Goal: Task Accomplishment & Management: Complete application form

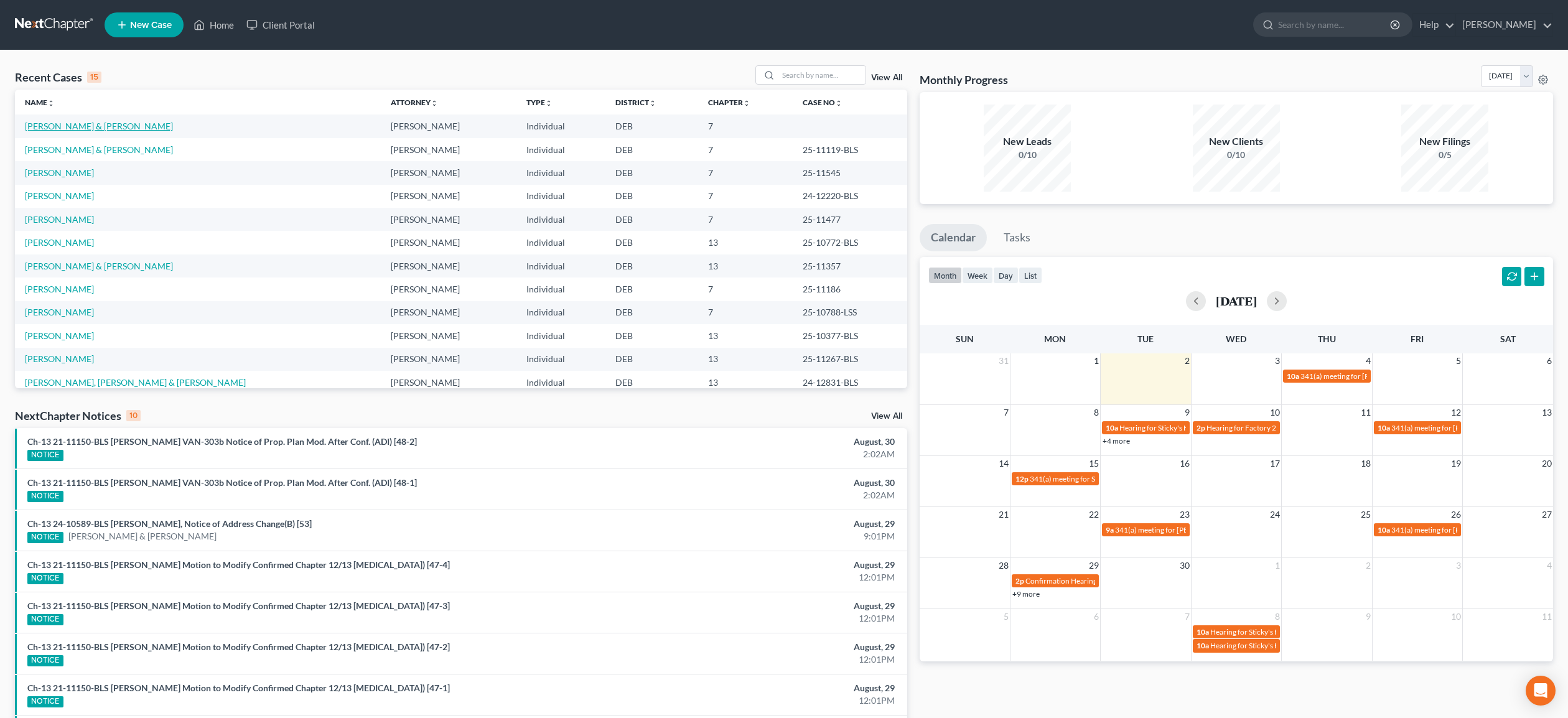
click at [100, 123] on link "[PERSON_NAME] & [PERSON_NAME]" at bounding box center [99, 126] width 148 height 11
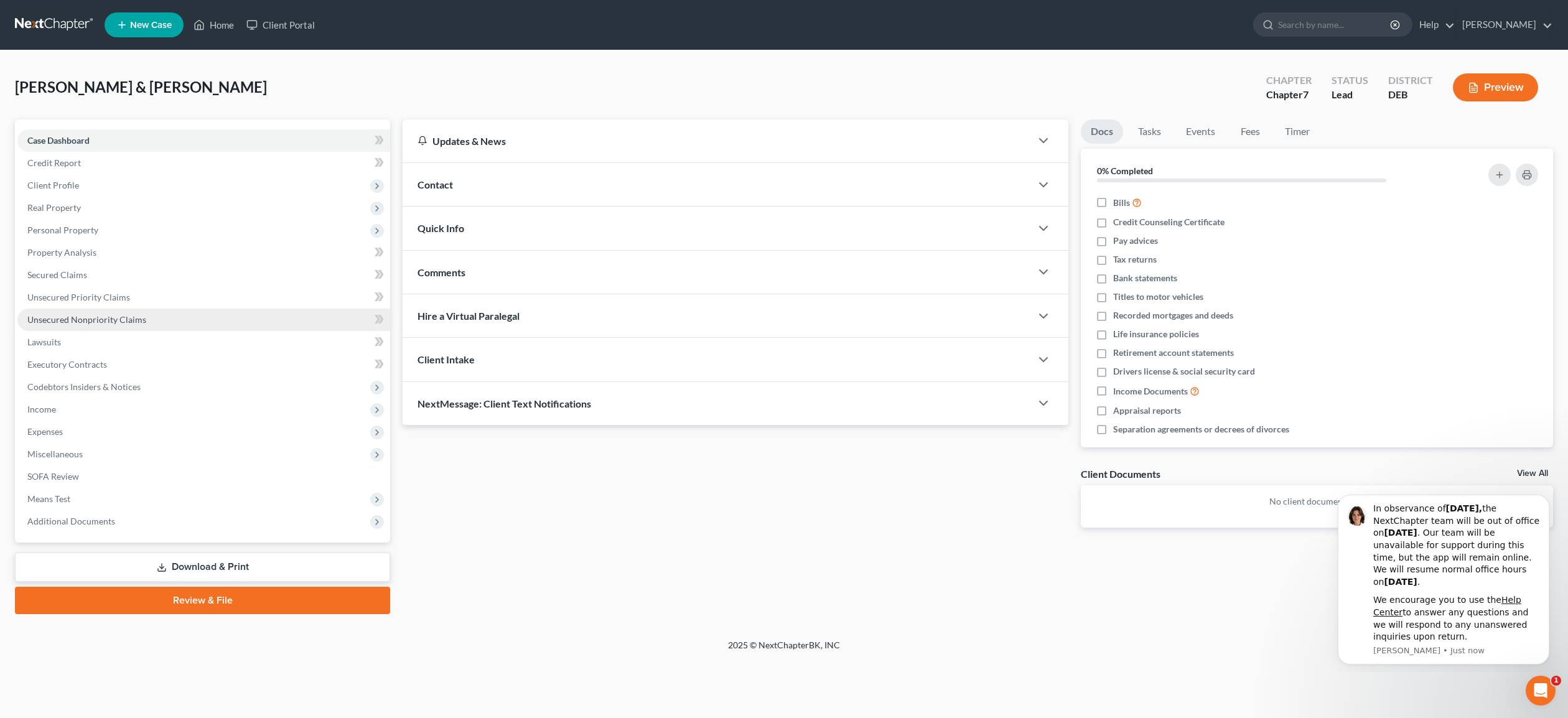
click at [98, 318] on span "Unsecured Nonpriority Claims" at bounding box center [87, 319] width 119 height 11
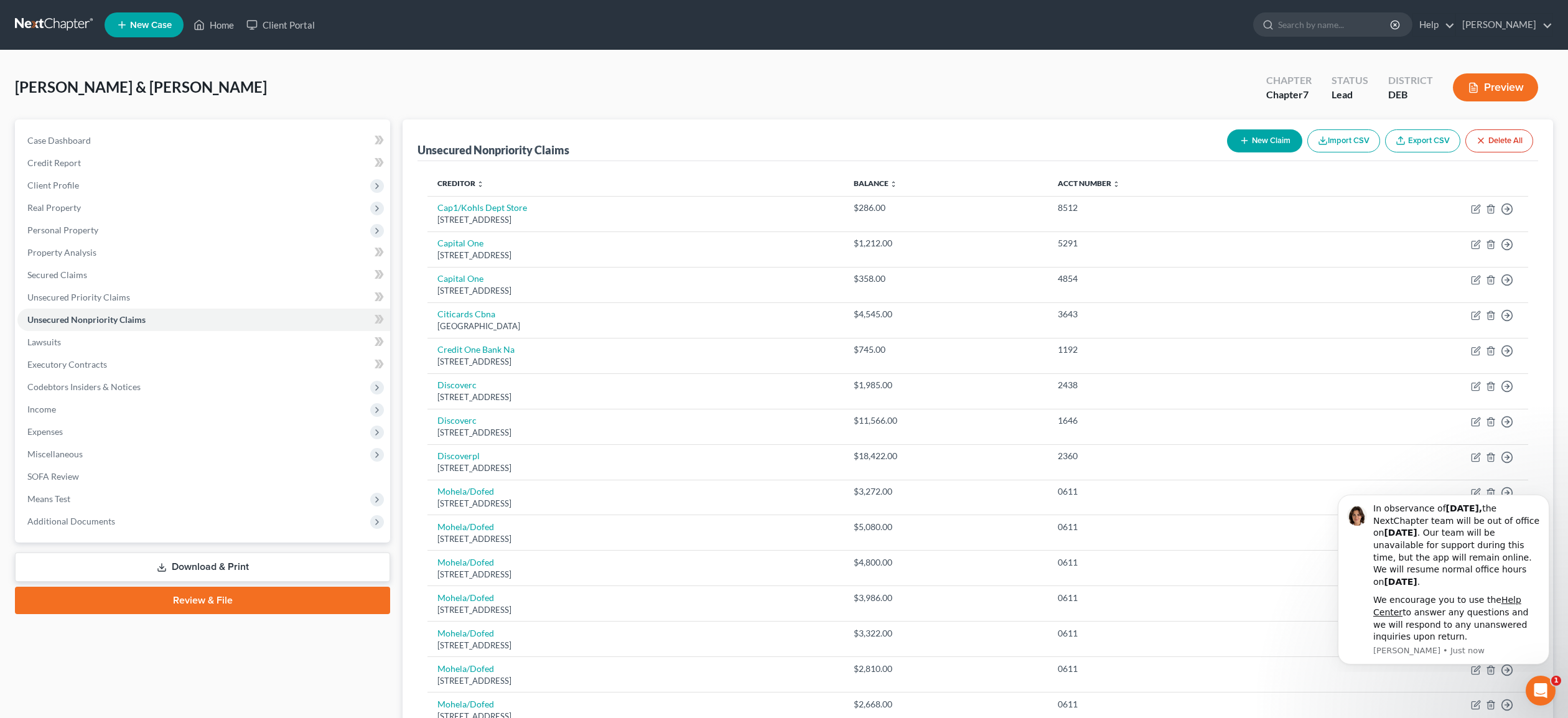
click at [1274, 141] on button "New Claim" at bounding box center [1264, 141] width 75 height 23
select select "2"
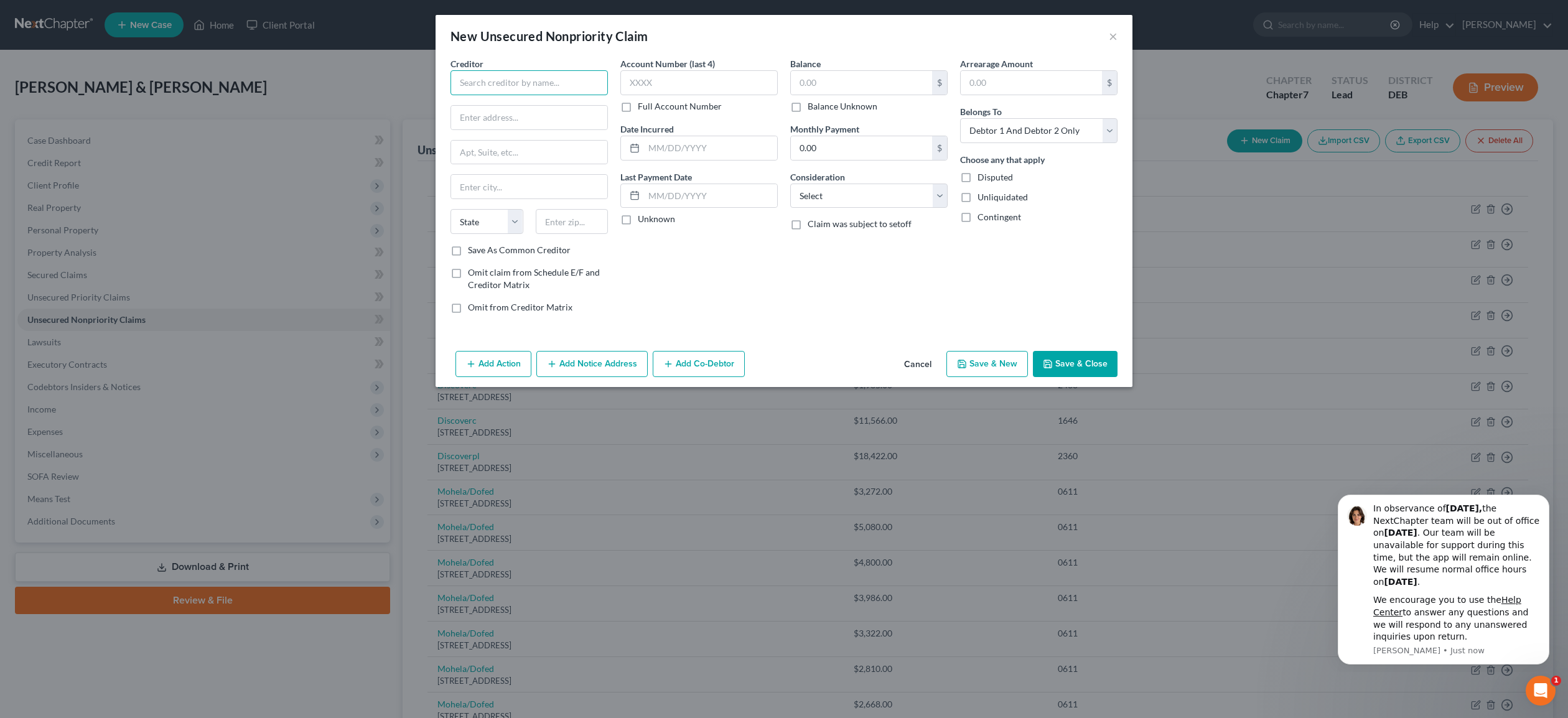
click at [484, 81] on input "text" at bounding box center [529, 83] width 158 height 25
type input "U-Haul,Inc."
click at [502, 117] on input "text" at bounding box center [529, 118] width 156 height 24
click at [531, 115] on input "[STREET_ADDRESS]" at bounding box center [529, 118] width 156 height 24
type input "[STREET_ADDRESS]"
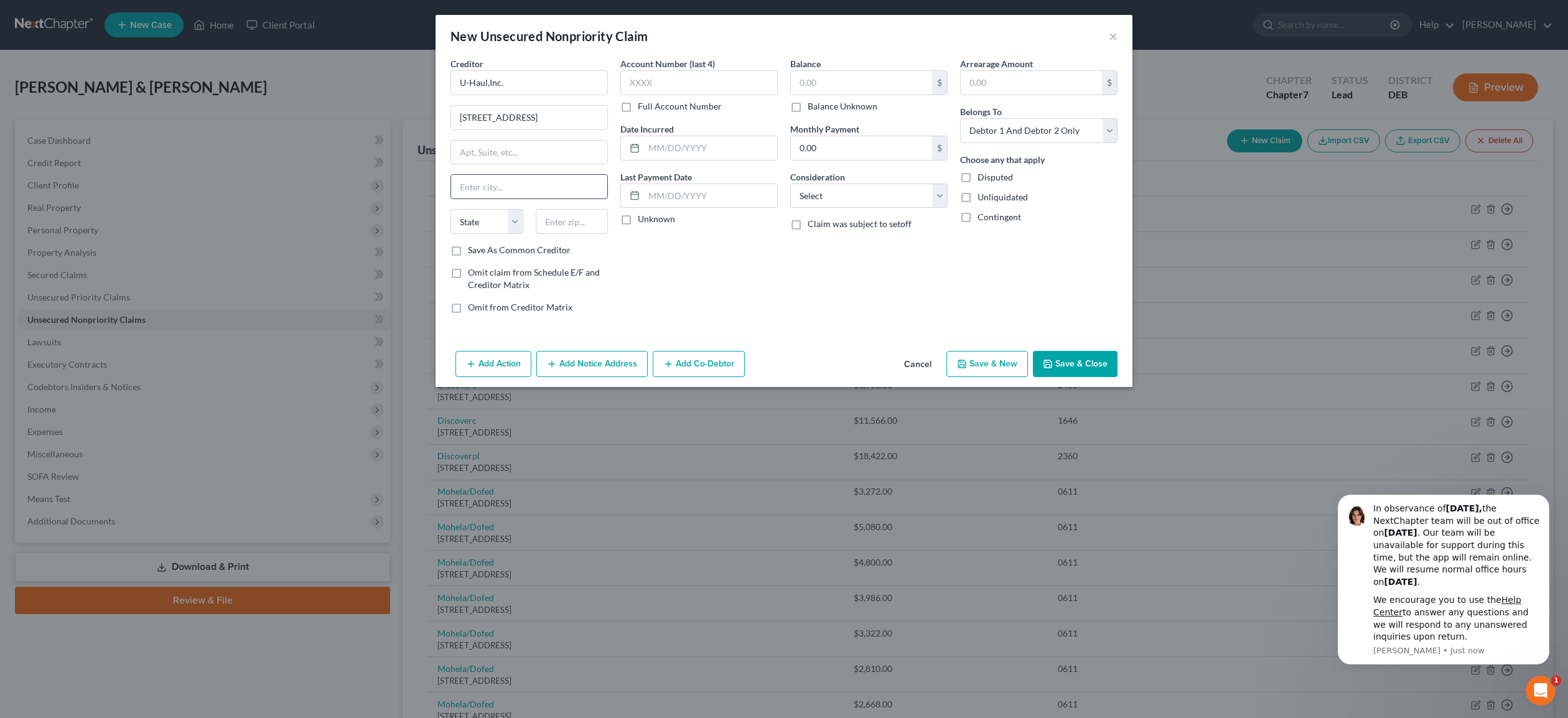
click at [536, 191] on input "text" at bounding box center [529, 187] width 156 height 24
type input "Phoenix"
click at [451, 209] on select "State [US_STATE] AK AR AZ CA CO CT DE DC [GEOGRAPHIC_DATA] [GEOGRAPHIC_DATA] GU…" at bounding box center [487, 222] width 73 height 25
select select "3"
click option "AZ" at bounding box center [0, 0] width 0 height 0
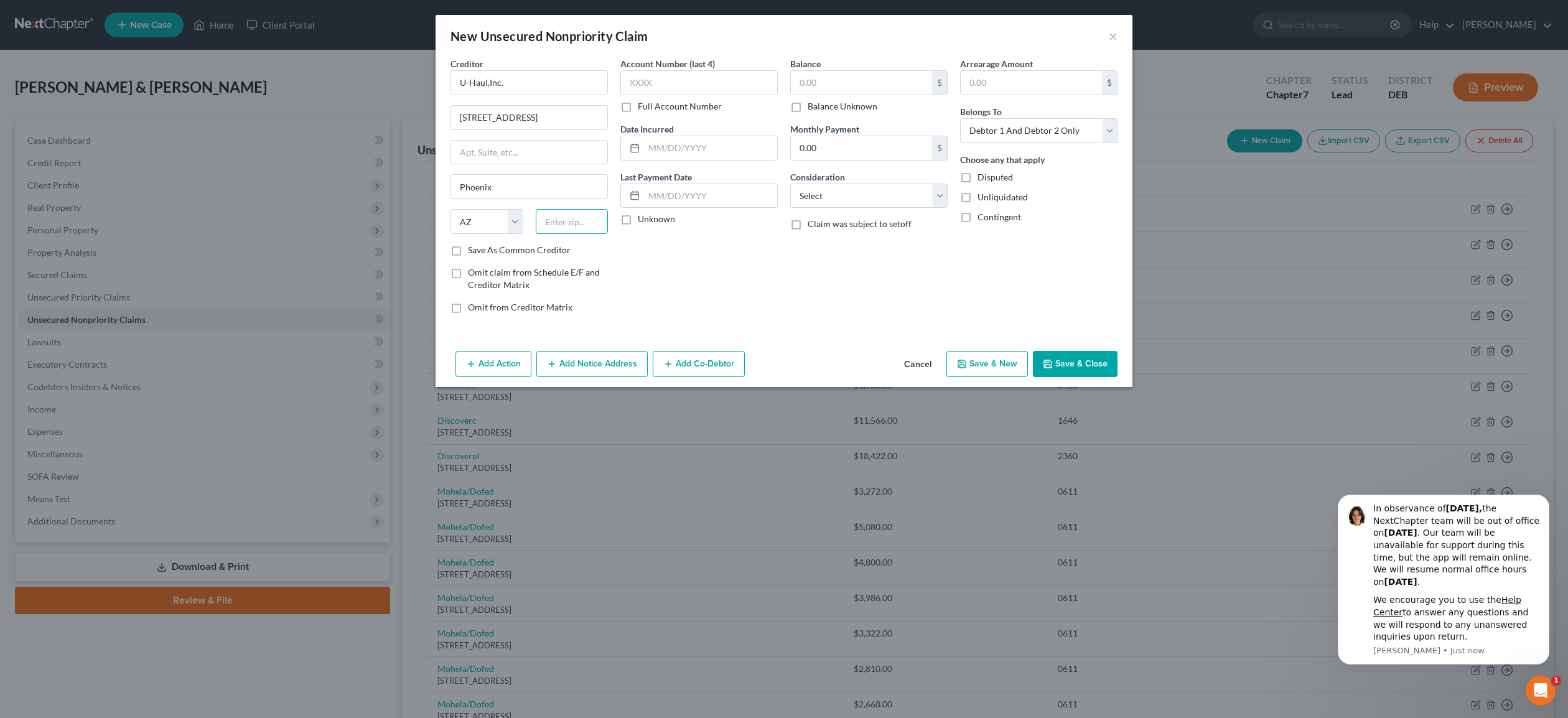
click at [578, 229] on input "text" at bounding box center [572, 222] width 73 height 25
type input "85004"
drag, startPoint x: 796, startPoint y: 108, endPoint x: 803, endPoint y: 114, distance: 9.2
click at [807, 108] on label "Balance Unknown" at bounding box center [842, 107] width 69 height 13
click at [812, 108] on input "Balance Unknown" at bounding box center [817, 104] width 8 height 8
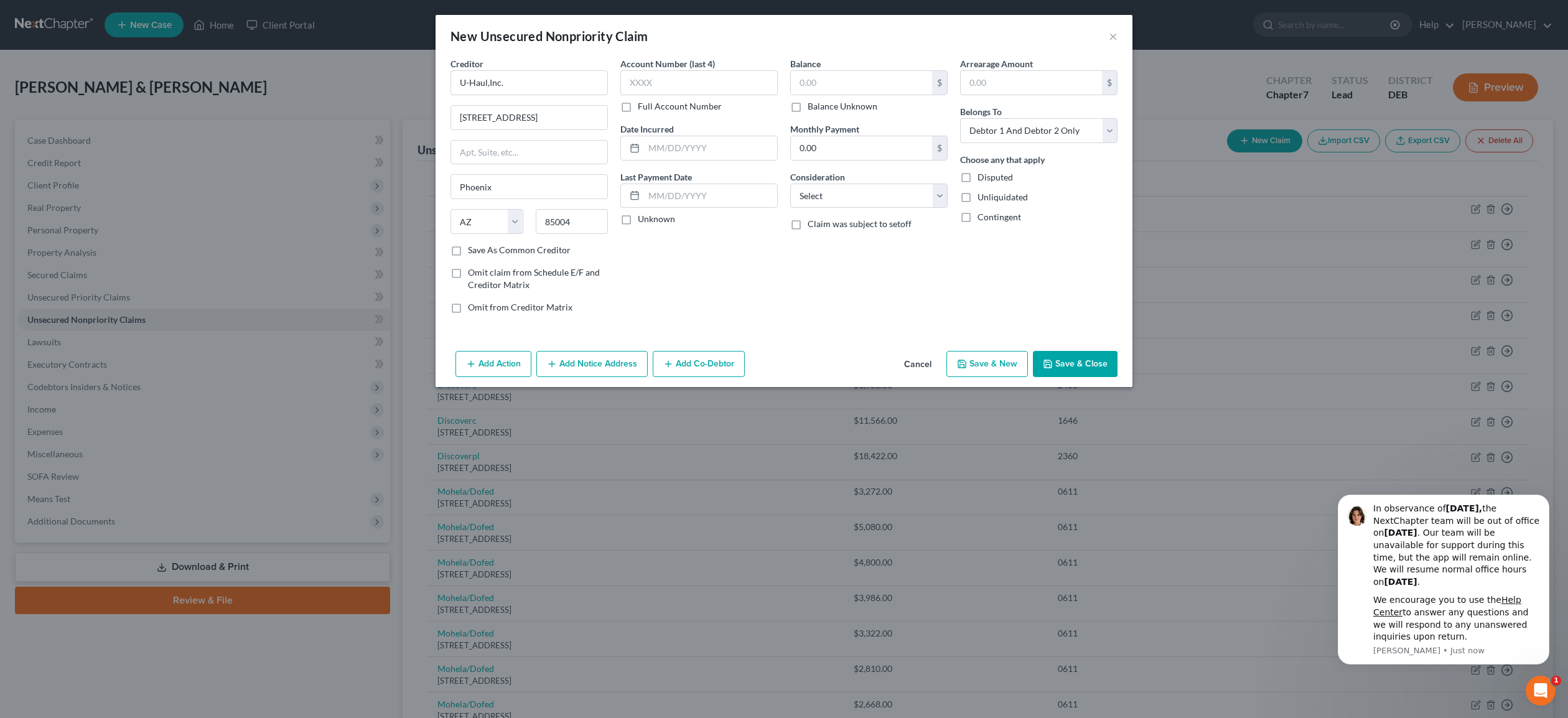
checkbox input "true"
type input "0.00"
select select "18"
click option "Suppliers And Vendors" at bounding box center [0, 0] width 0 height 0
select select "0"
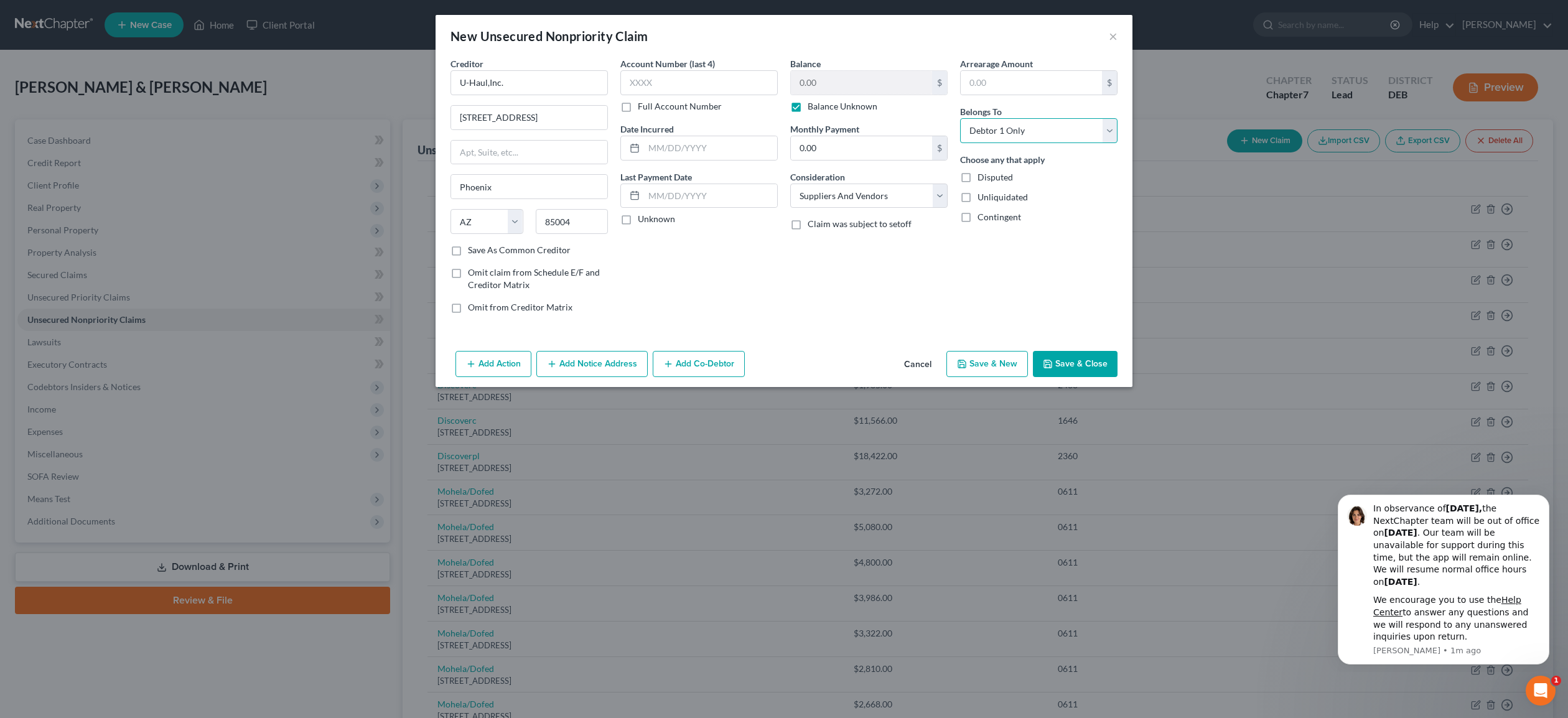
click option "Debtor 1 Only" at bounding box center [0, 0] width 0 height 0
click at [979, 363] on button "Save & New" at bounding box center [987, 364] width 81 height 26
select select "2"
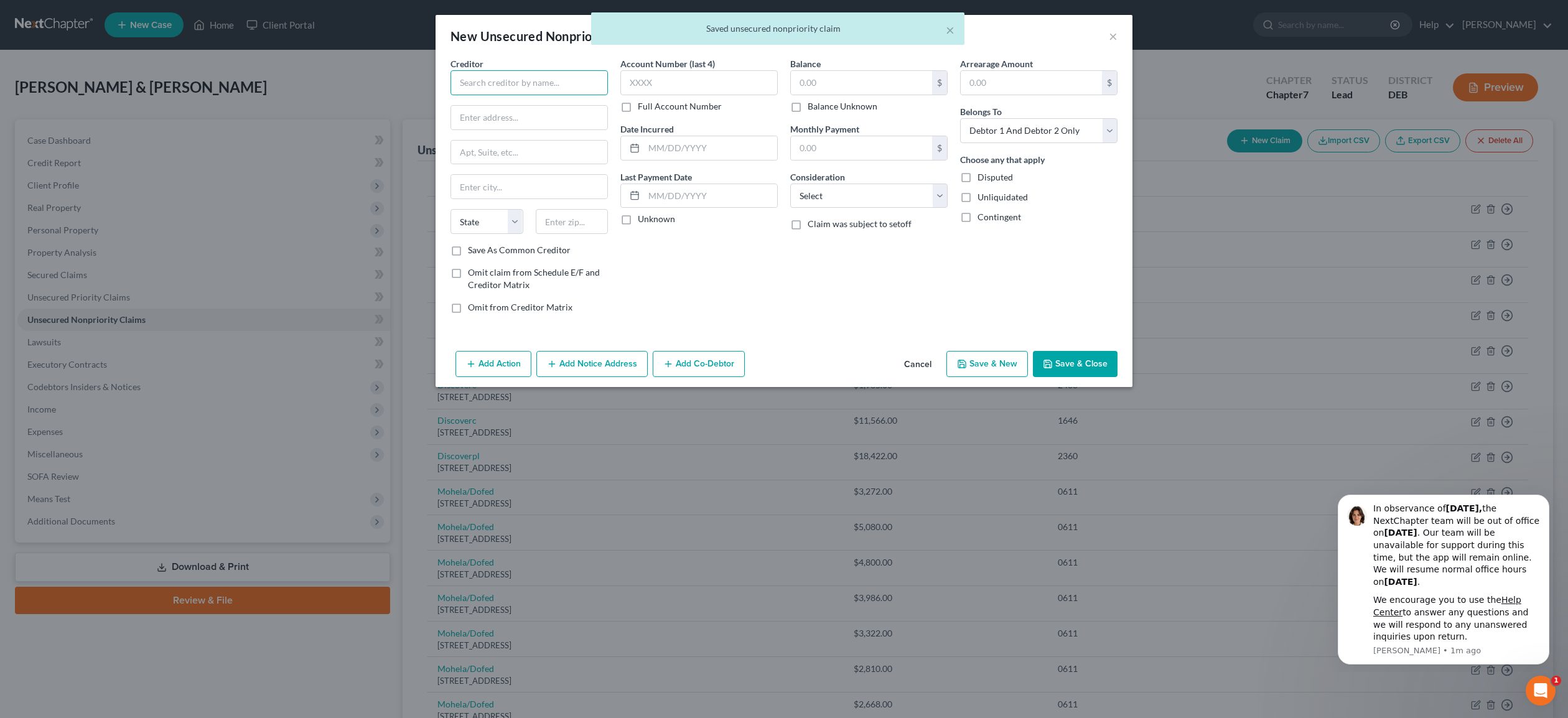
click at [501, 83] on input "text" at bounding box center [529, 83] width 158 height 25
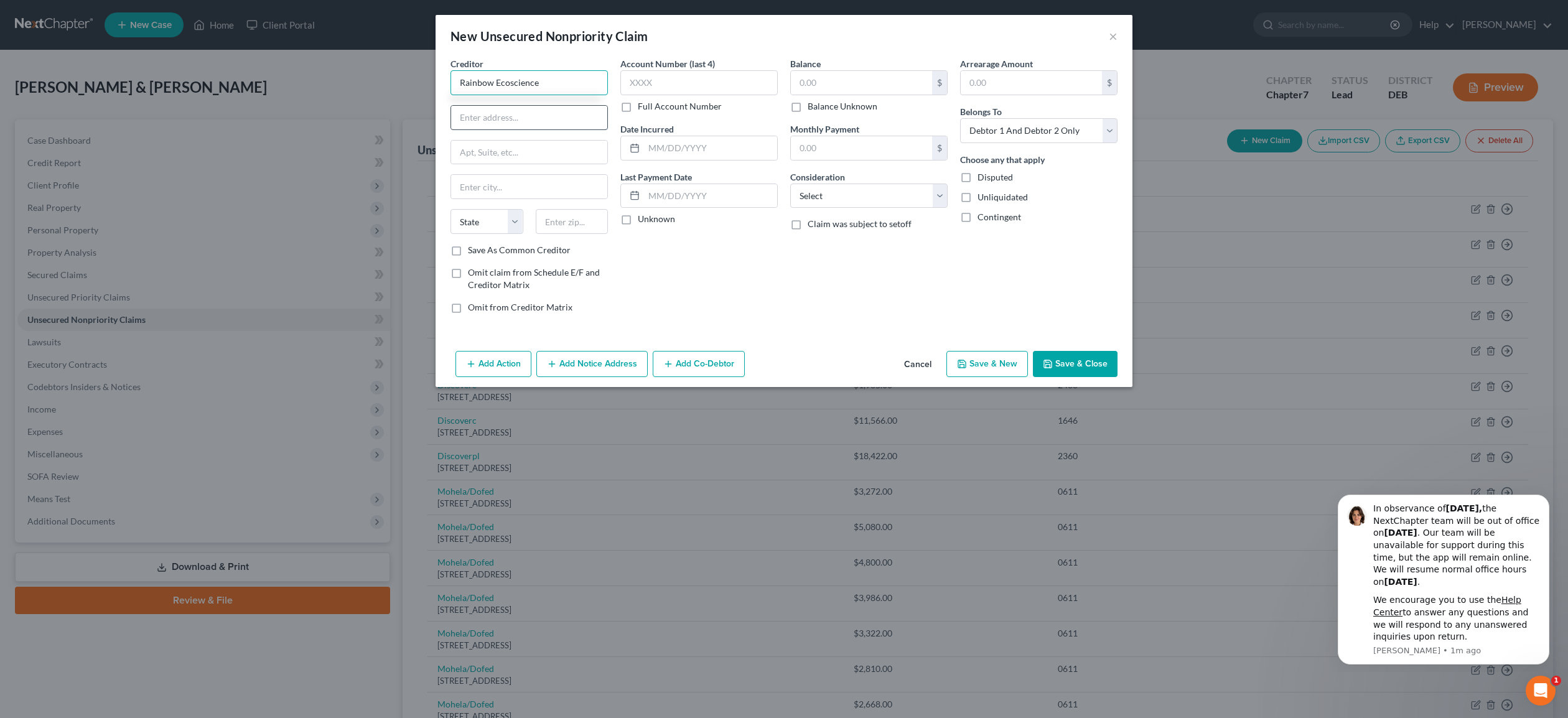
type input "Rainbow Ecoscience"
click at [505, 123] on input "text" at bounding box center [529, 118] width 156 height 24
type input "[STREET_ADDRESS]"
type input "[US_STATE]"
drag, startPoint x: 510, startPoint y: 158, endPoint x: 395, endPoint y: 151, distance: 115.2
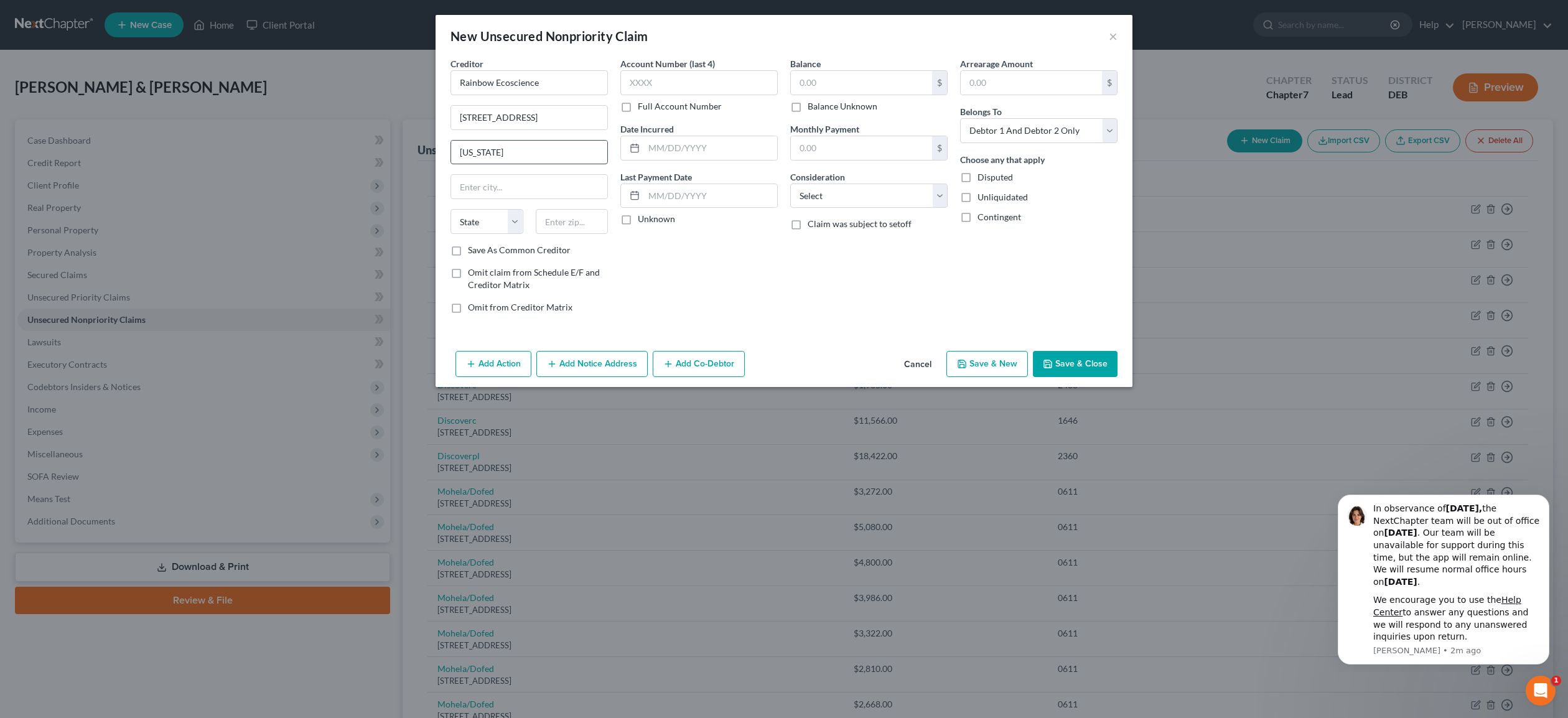
click at [451, 151] on input "[US_STATE]" at bounding box center [529, 153] width 156 height 24
click at [496, 189] on input "text" at bounding box center [529, 187] width 156 height 24
type input "Minnetonka"
click at [451, 209] on select "State [US_STATE] AK AR AZ CA CO CT DE DC [GEOGRAPHIC_DATA] [GEOGRAPHIC_DATA] GU…" at bounding box center [487, 222] width 73 height 25
select select "24"
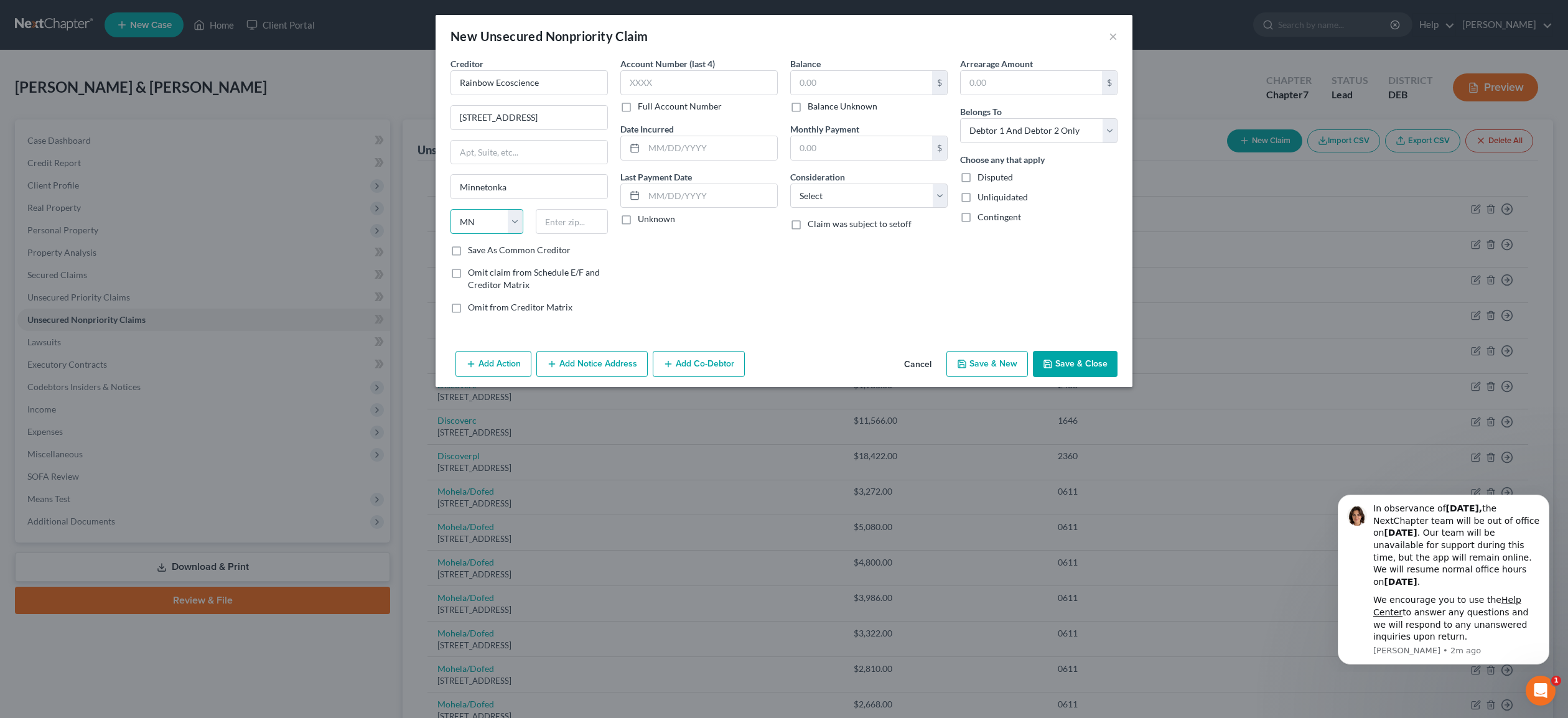
click option "MN" at bounding box center [0, 0] width 0 height 0
click at [560, 229] on input "text" at bounding box center [572, 222] width 73 height 25
type input "55343"
type input "[PERSON_NAME]"
select select "18"
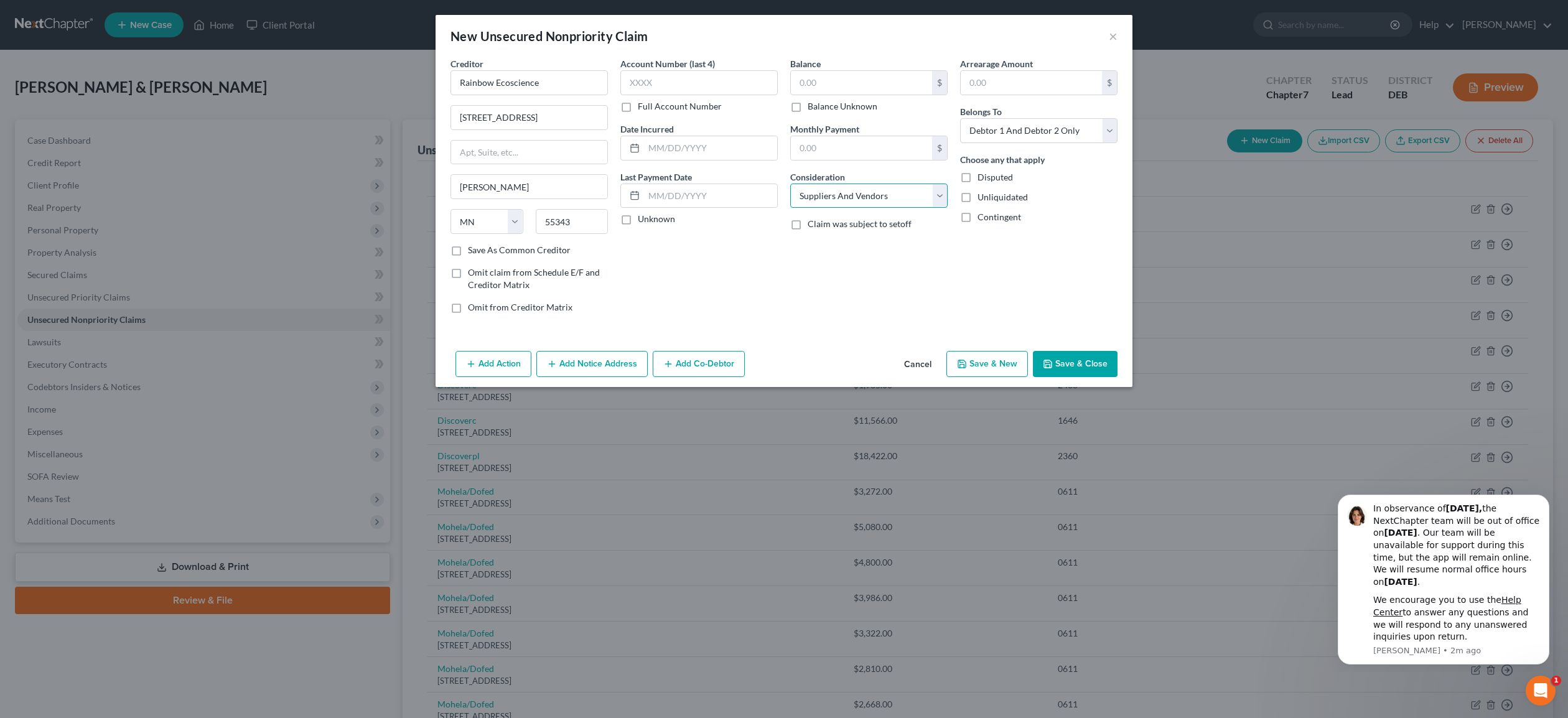
click option "Suppliers And Vendors" at bounding box center [0, 0] width 0 height 0
click at [807, 107] on label "Balance Unknown" at bounding box center [842, 107] width 69 height 13
click at [812, 107] on input "Balance Unknown" at bounding box center [817, 104] width 8 height 8
checkbox input "true"
type input "0.00"
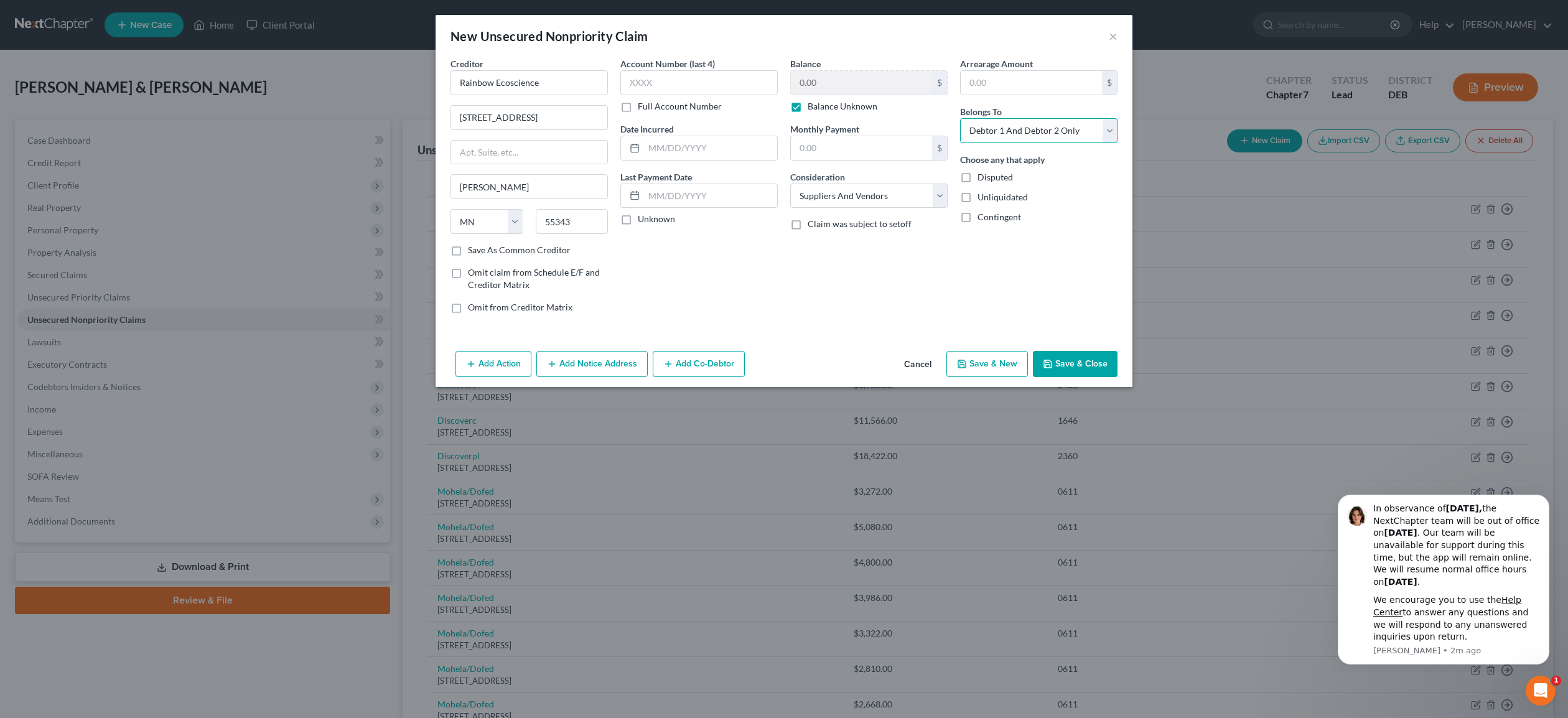
select select "0"
click option "Debtor 1 Only" at bounding box center [0, 0] width 0 height 0
click at [1088, 367] on button "Save & Close" at bounding box center [1075, 364] width 85 height 26
type input "0.00"
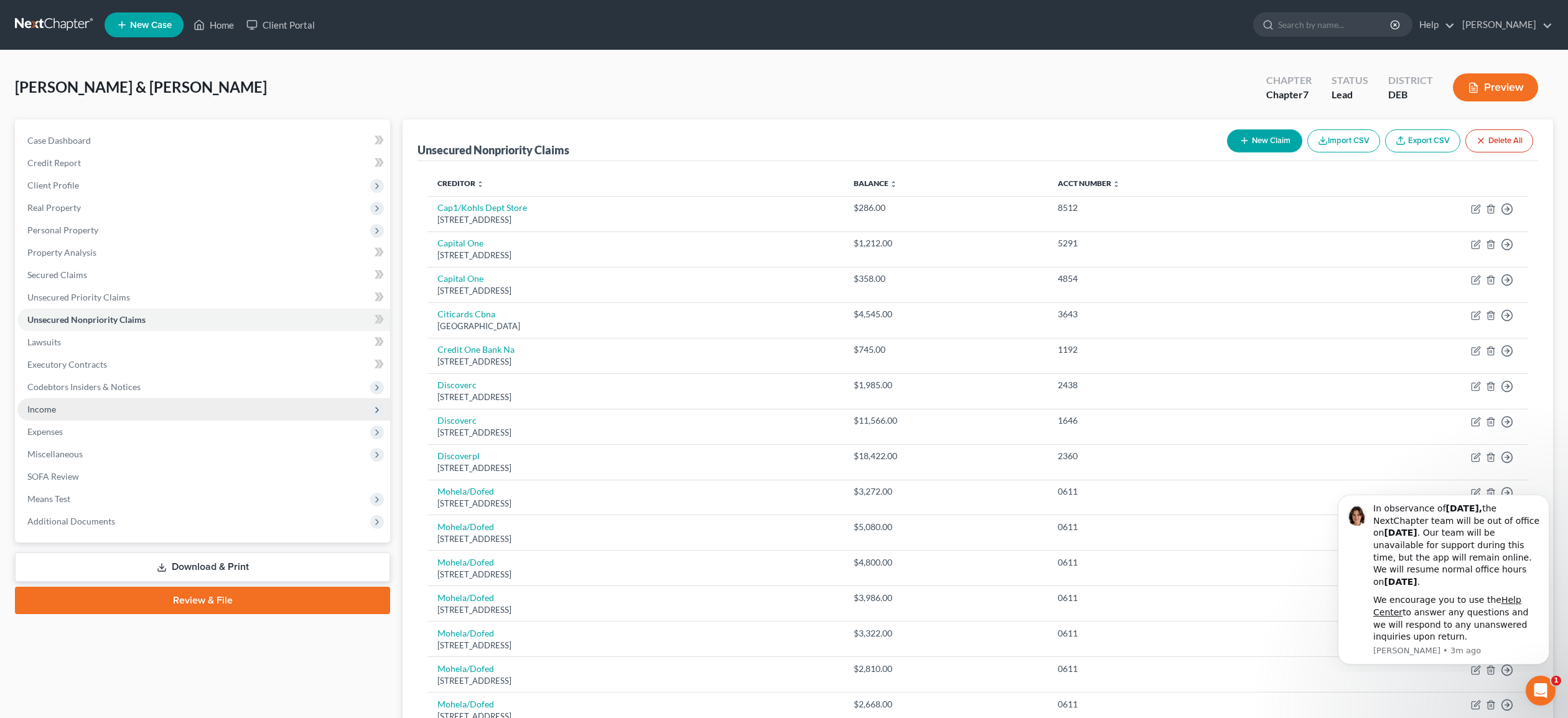
click at [50, 411] on span "Income" at bounding box center [41, 409] width 29 height 11
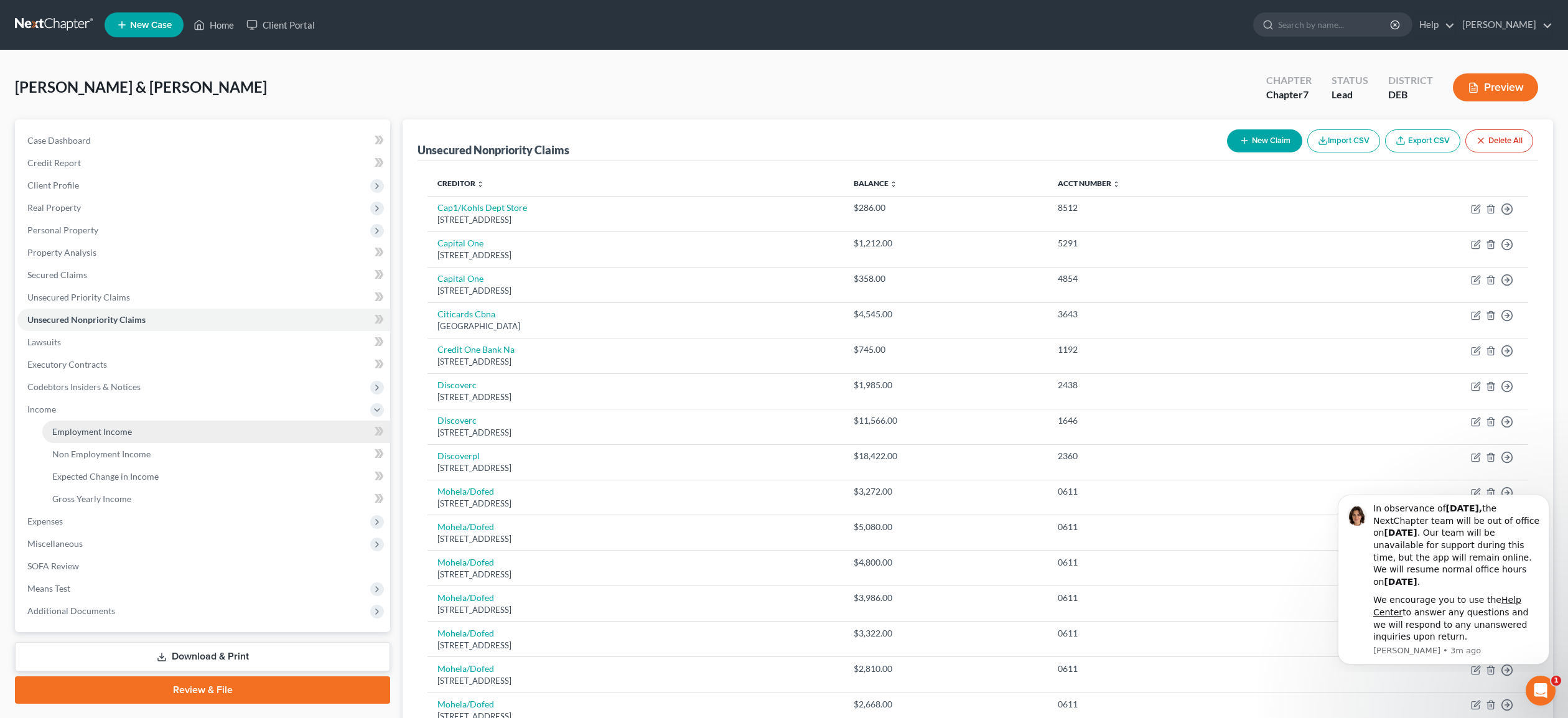
click at [81, 432] on span "Employment Income" at bounding box center [93, 431] width 80 height 11
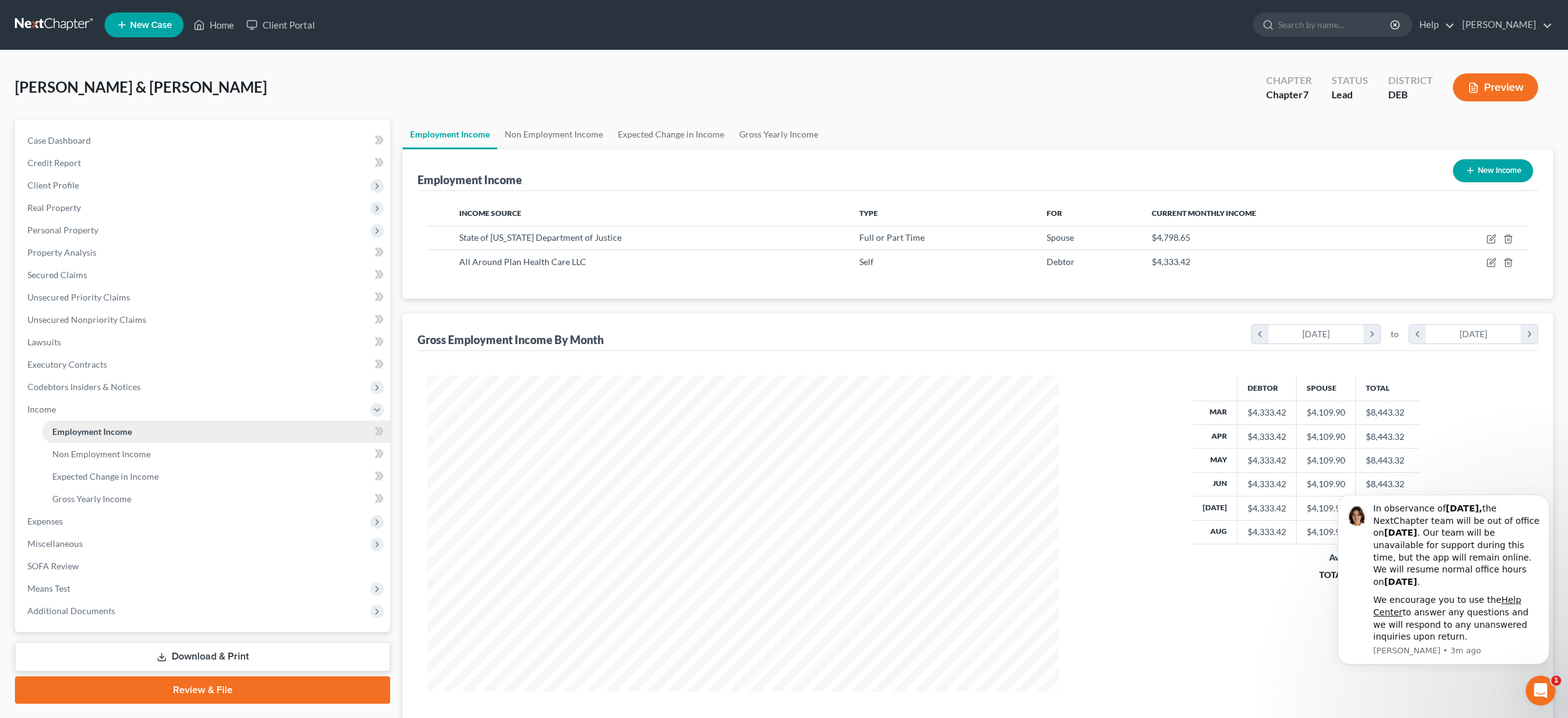
scroll to position [316, 656]
click at [1494, 238] on icon "button" at bounding box center [1492, 239] width 10 height 10
select select "0"
select select "7"
select select "2"
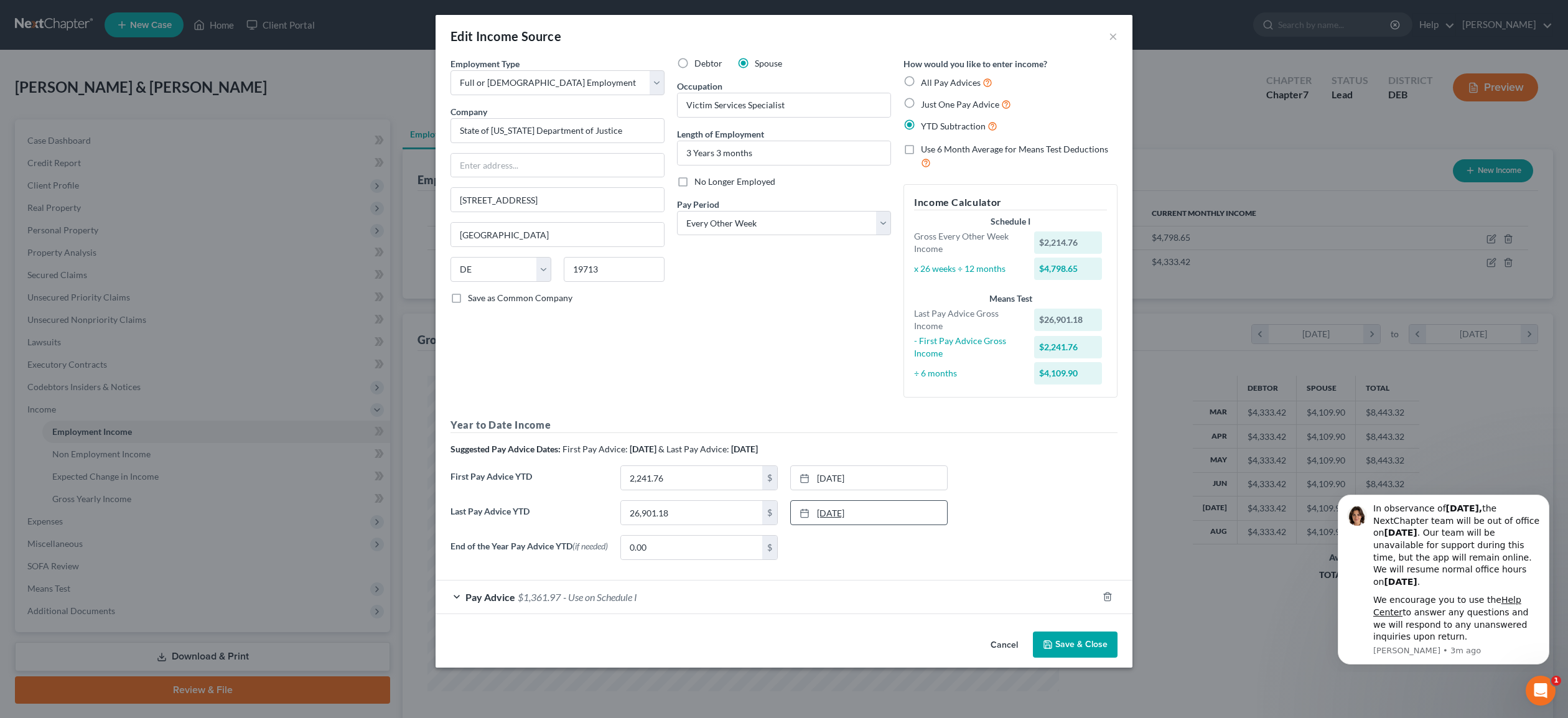
click at [861, 514] on link "[DATE]" at bounding box center [868, 513] width 156 height 24
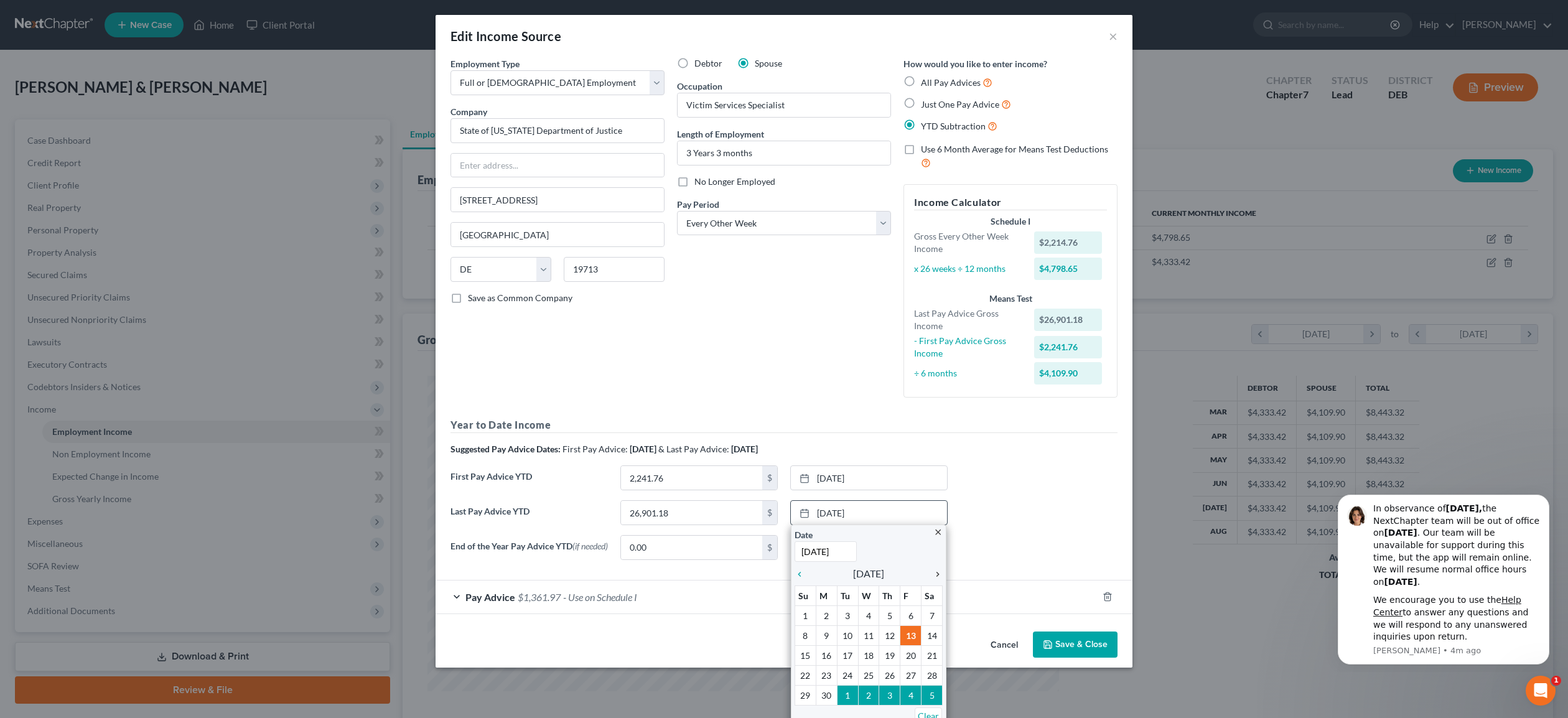
click at [938, 575] on icon "chevron_right" at bounding box center [934, 574] width 16 height 10
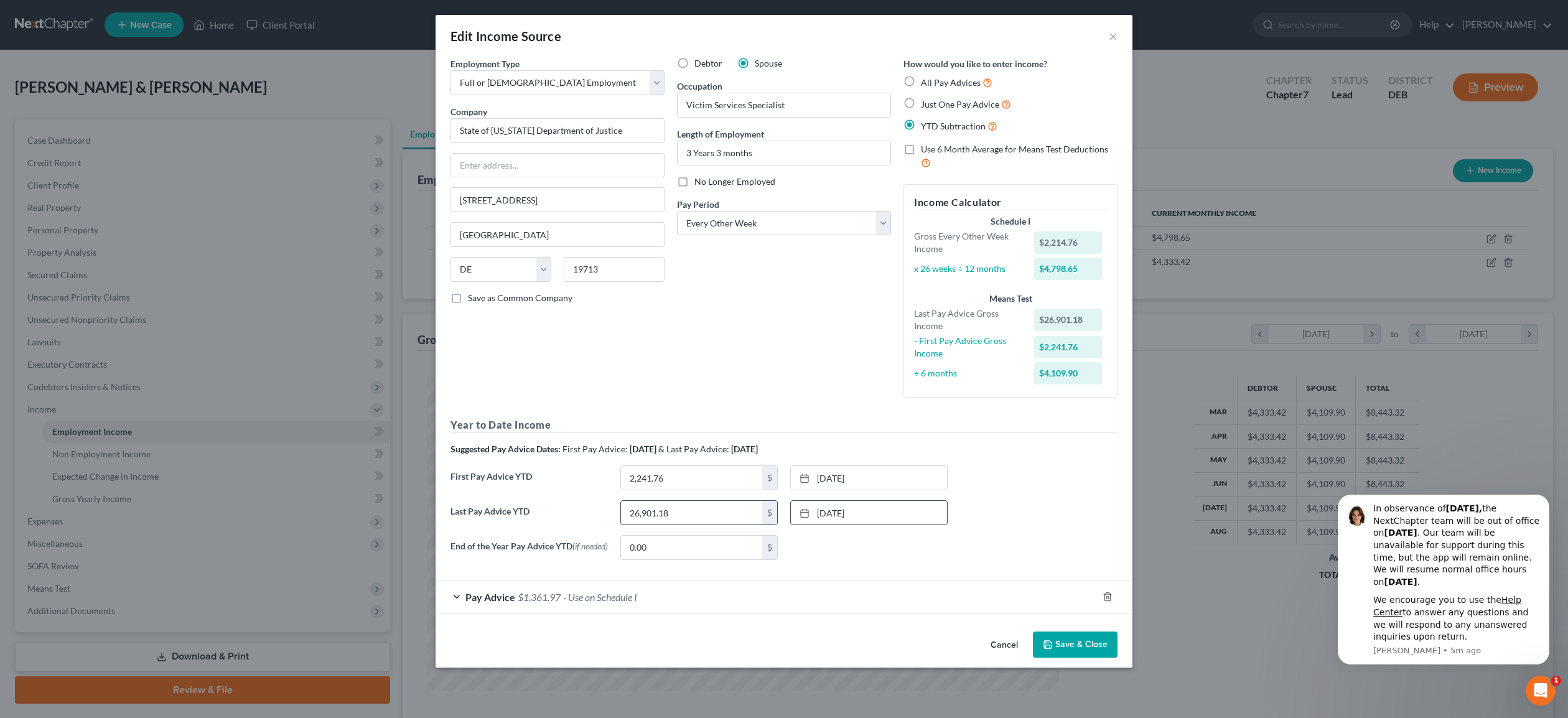
drag, startPoint x: 671, startPoint y: 514, endPoint x: 683, endPoint y: 513, distance: 12.0
click at [683, 513] on input "26,901.18" at bounding box center [691, 513] width 141 height 24
type input "38,199.69"
click at [828, 477] on link "[DATE]" at bounding box center [868, 478] width 156 height 24
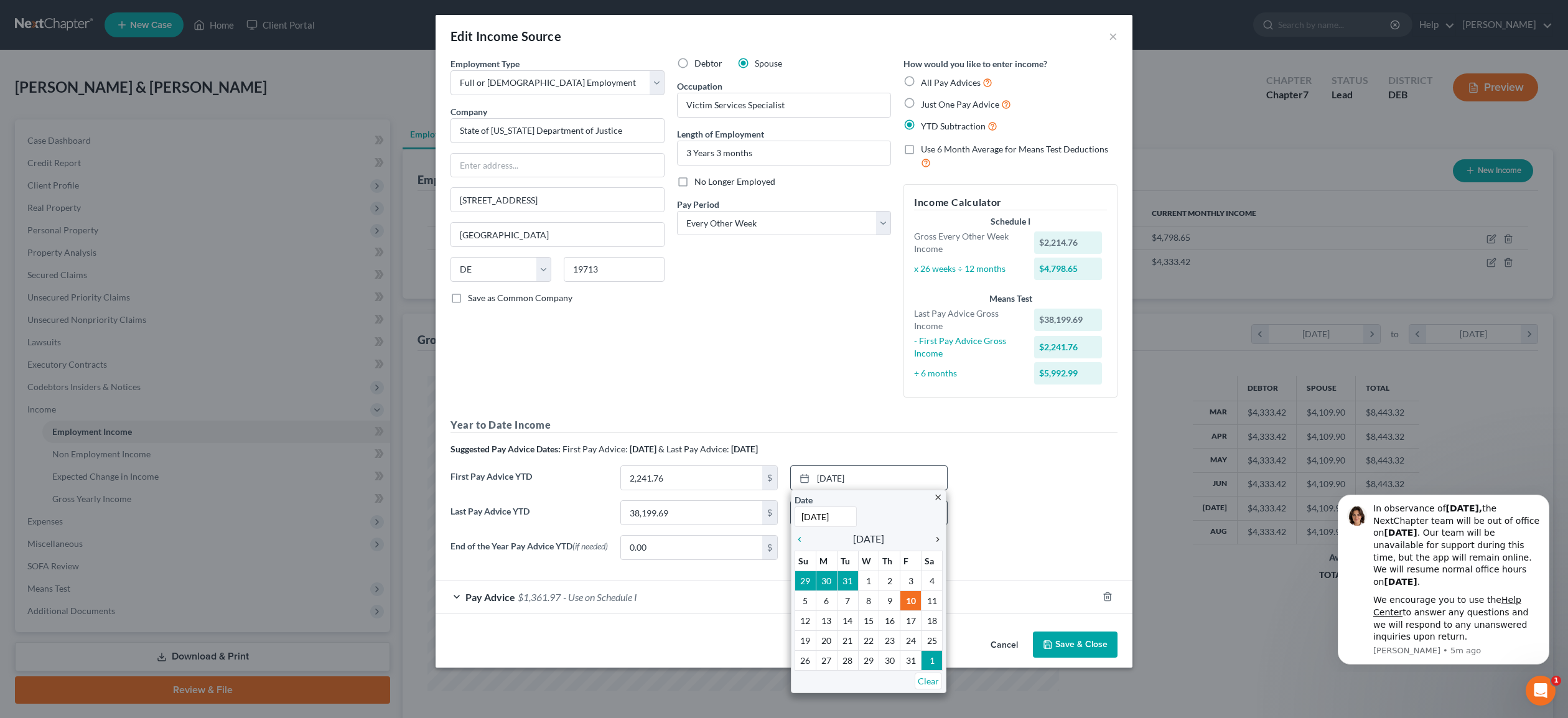
click at [939, 540] on icon "chevron_right" at bounding box center [934, 539] width 16 height 10
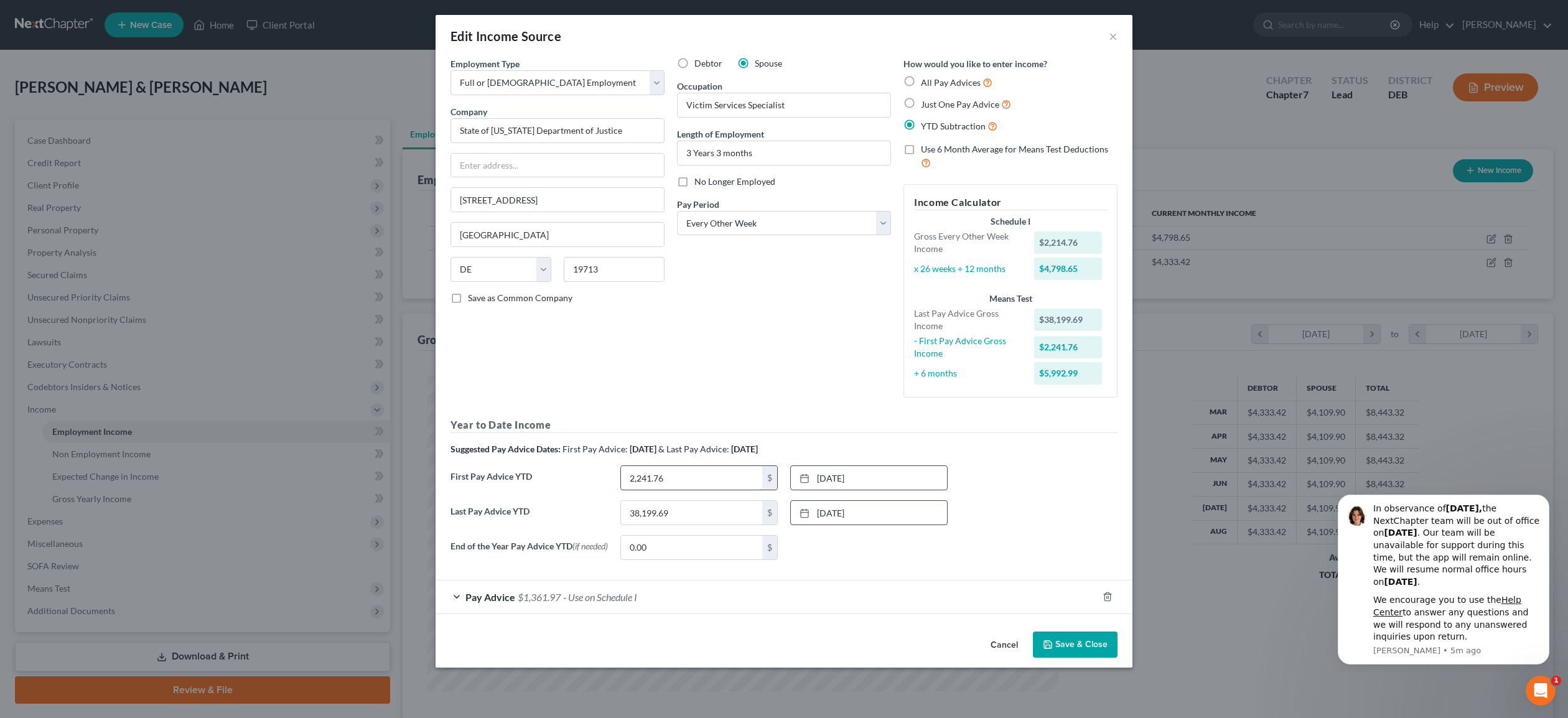
drag, startPoint x: 672, startPoint y: 480, endPoint x: 690, endPoint y: 480, distance: 18.0
click at [690, 479] on input "2,241.76" at bounding box center [691, 478] width 141 height 24
click at [821, 479] on link "[DATE]" at bounding box center [868, 478] width 156 height 24
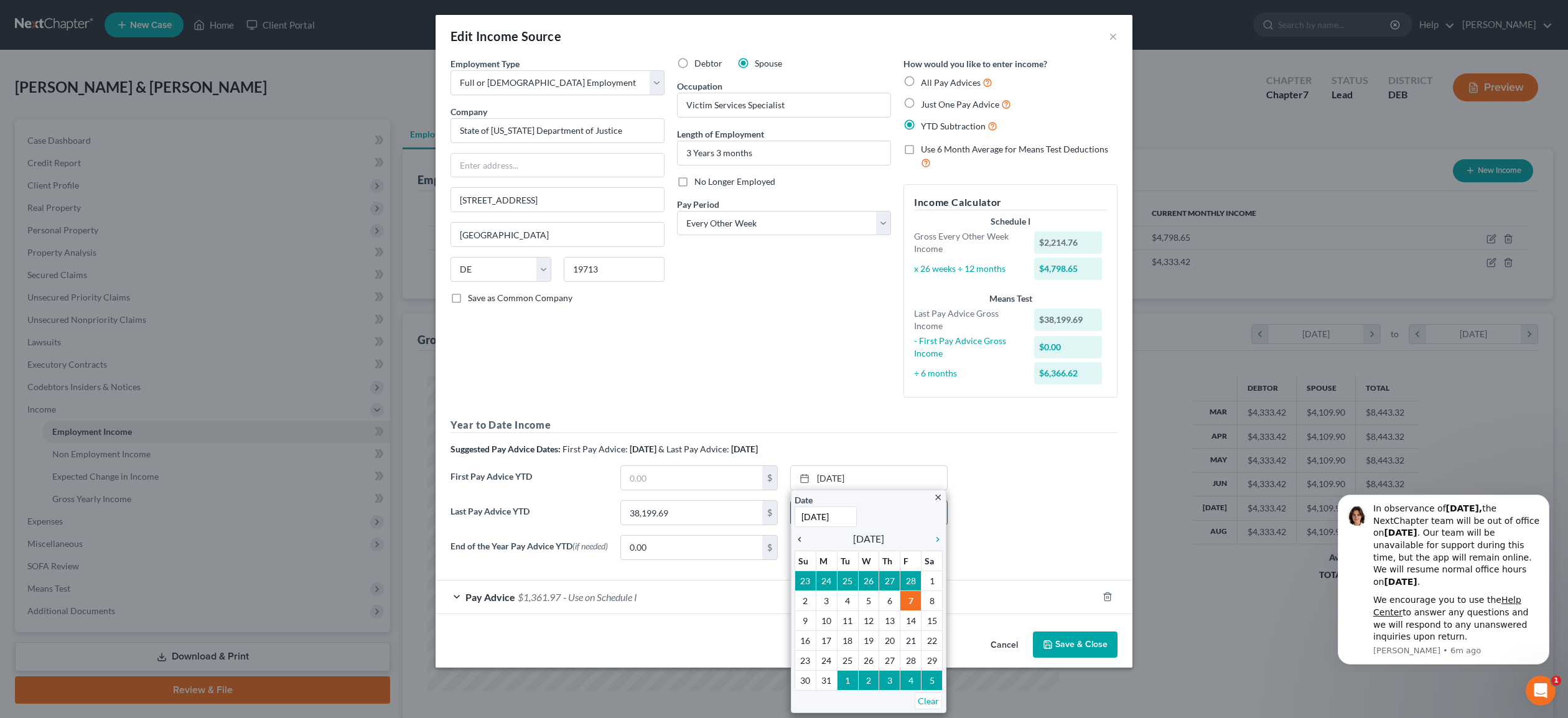
click at [802, 541] on icon "chevron_left" at bounding box center [802, 539] width 16 height 10
click at [803, 541] on icon "chevron_left" at bounding box center [802, 539] width 16 height 10
click at [939, 539] on icon "chevron_right" at bounding box center [934, 539] width 16 height 10
click at [937, 538] on icon "chevron_right" at bounding box center [934, 539] width 16 height 10
click at [1039, 503] on div "Last Pay Advice YTD 38,199.69 $ [DATE] close Date [DATE] Time 12:00 AM chevron_…" at bounding box center [784, 518] width 679 height 35
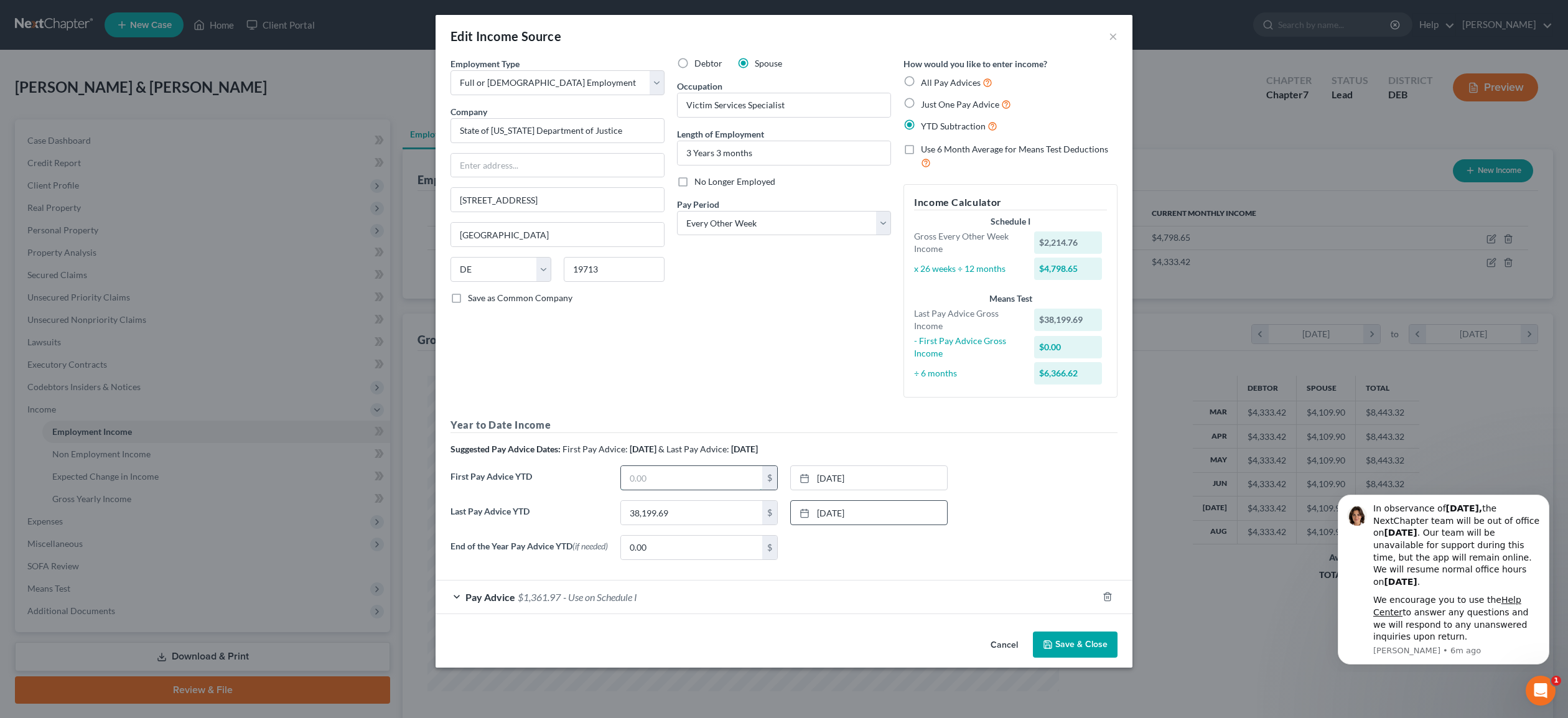
click at [663, 481] on input "text" at bounding box center [691, 478] width 141 height 24
type input "11,208.80"
click at [1072, 649] on button "Save & Close" at bounding box center [1075, 644] width 85 height 26
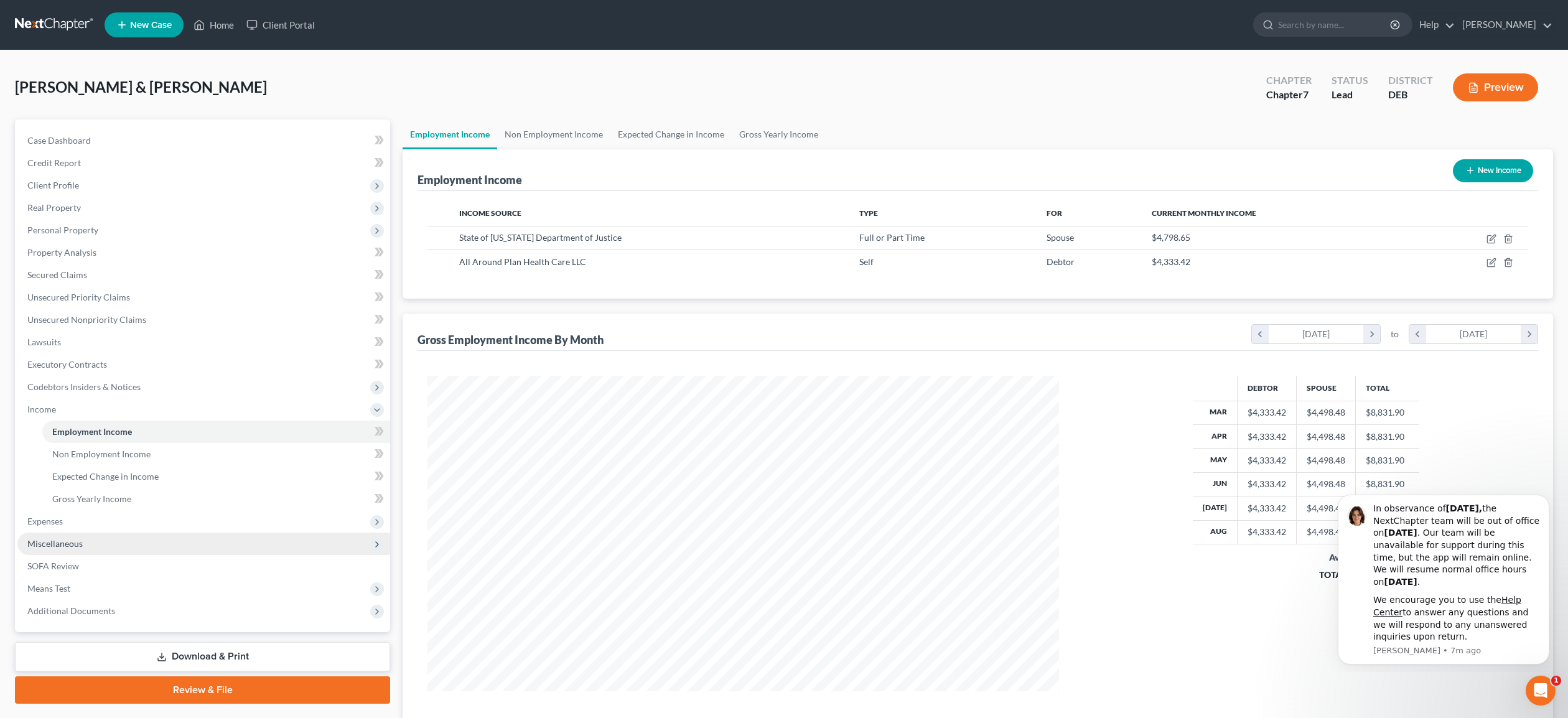
click at [67, 543] on span "Miscellaneous" at bounding box center [55, 543] width 55 height 11
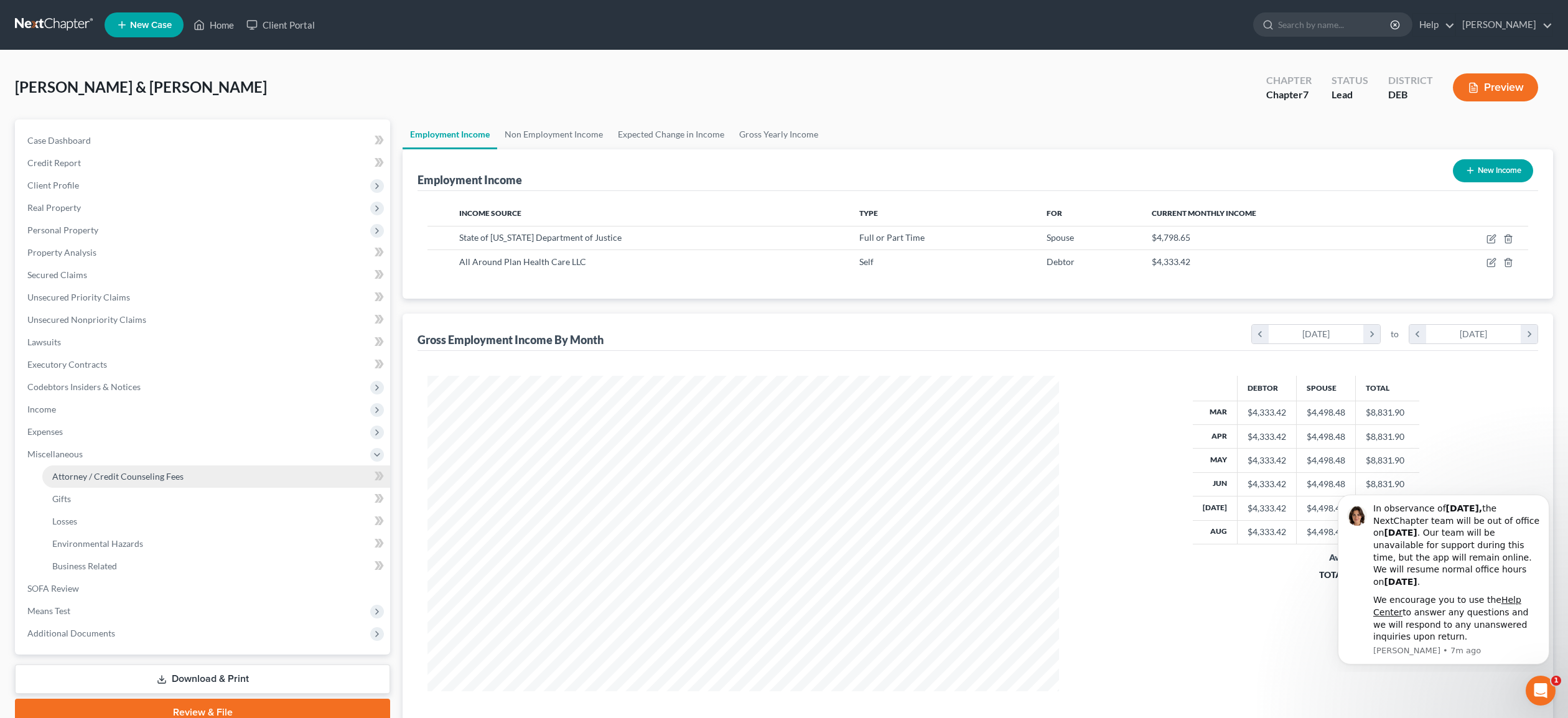
click at [174, 479] on span "Attorney / Credit Counseling Fees" at bounding box center [118, 476] width 131 height 11
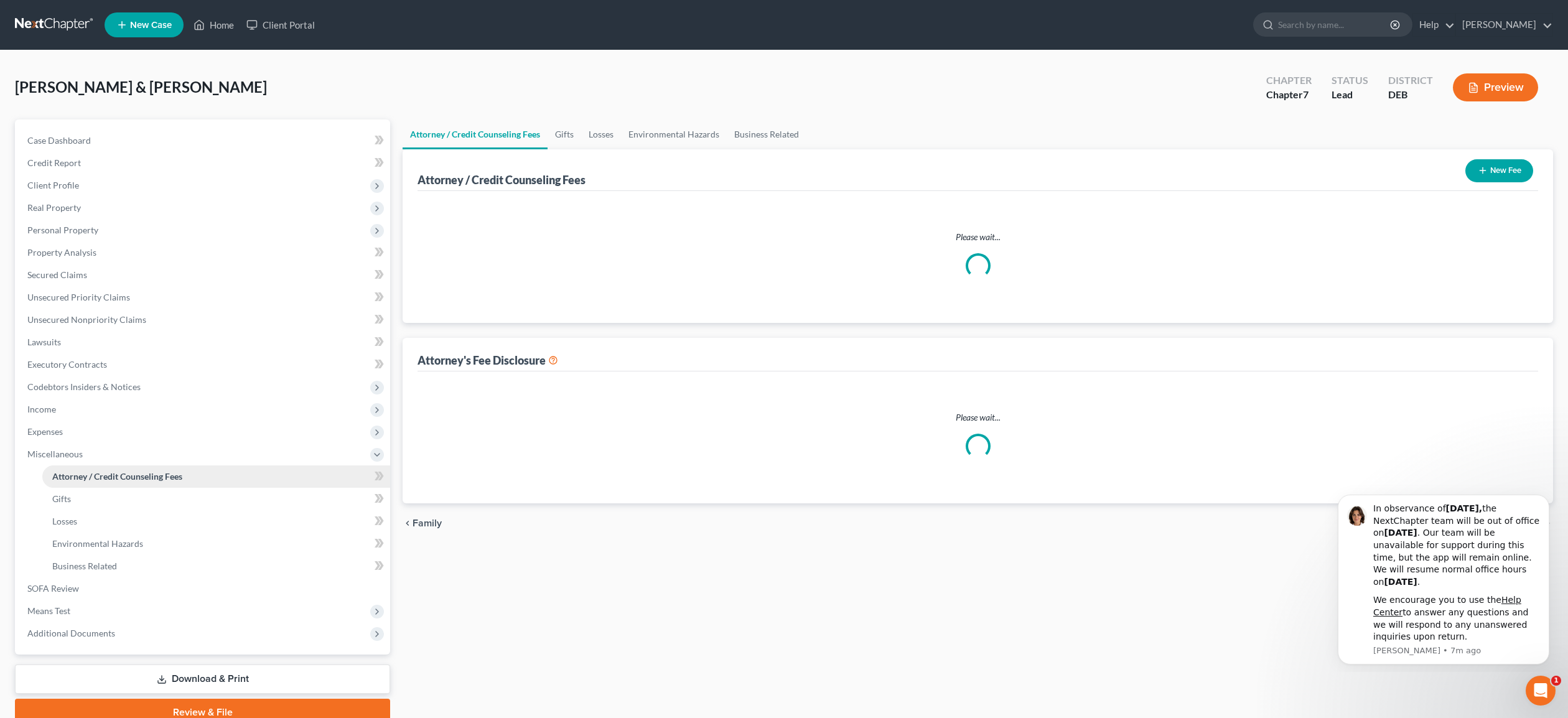
select select "0"
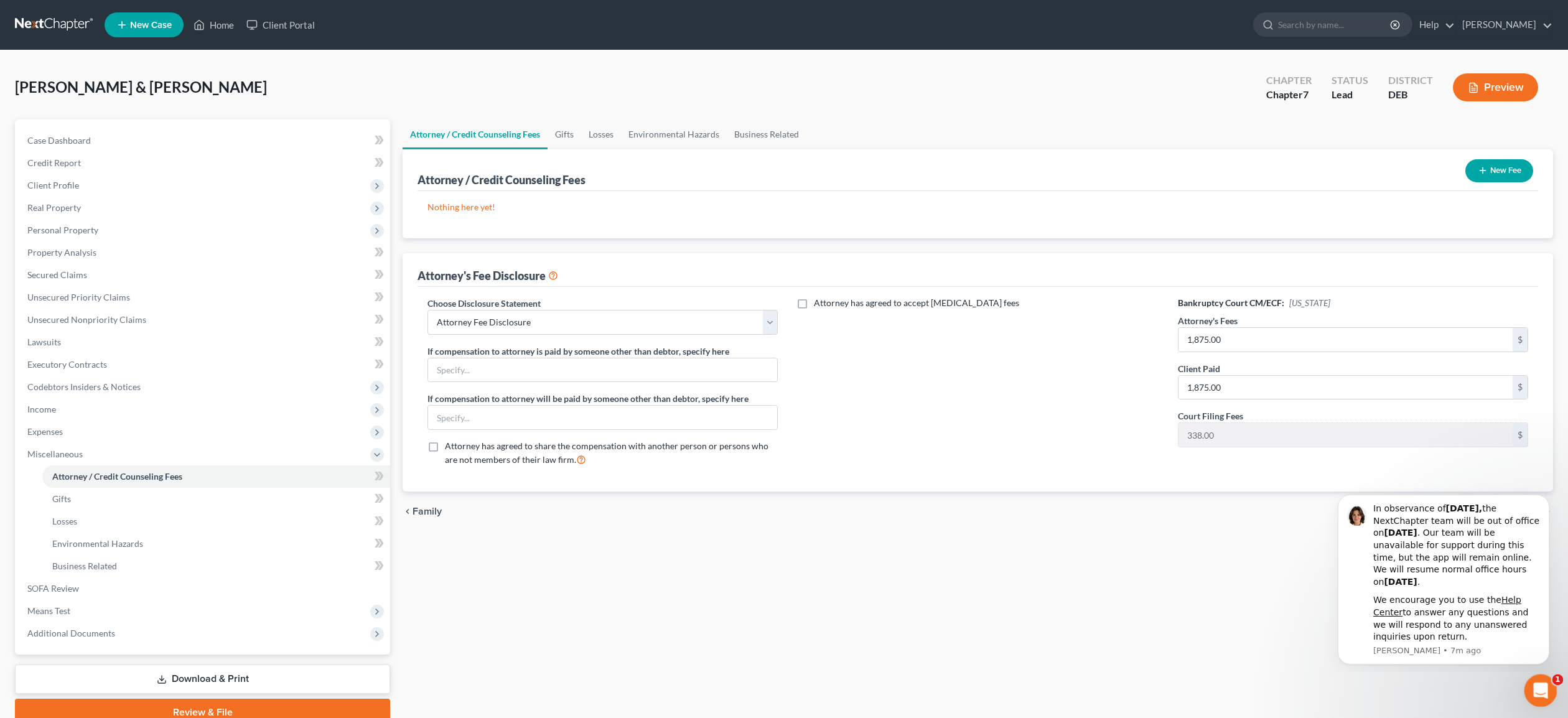
click at [1557, 679] on body "Home New Case Client Portal [PERSON_NAME] [EMAIL_ADDRESS][DOMAIN_NAME] My Accou…" at bounding box center [784, 386] width 1568 height 773
click at [1518, 599] on div "We encourage you to use the Help Center to answer any questions and we will res…" at bounding box center [1457, 618] width 167 height 48
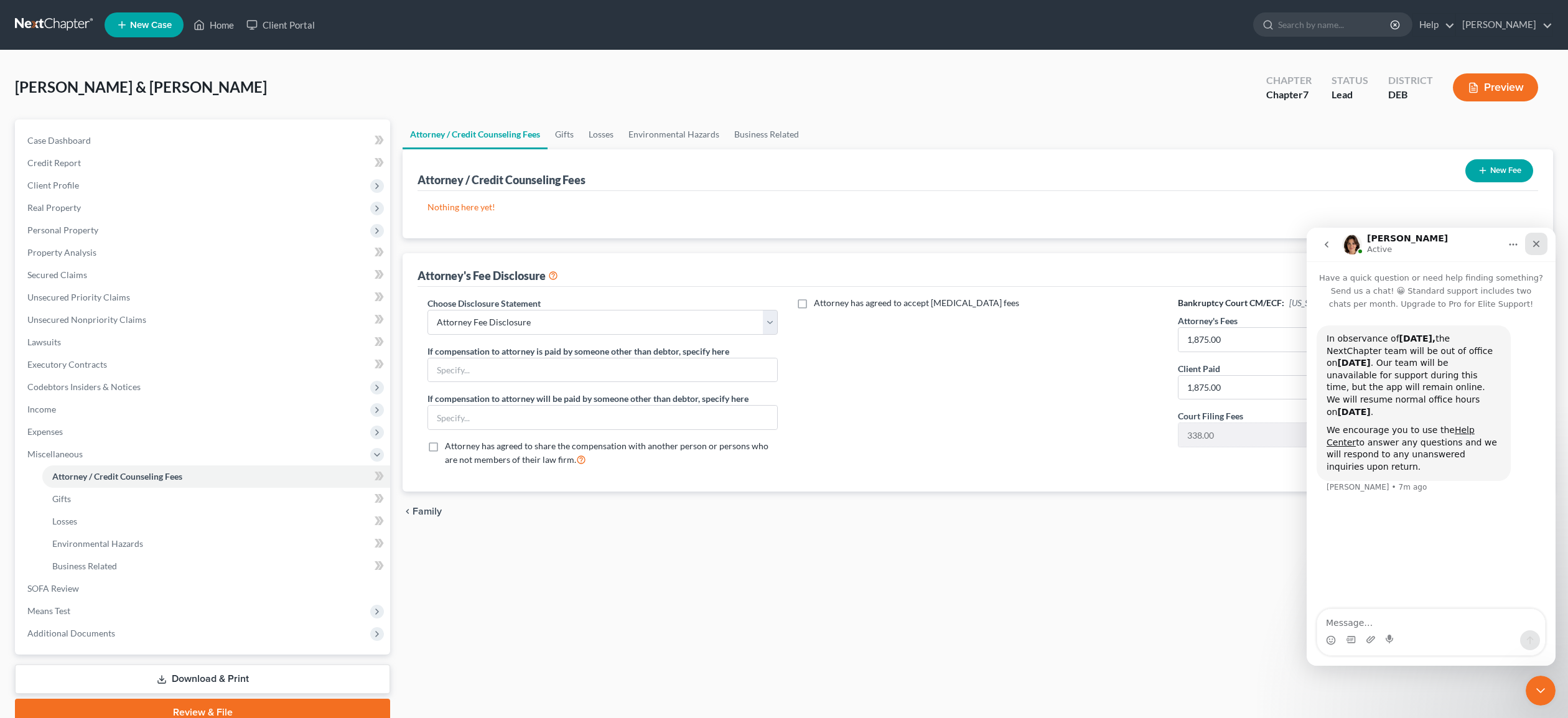
click at [1536, 241] on icon "Close" at bounding box center [1536, 244] width 10 height 10
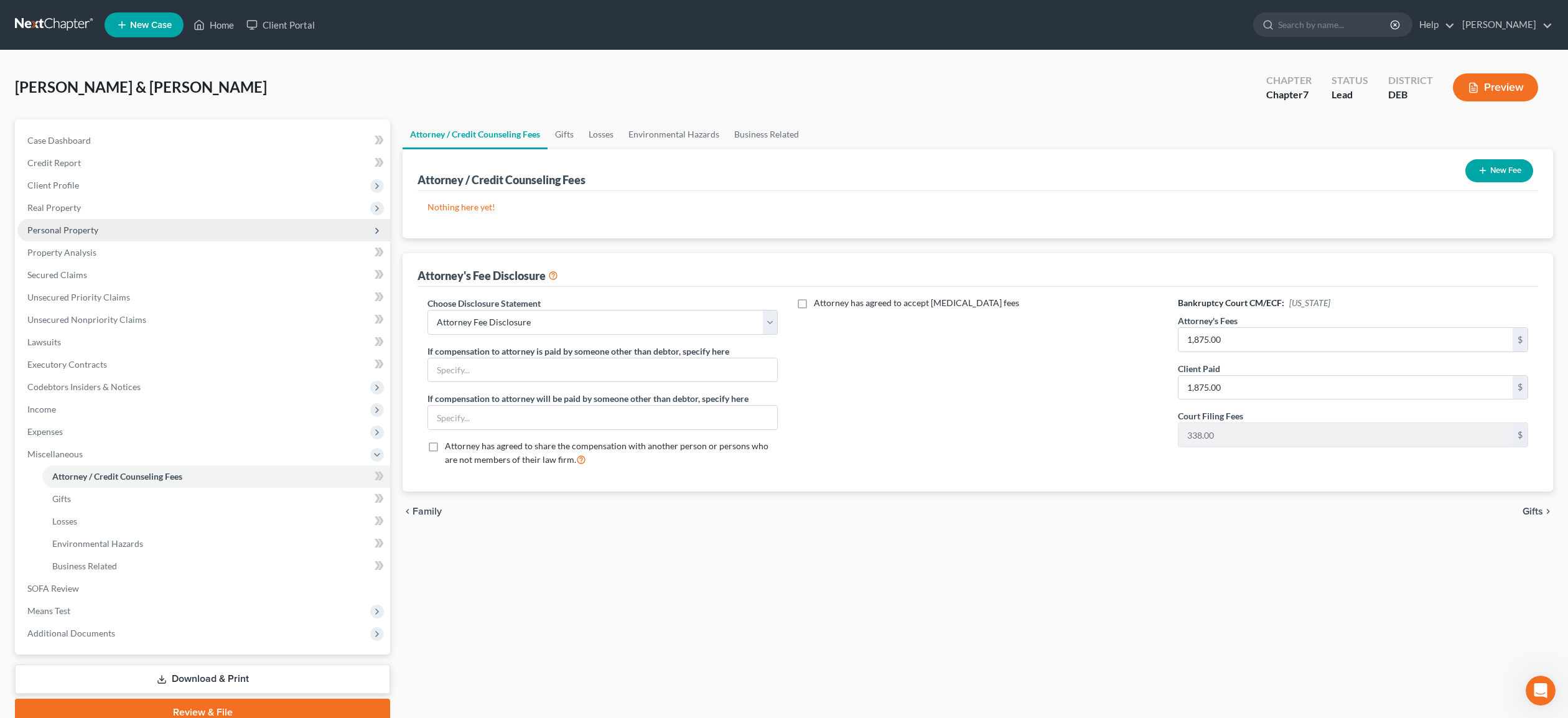
click at [81, 225] on span "Personal Property" at bounding box center [62, 229] width 71 height 11
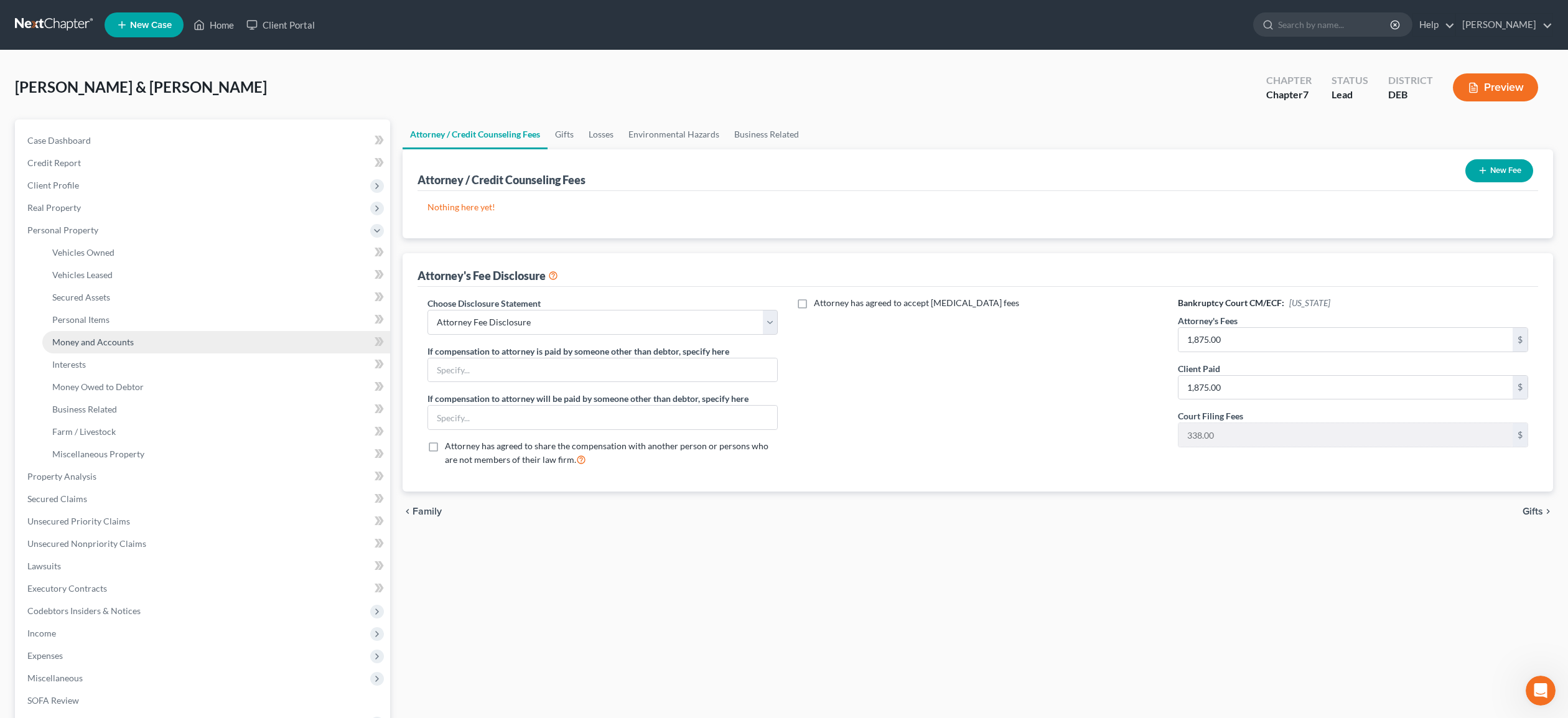
click at [96, 341] on span "Money and Accounts" at bounding box center [93, 341] width 81 height 11
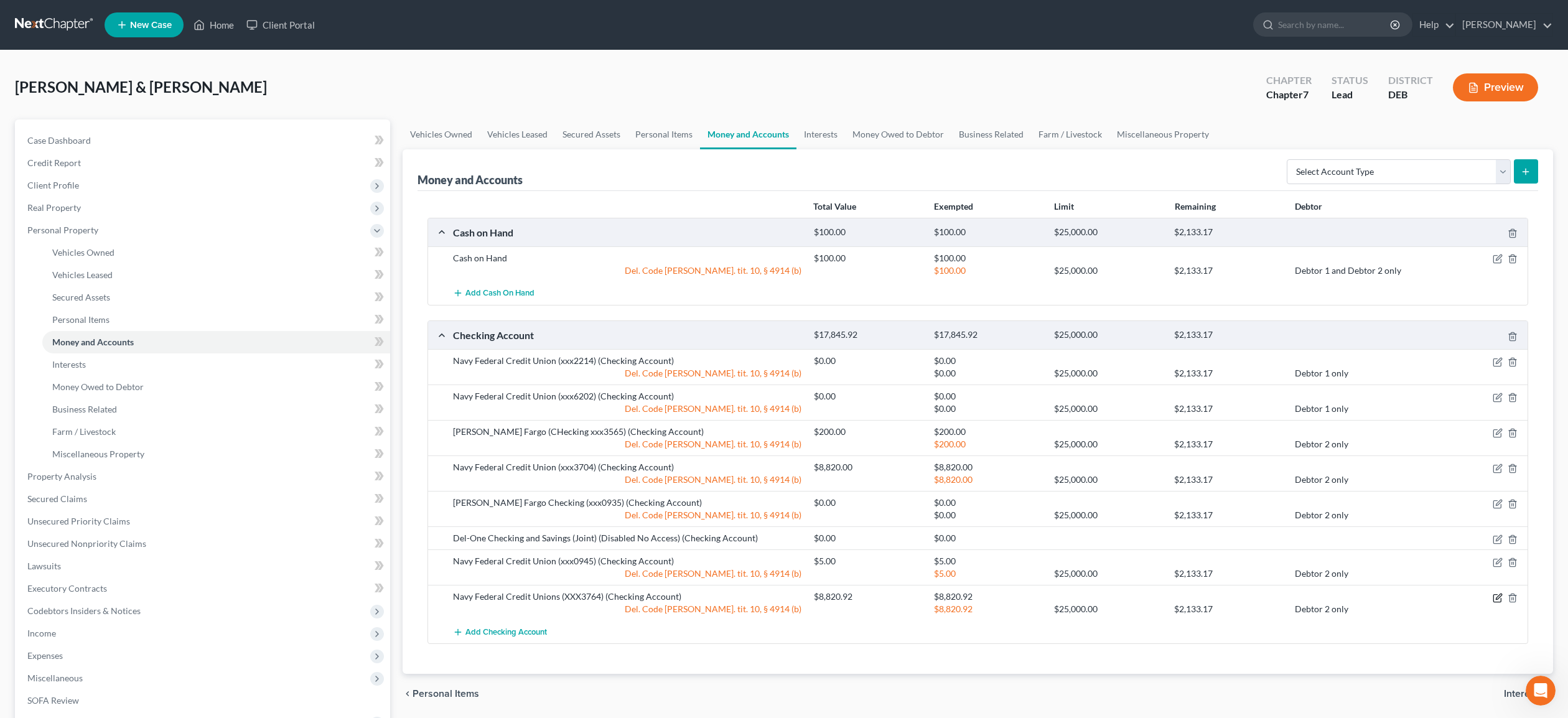
click at [1499, 597] on icon "button" at bounding box center [1497, 598] width 10 height 10
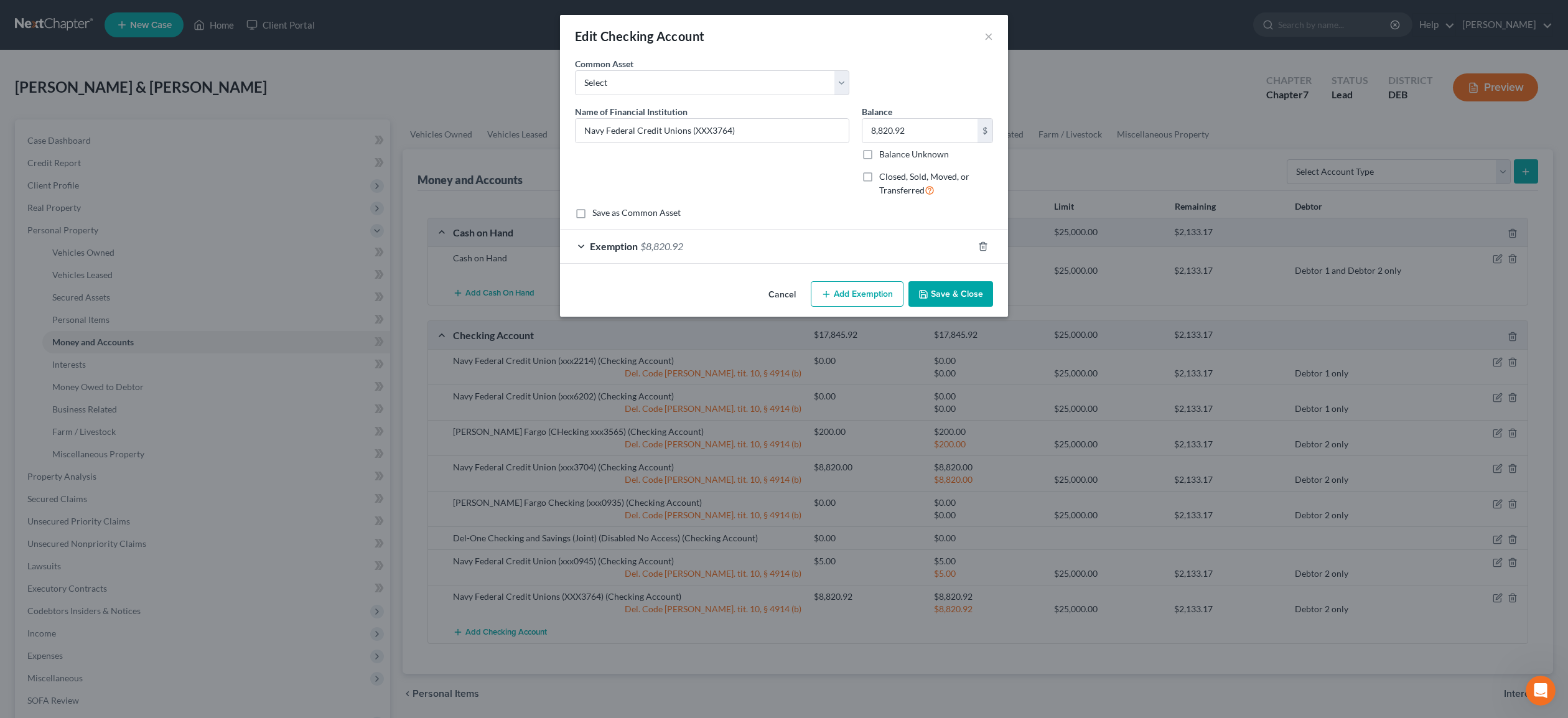
click at [913, 247] on div "Exemption $8,820.92" at bounding box center [766, 246] width 413 height 33
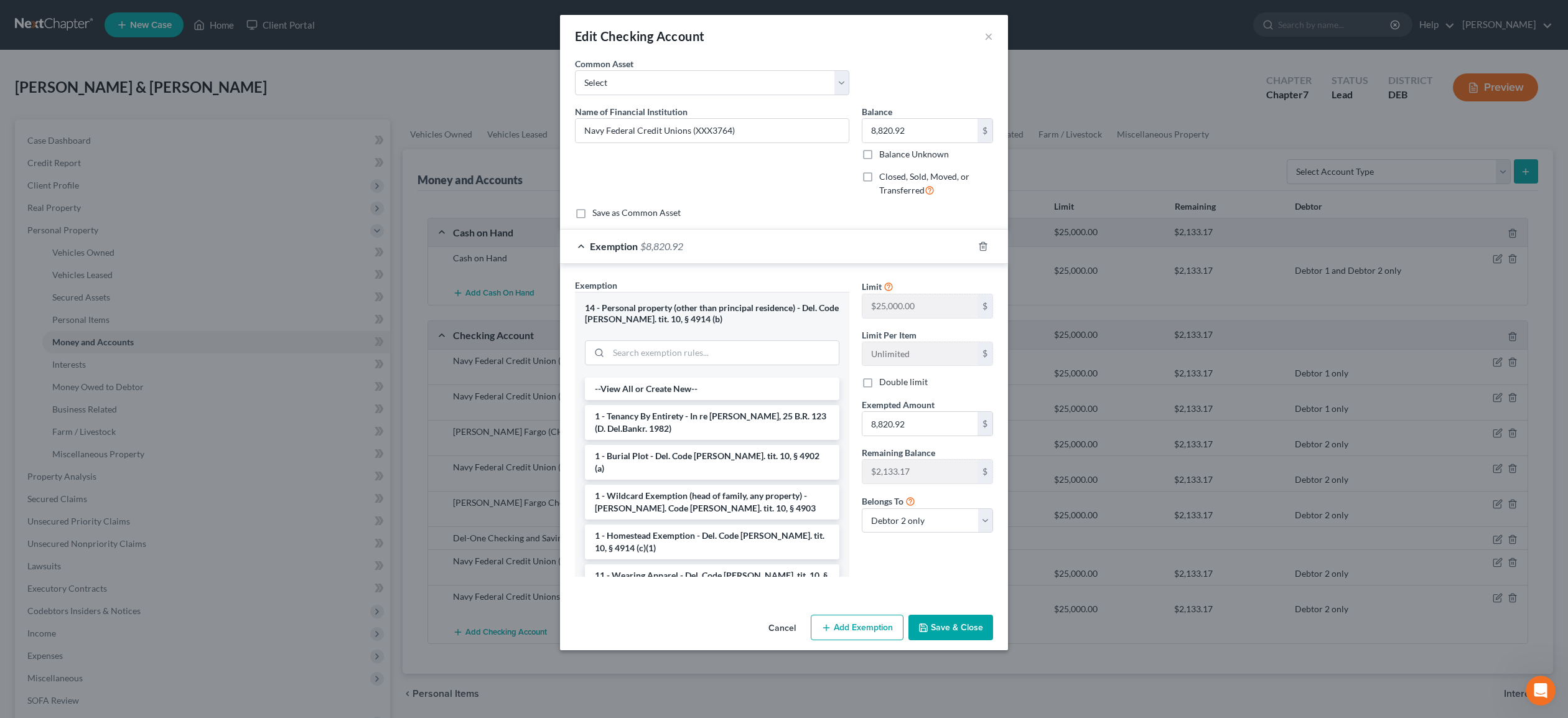
click at [960, 628] on button "Save & Close" at bounding box center [950, 628] width 85 height 26
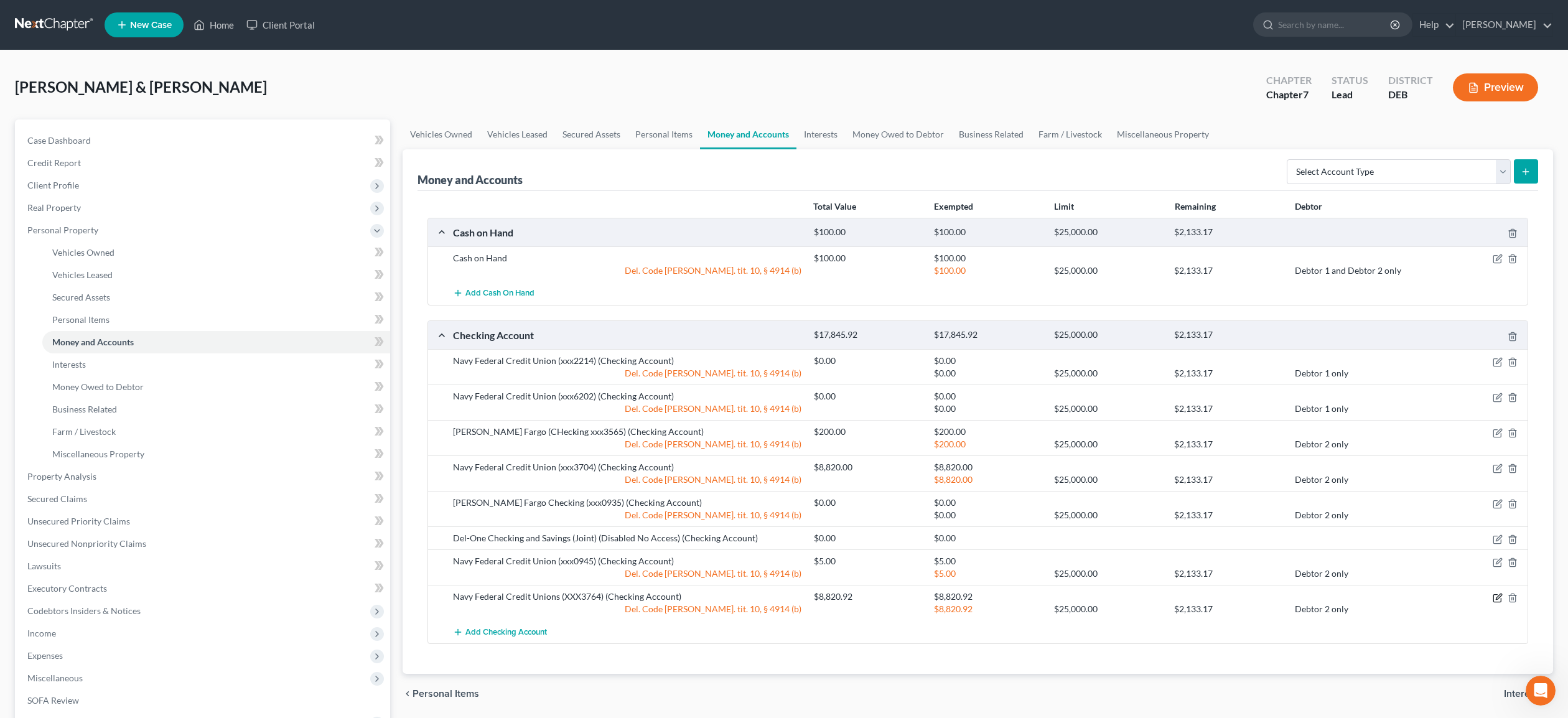
click at [1497, 597] on icon "button" at bounding box center [1497, 598] width 10 height 10
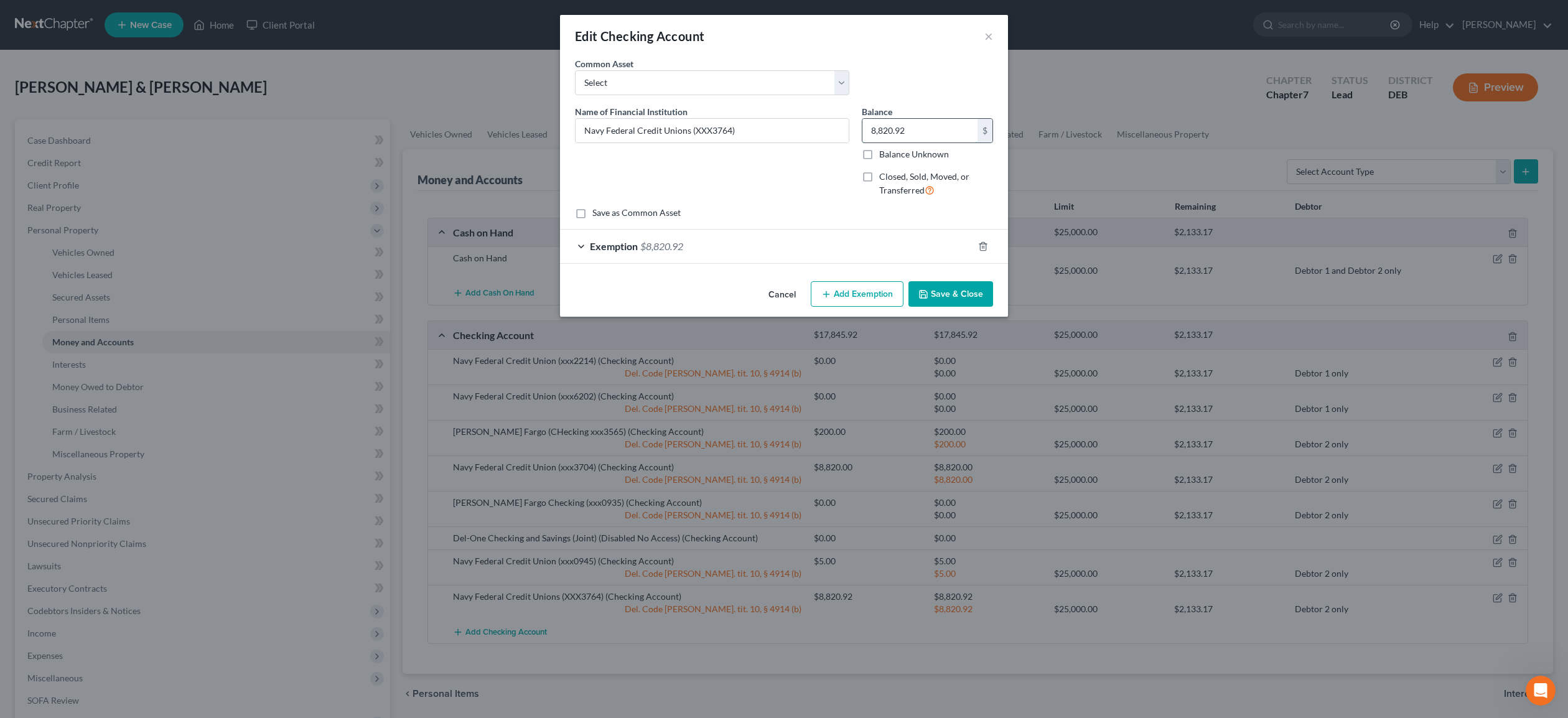
drag, startPoint x: 911, startPoint y: 128, endPoint x: 936, endPoint y: 130, distance: 25.1
click at [936, 130] on input "8,820.92" at bounding box center [920, 131] width 115 height 24
type input "1,276.42"
click at [985, 246] on icon "button" at bounding box center [983, 246] width 10 height 10
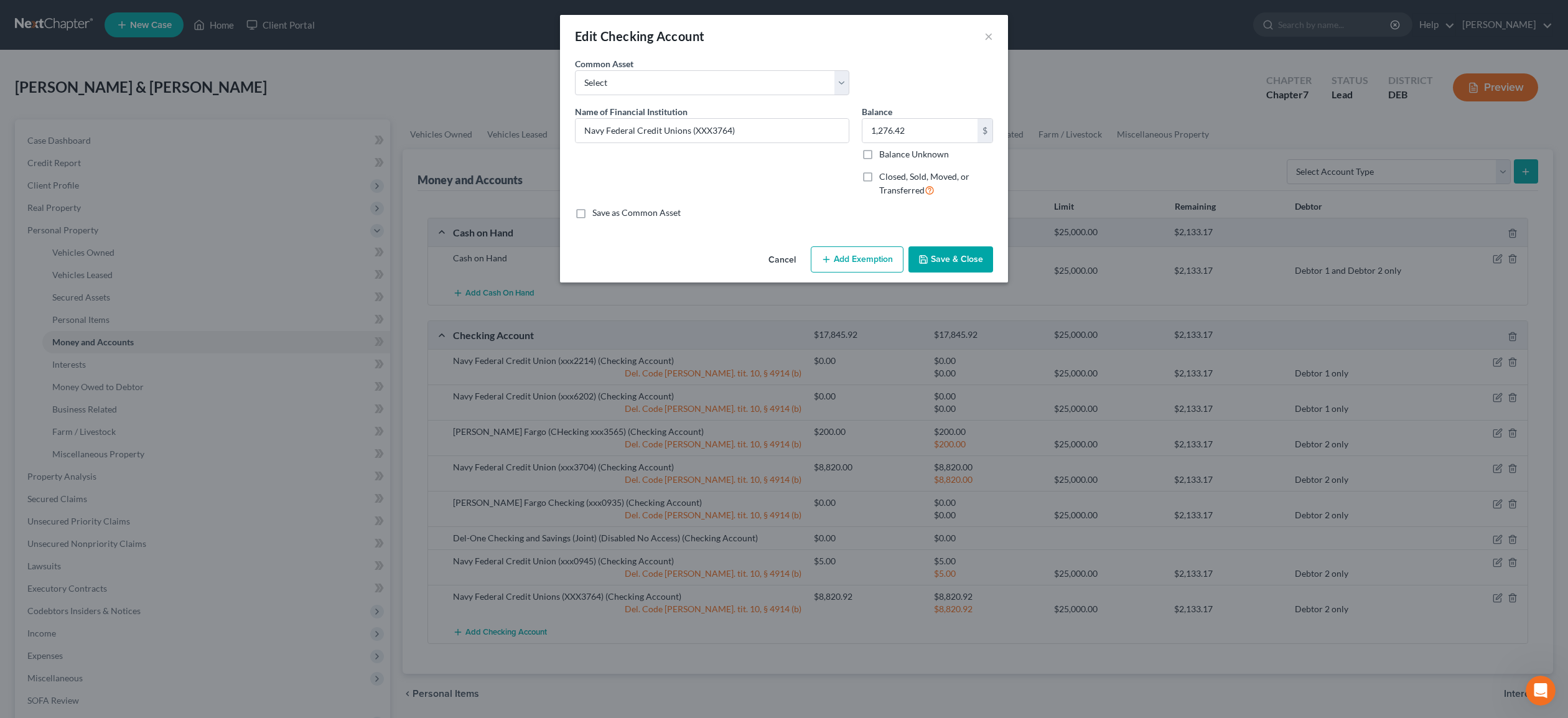
click at [874, 257] on button "Add Exemption" at bounding box center [857, 259] width 93 height 26
select select "2"
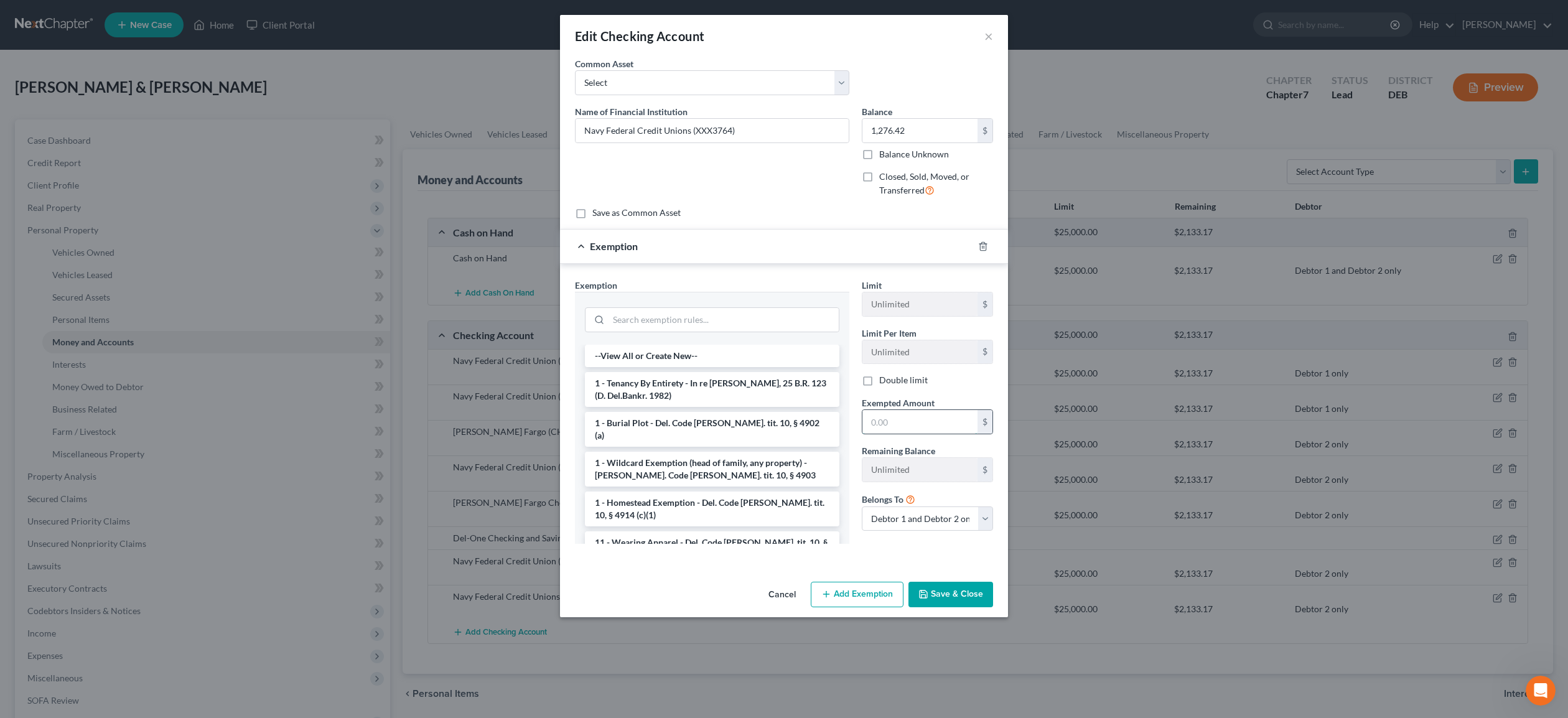
click at [918, 416] on input "text" at bounding box center [920, 422] width 115 height 24
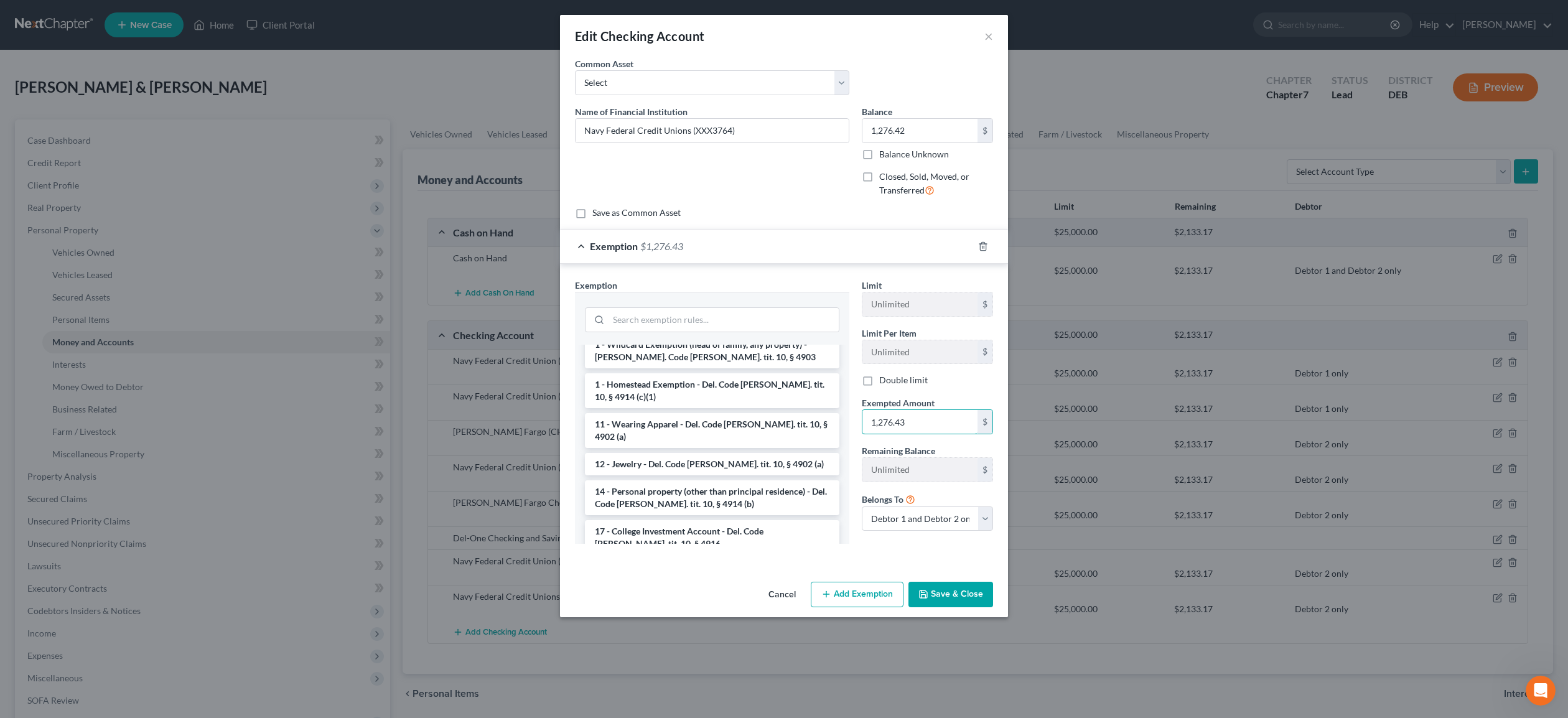
scroll to position [119, 0]
type input "1,276.43"
click at [739, 480] on li "14 - Personal property (other than principal residence) - Del. Code [PERSON_NAM…" at bounding box center [711, 497] width 254 height 35
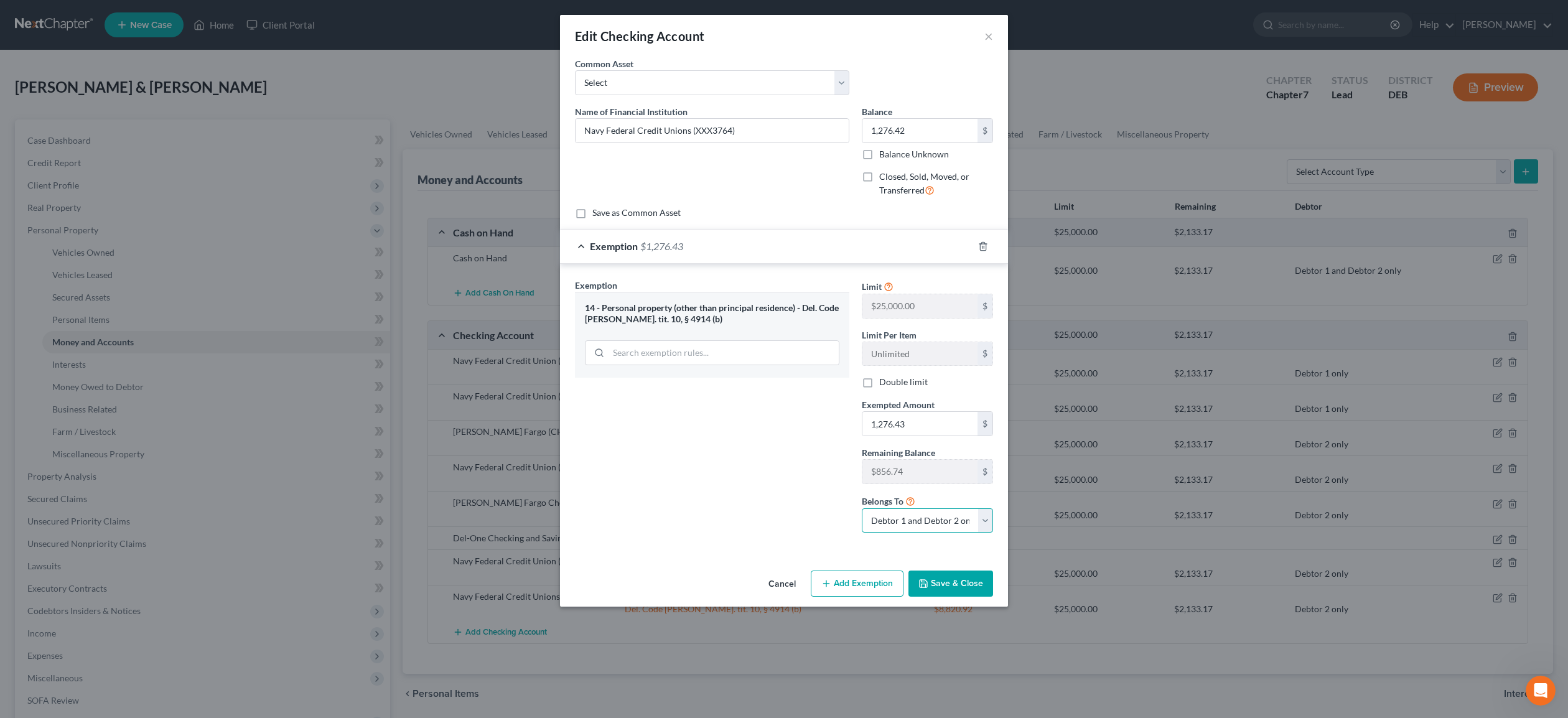
select select "1"
click option "Debtor 2 only" at bounding box center [0, 0] width 0 height 0
click at [965, 585] on button "Save & Close" at bounding box center [950, 583] width 85 height 26
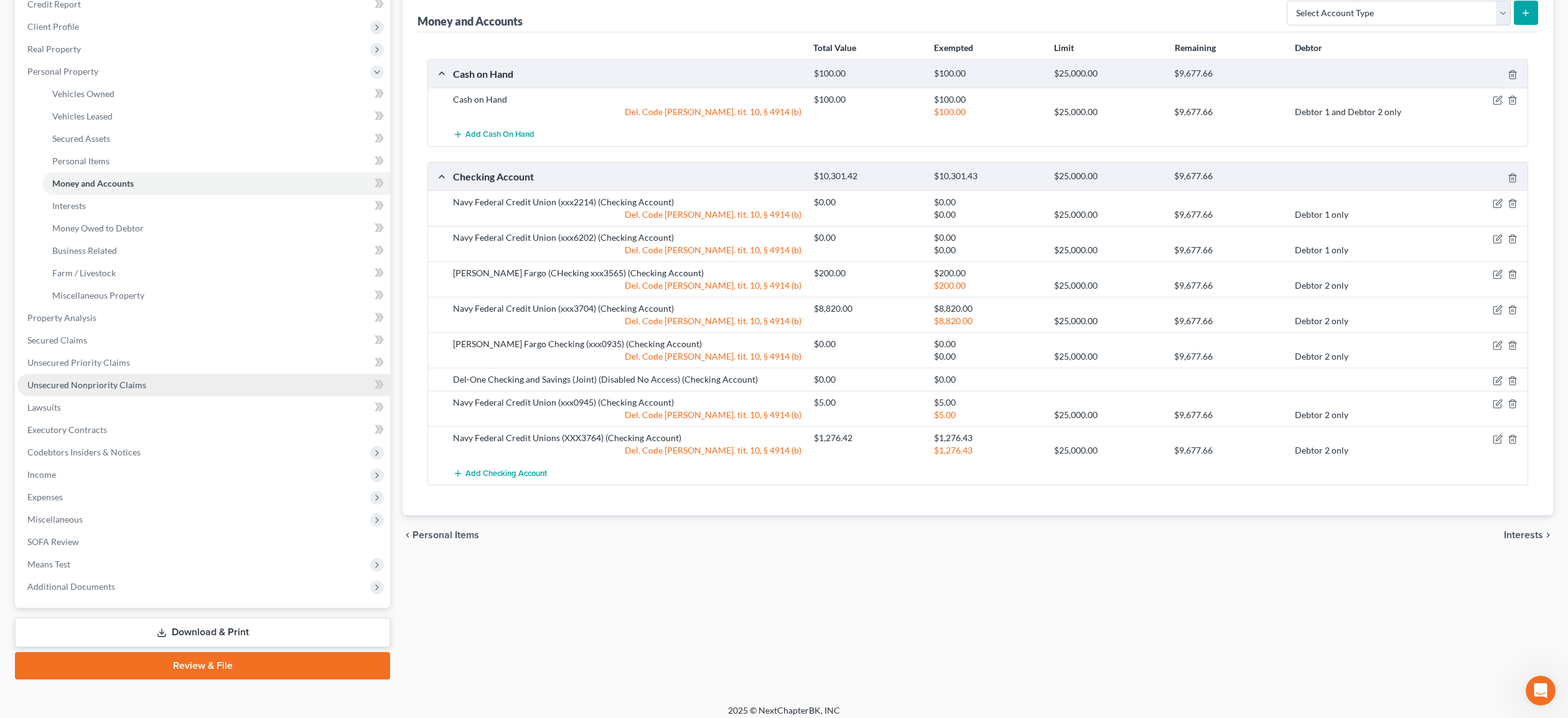
scroll to position [166, 0]
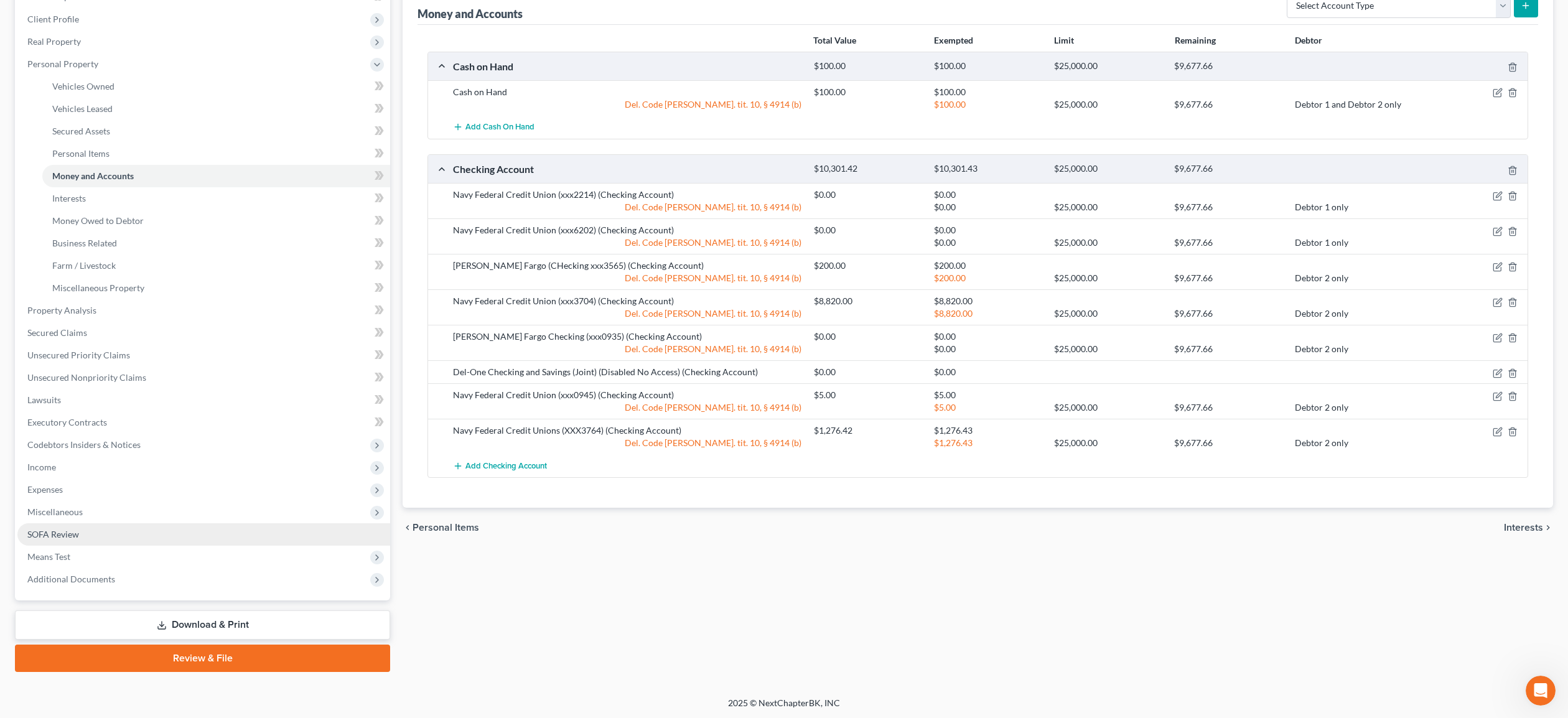
click at [45, 531] on span "SOFA Review" at bounding box center [53, 534] width 52 height 11
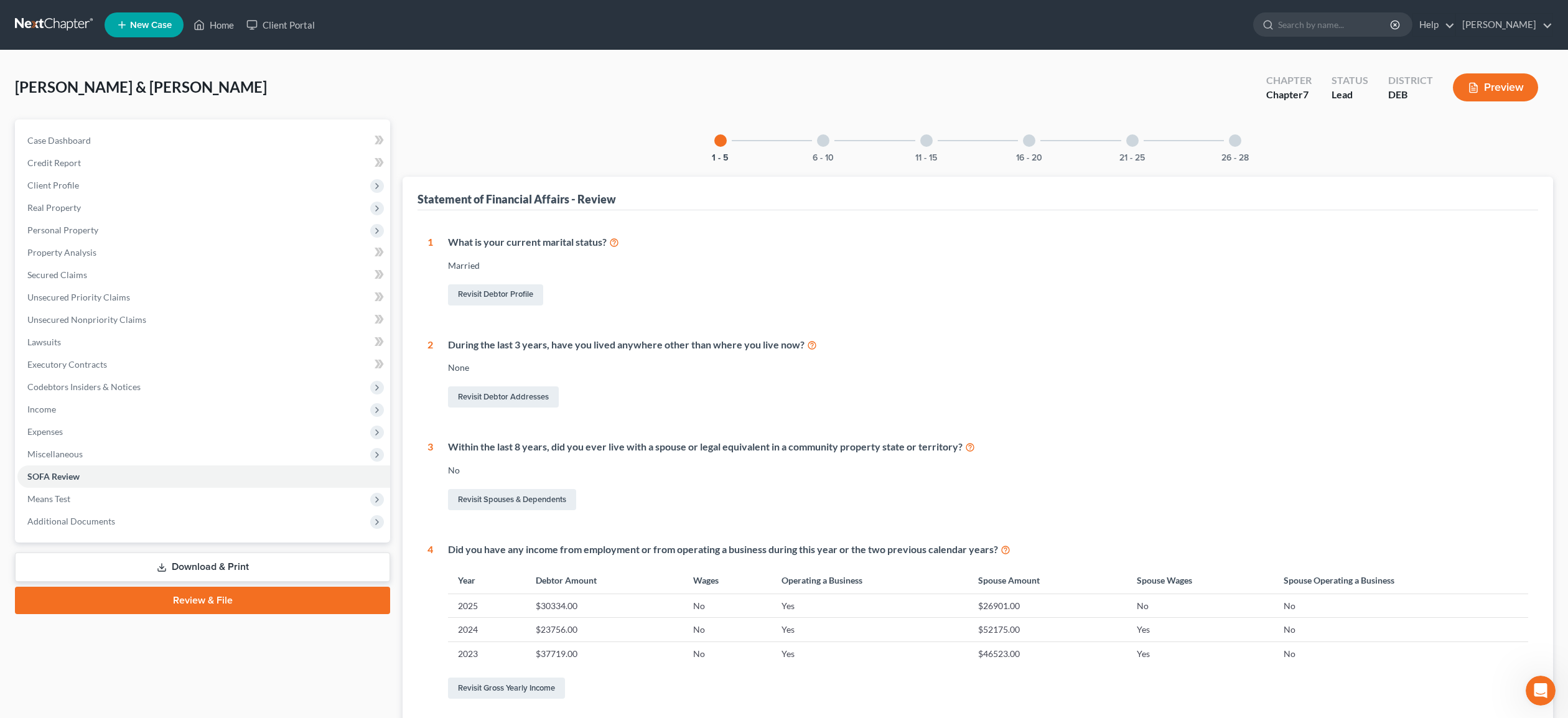
click at [828, 145] on div "6 - 10" at bounding box center [823, 140] width 42 height 42
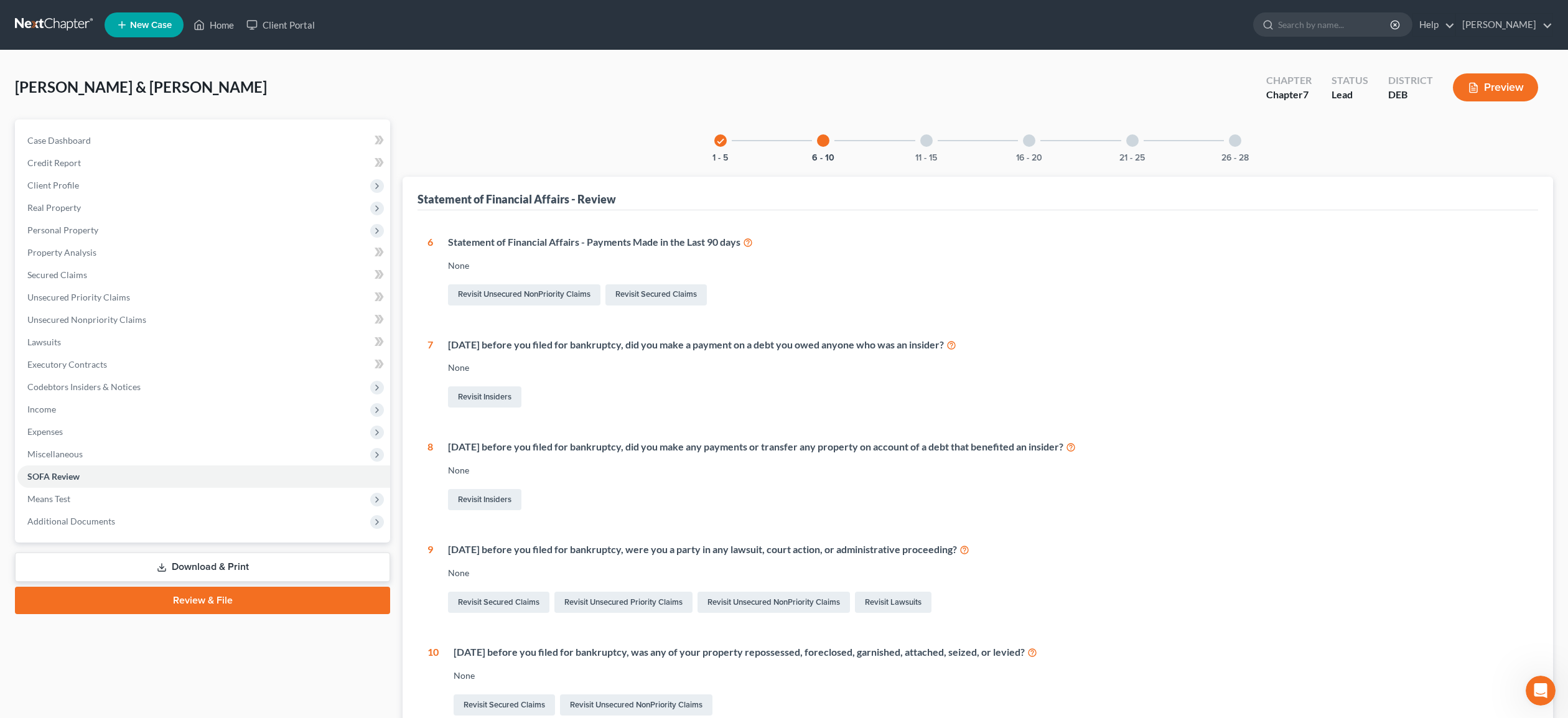
click at [932, 144] on div "11 - 15" at bounding box center [926, 140] width 42 height 42
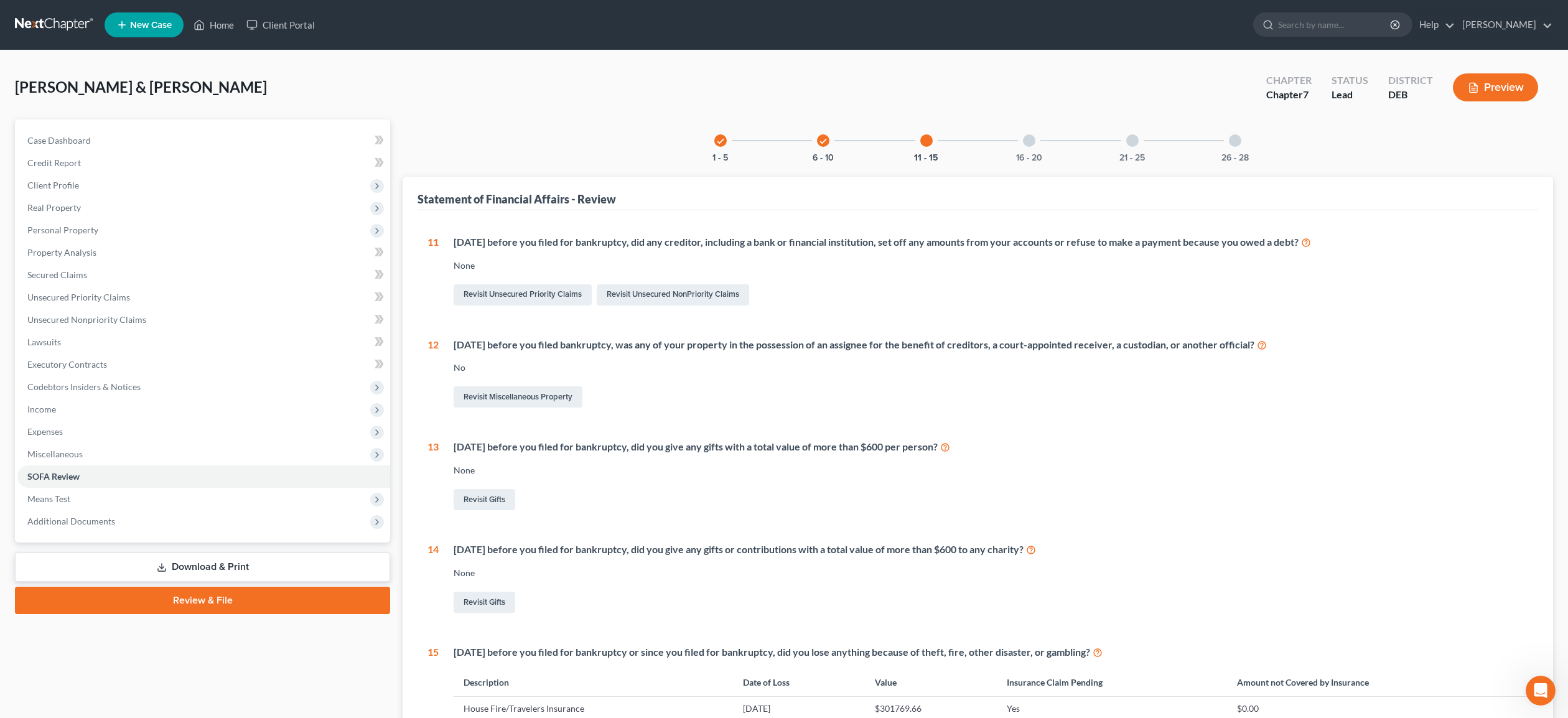
click at [1028, 142] on div at bounding box center [1029, 141] width 13 height 13
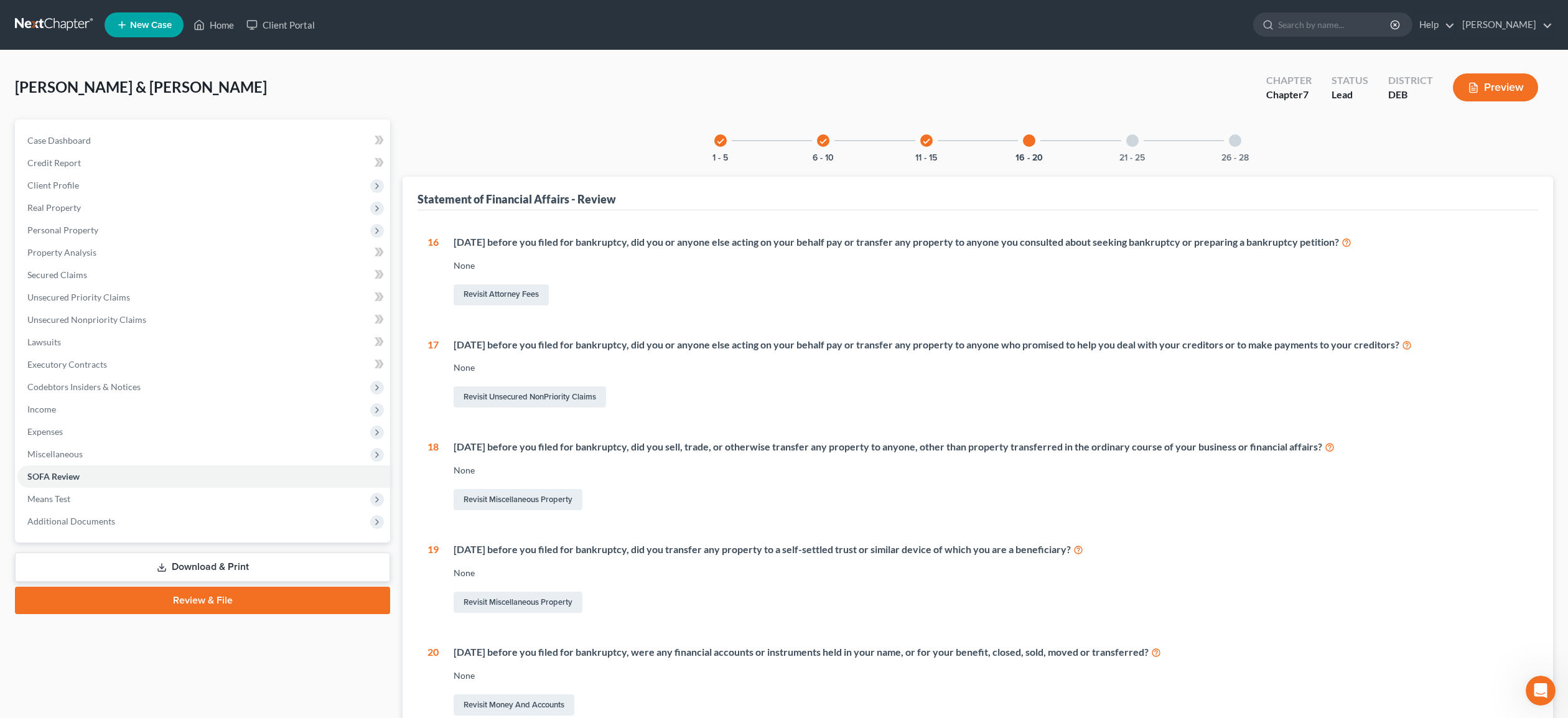
click at [1135, 142] on div at bounding box center [1133, 141] width 13 height 13
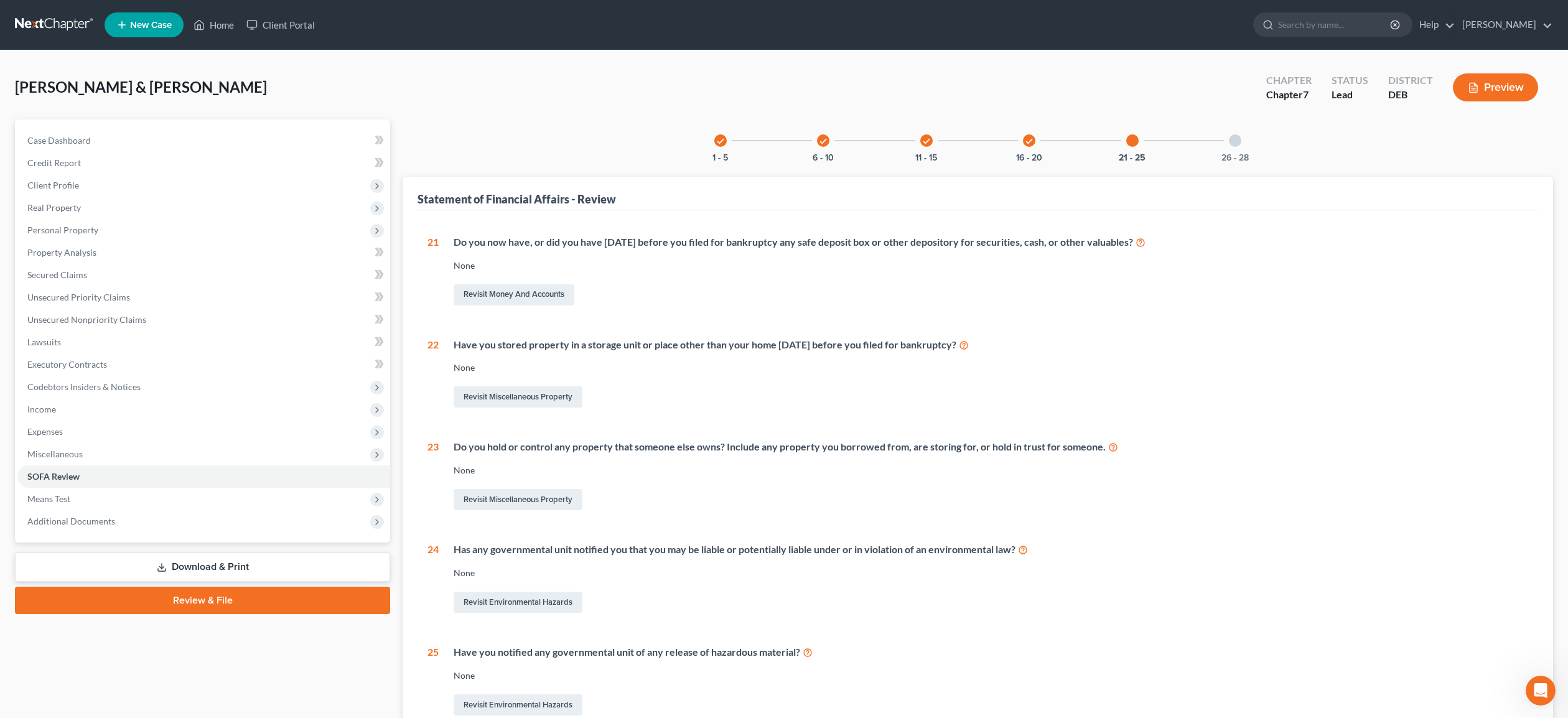
click at [1234, 137] on div at bounding box center [1235, 141] width 13 height 13
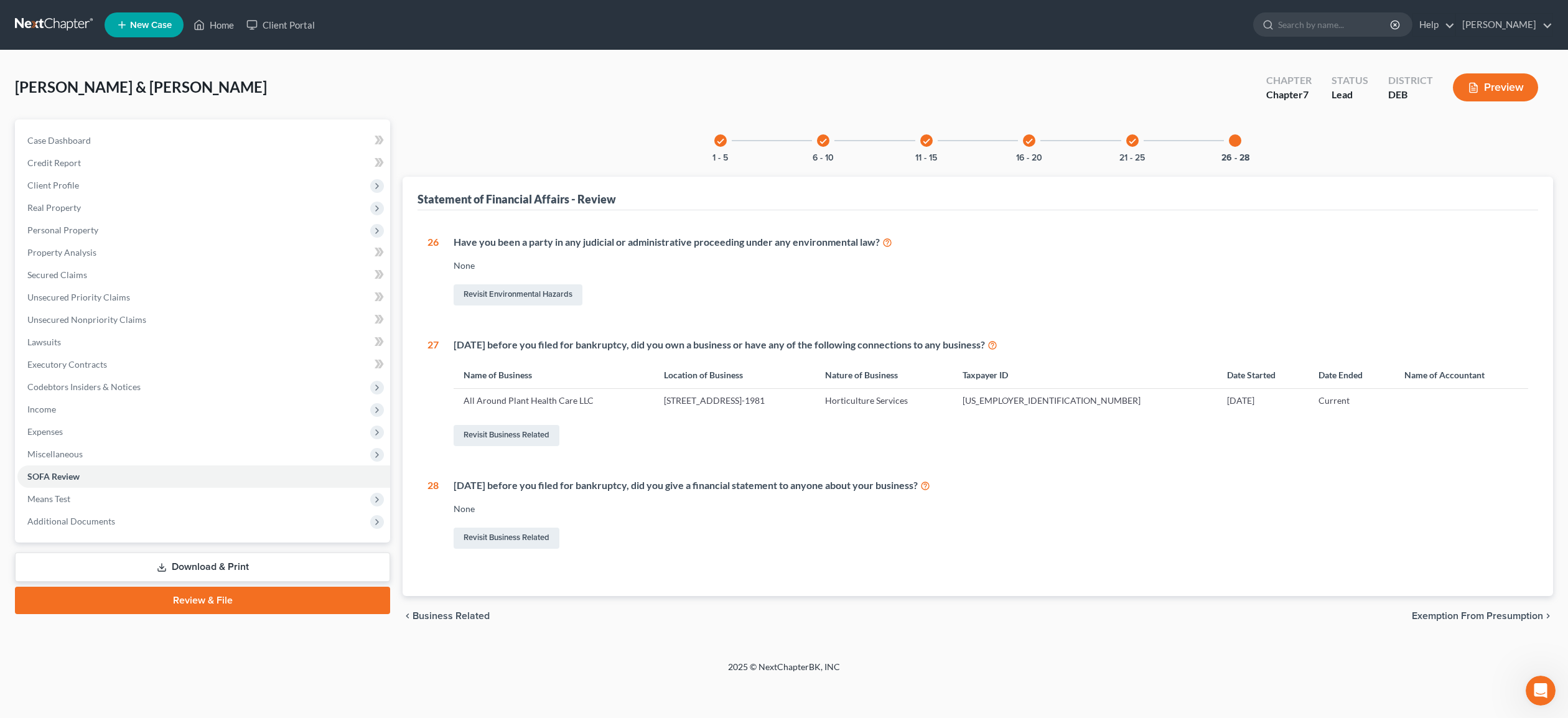
click at [820, 139] on icon "check" at bounding box center [823, 141] width 8 height 8
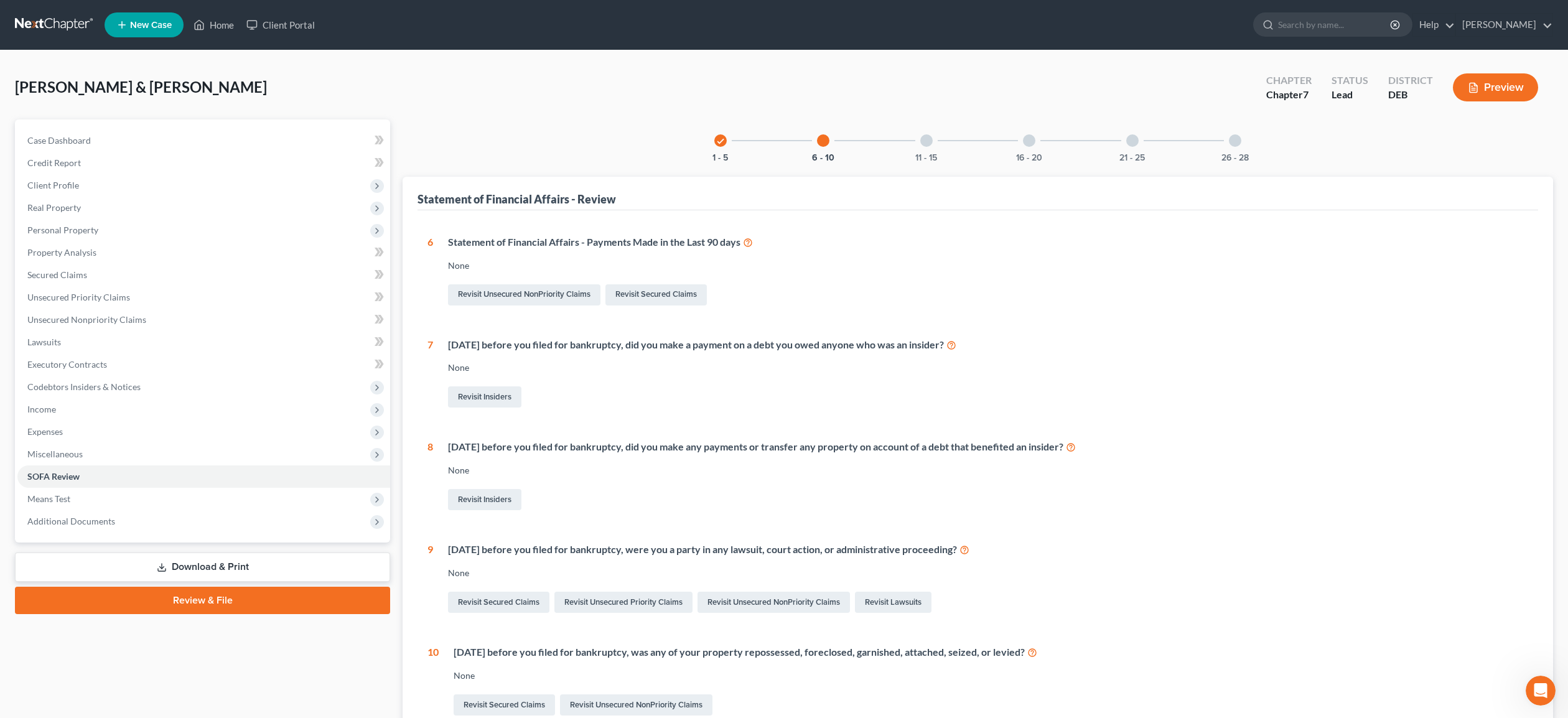
click at [929, 137] on div at bounding box center [927, 141] width 13 height 13
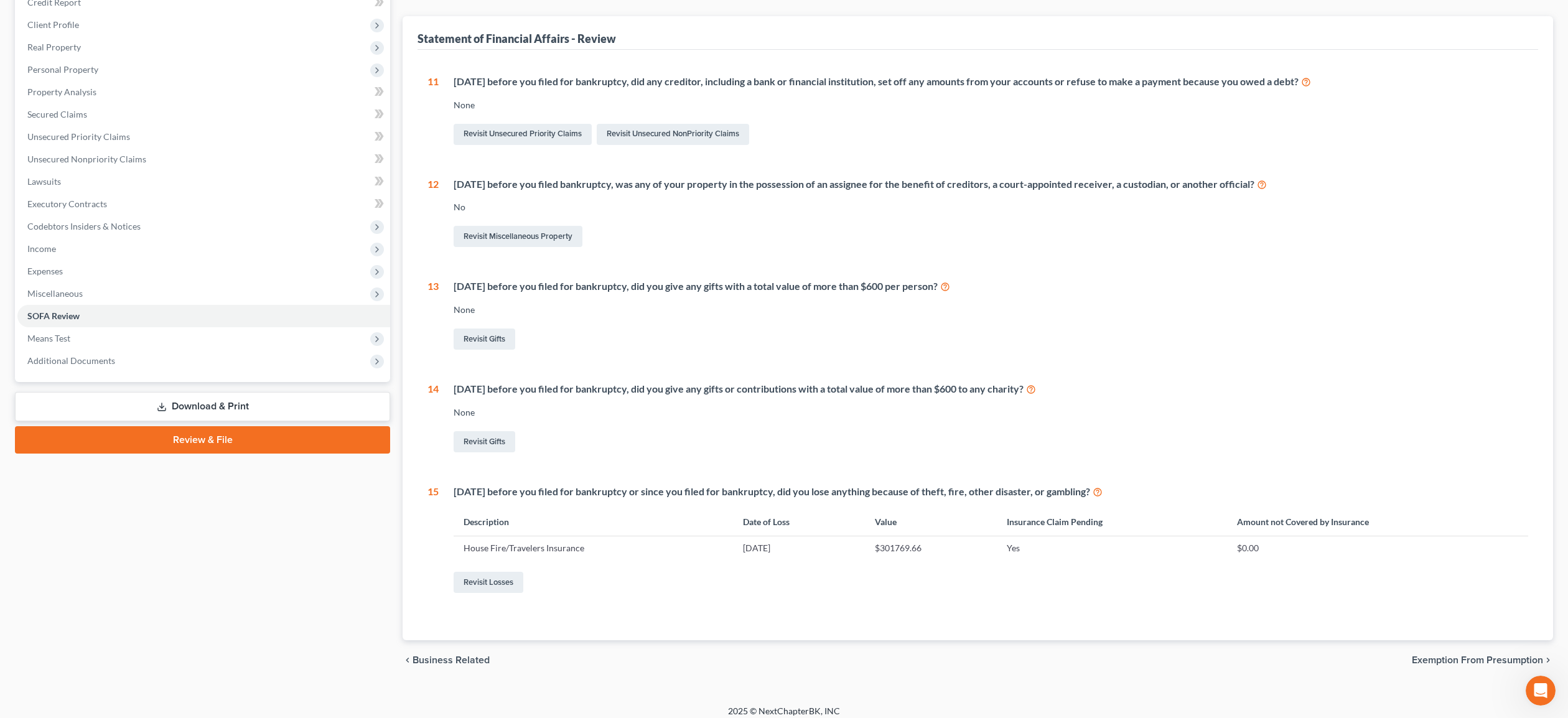
scroll to position [169, 0]
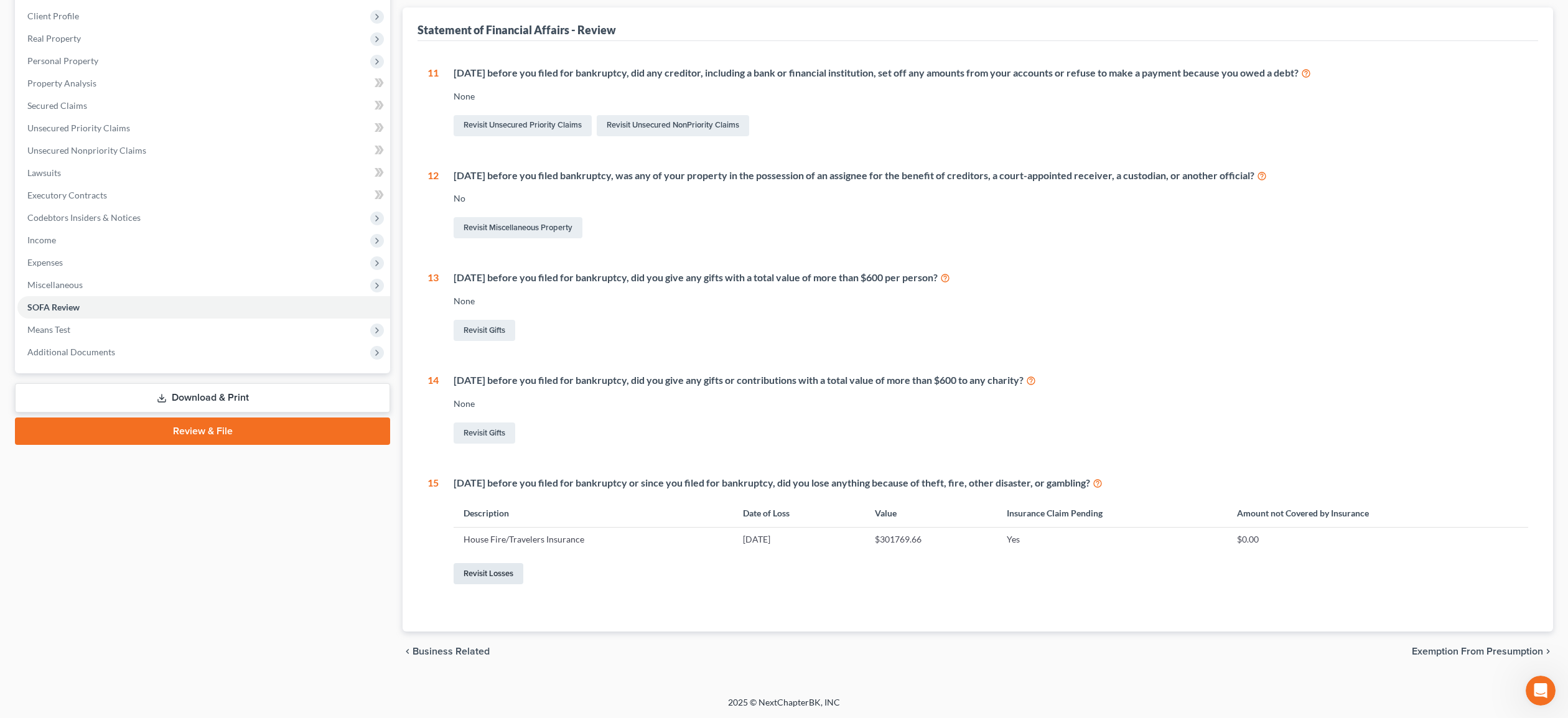
click at [479, 574] on link "Revisit Losses" at bounding box center [488, 574] width 69 height 21
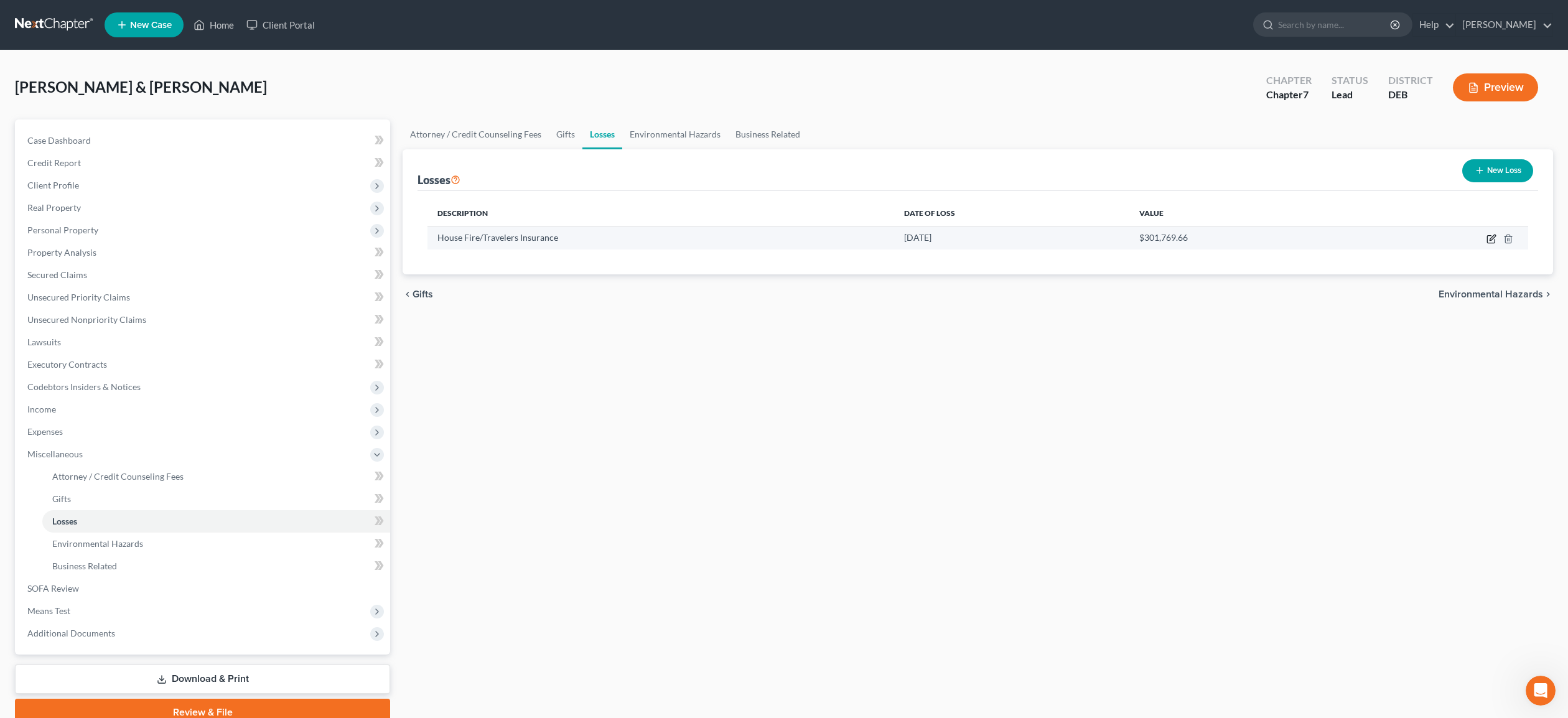
scroll to position [1, 0]
click at [1493, 236] on icon "button" at bounding box center [1492, 238] width 10 height 10
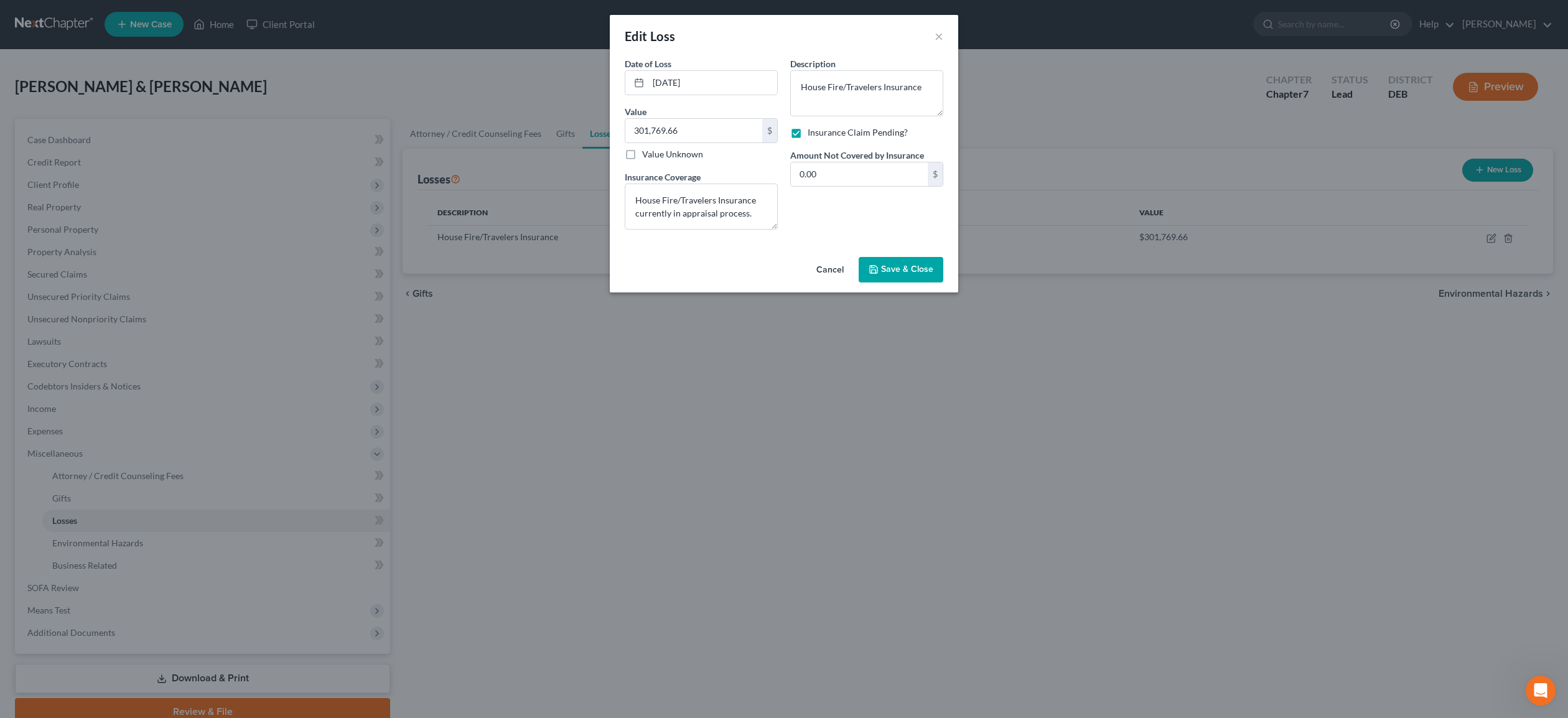
click at [853, 273] on button "Cancel" at bounding box center [829, 271] width 47 height 25
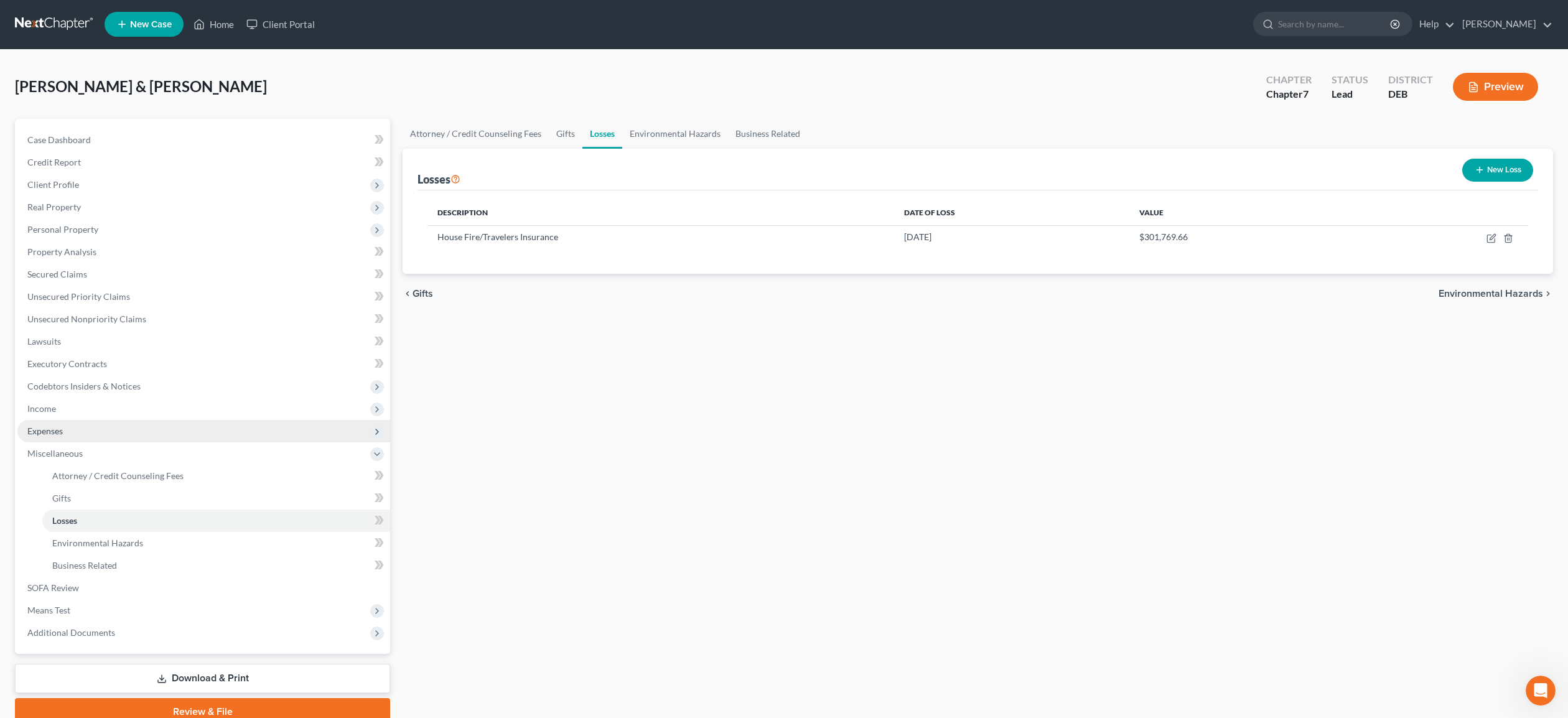
click at [56, 435] on span "Expenses" at bounding box center [45, 431] width 36 height 11
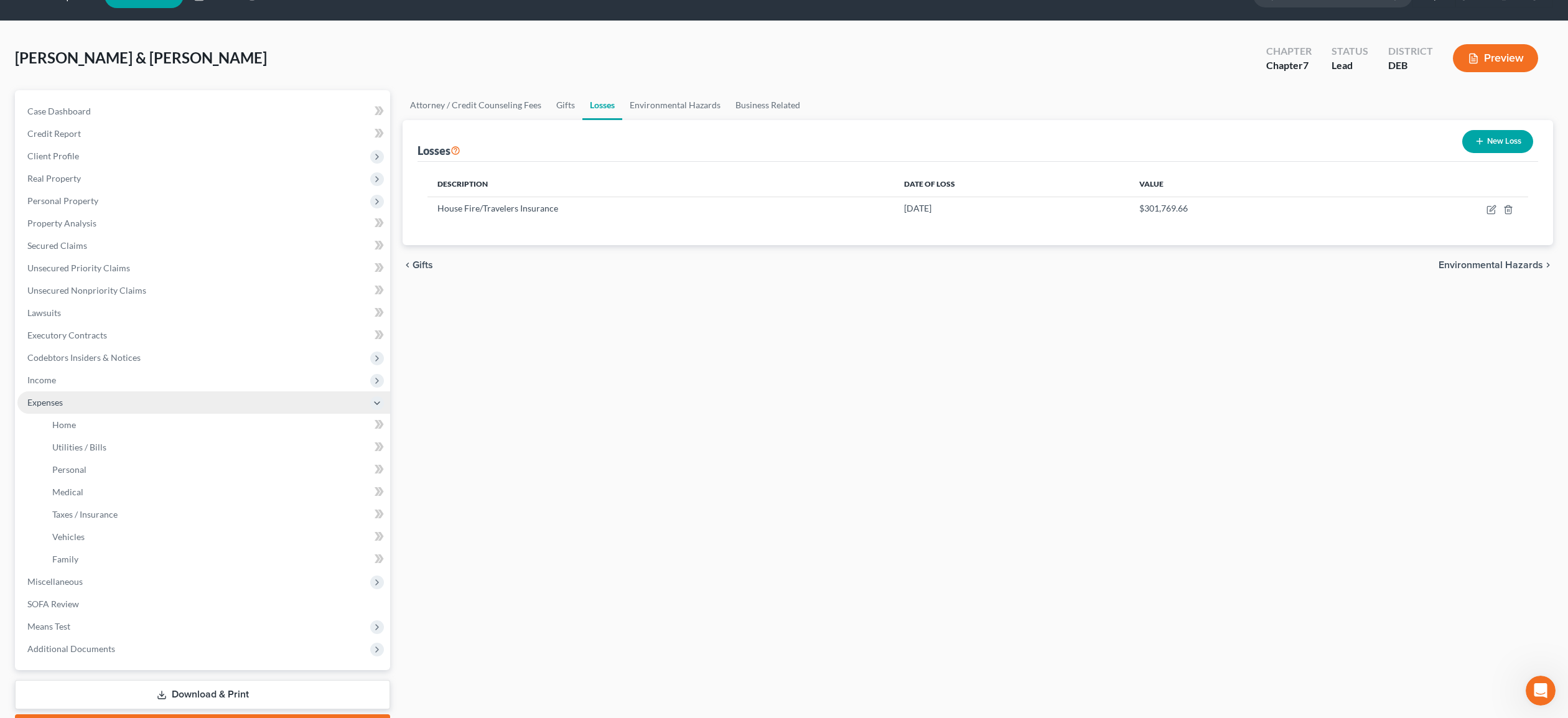
scroll to position [30, 0]
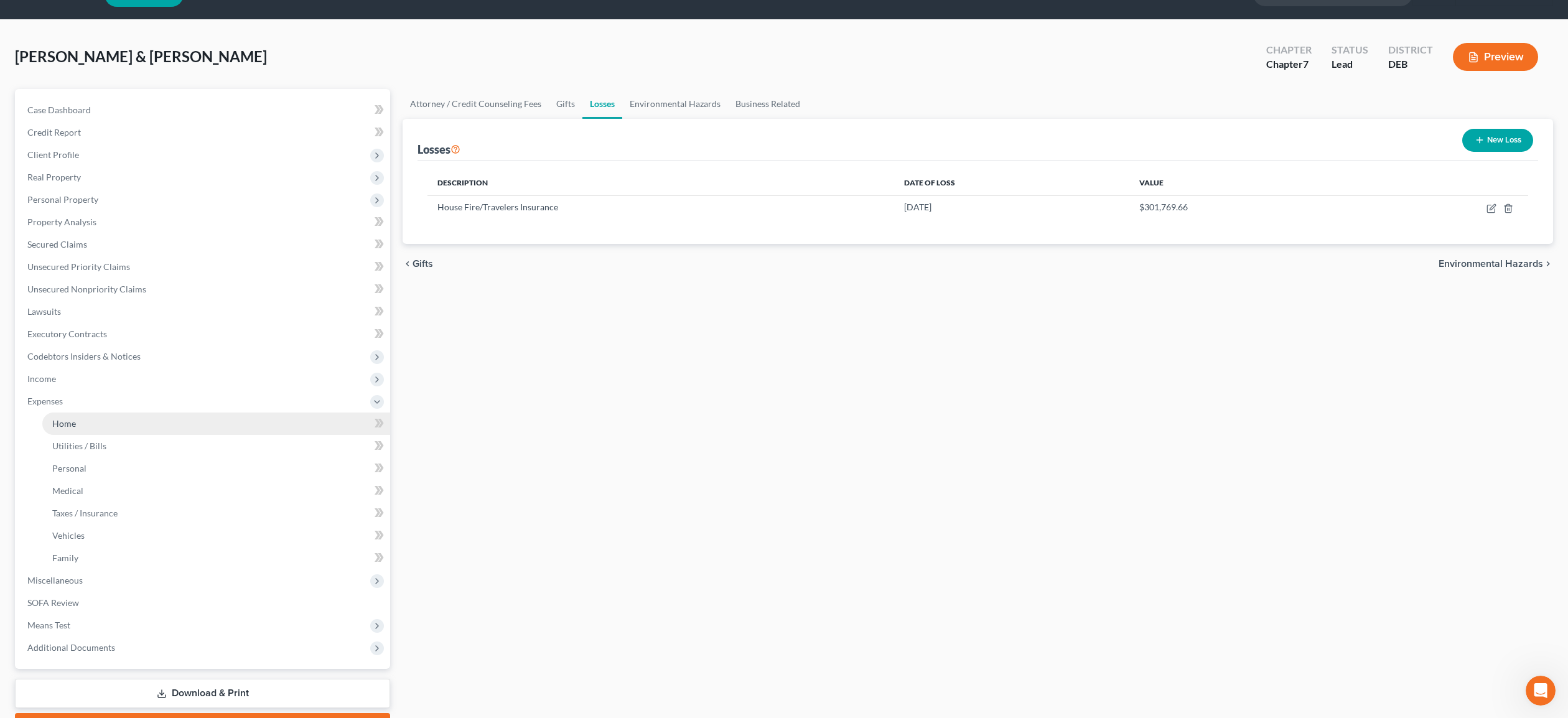
click at [78, 426] on link "Home" at bounding box center [216, 424] width 348 height 22
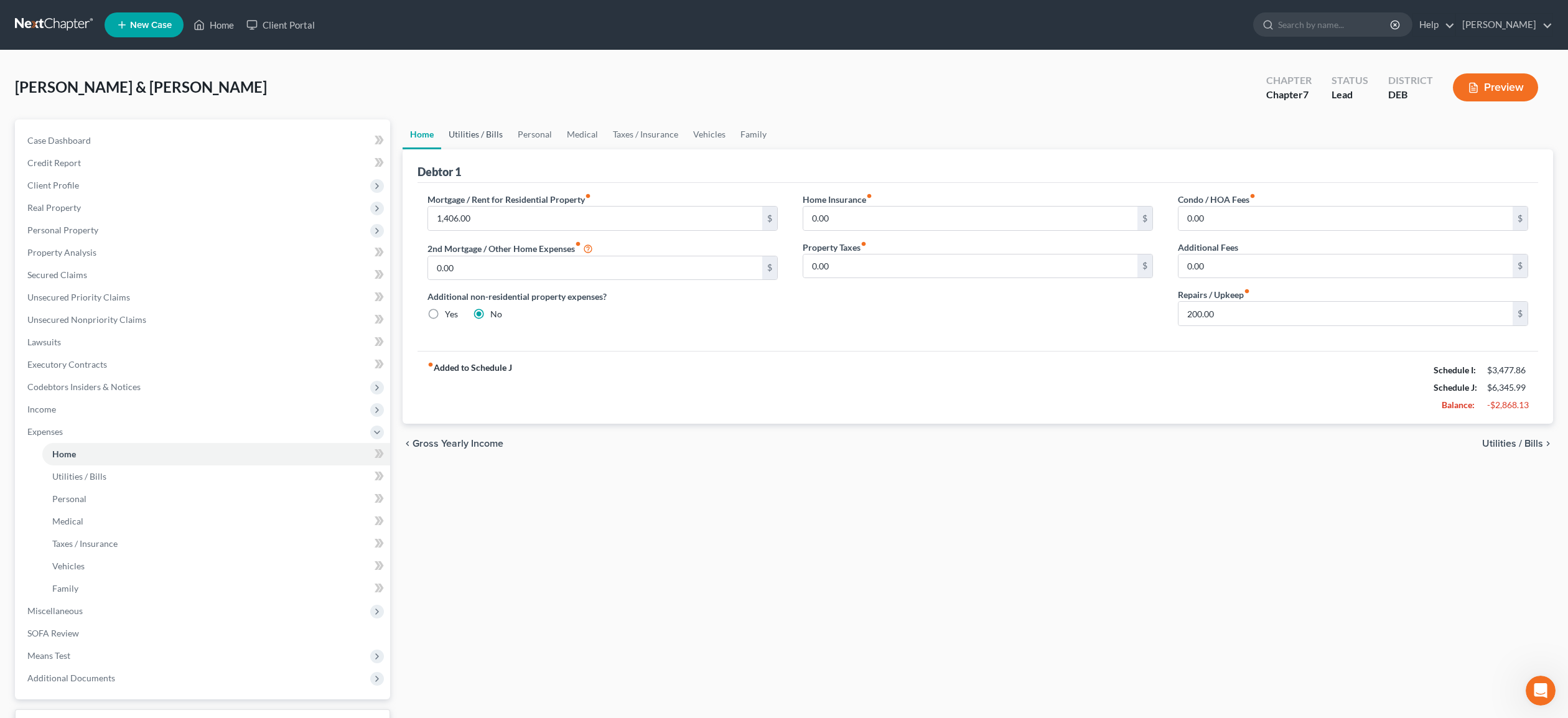
click at [472, 135] on link "Utilities / Bills" at bounding box center [475, 134] width 69 height 30
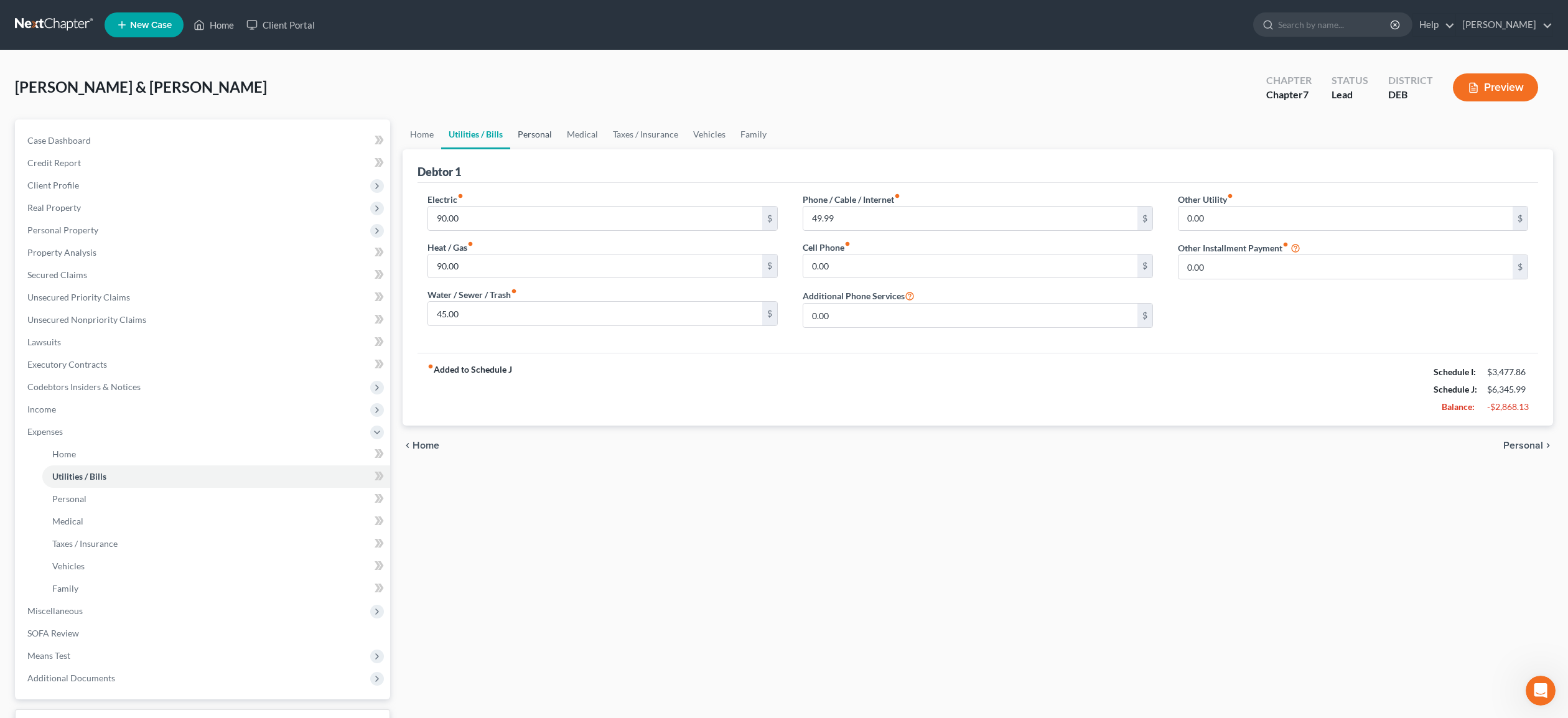
click at [540, 133] on link "Personal" at bounding box center [535, 134] width 49 height 30
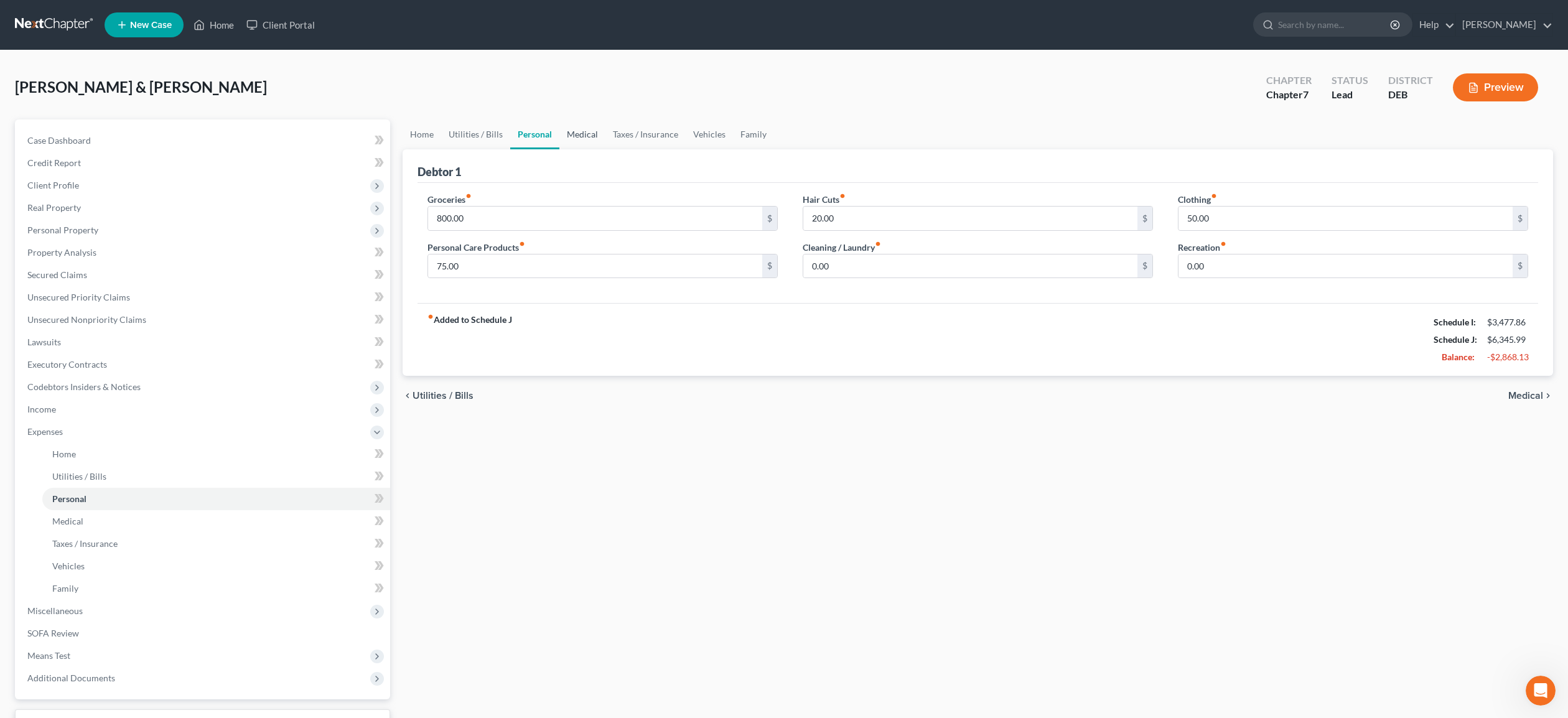
click at [575, 130] on link "Medical" at bounding box center [582, 134] width 46 height 30
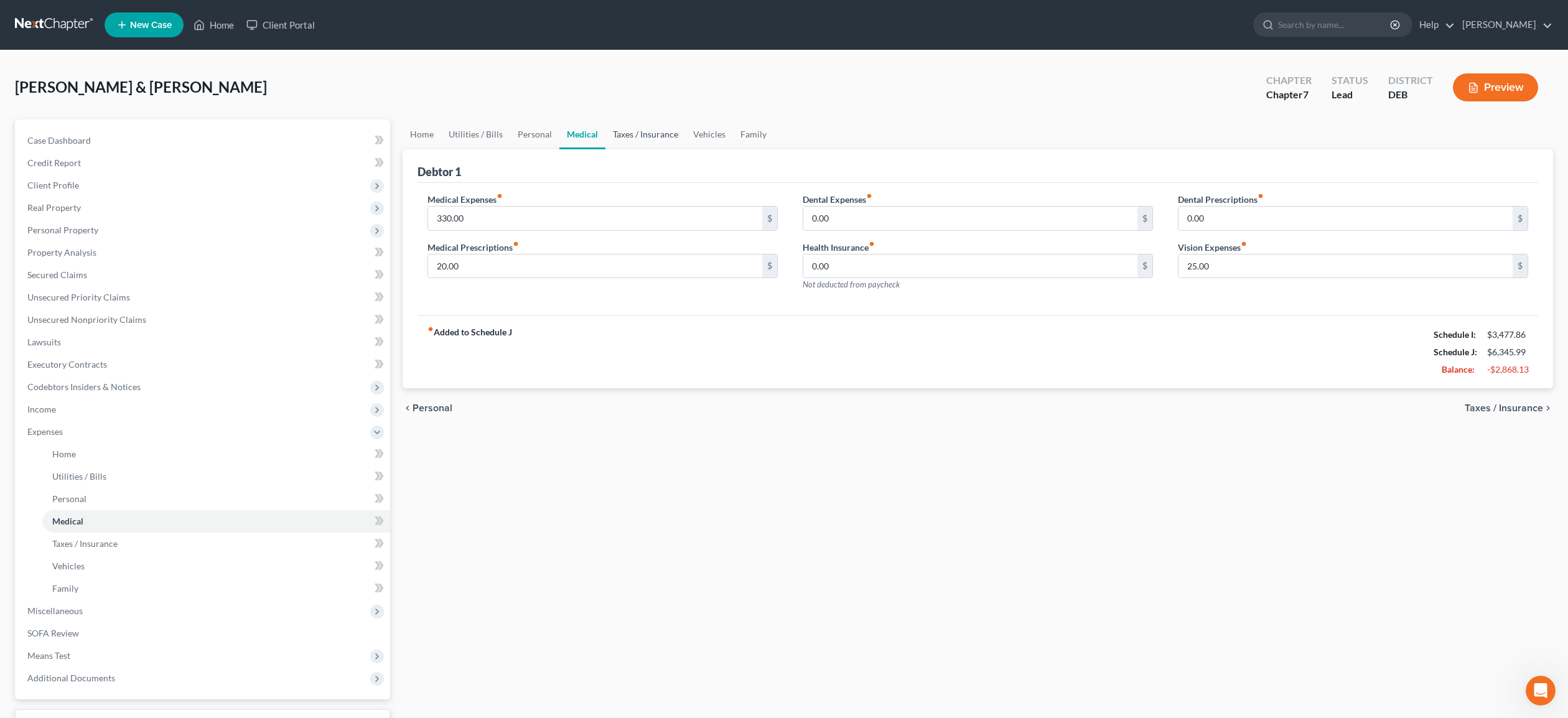
click at [639, 137] on link "Taxes / Insurance" at bounding box center [646, 134] width 81 height 30
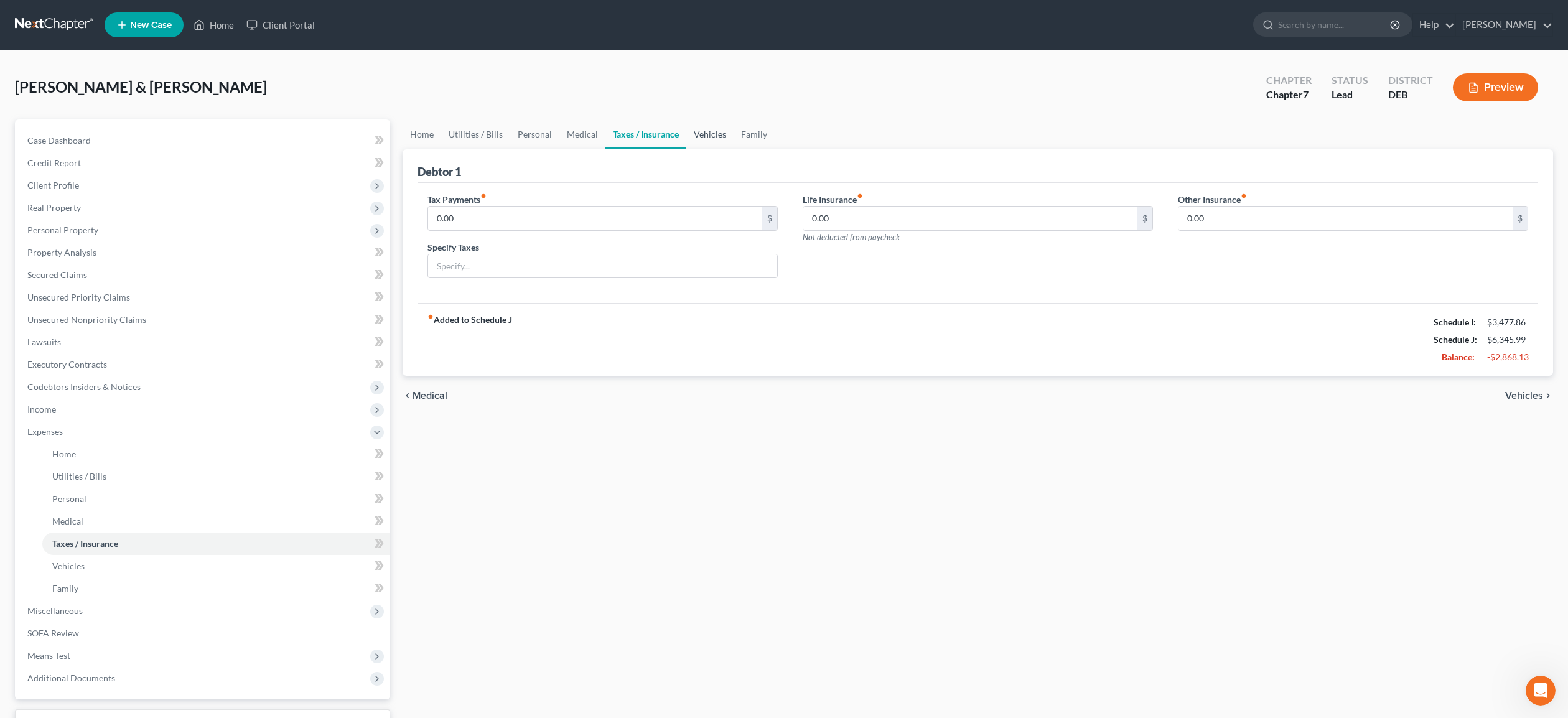
click at [693, 134] on link "Vehicles" at bounding box center [709, 134] width 47 height 30
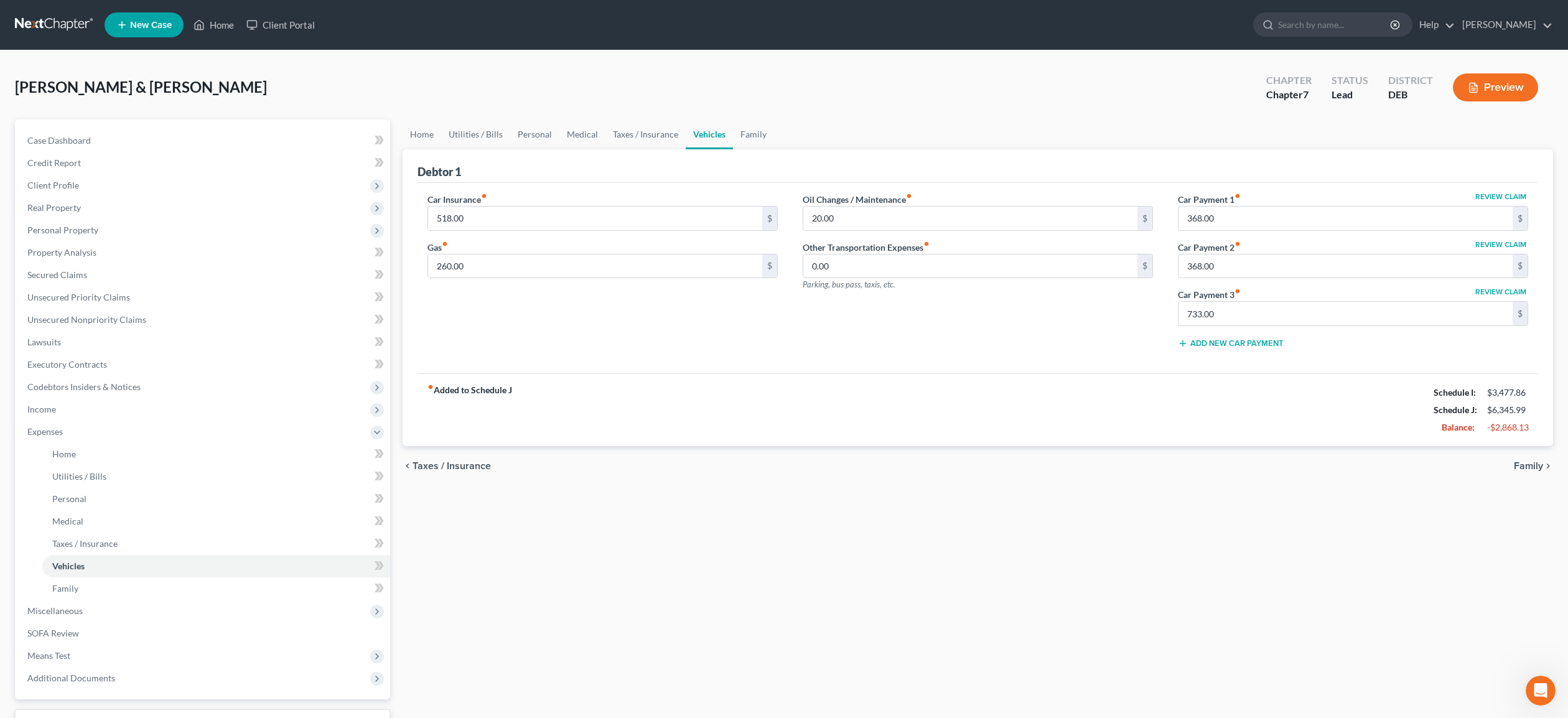
click at [1492, 244] on button "Review Claim" at bounding box center [1501, 245] width 55 height 8
select select "7"
select select "2"
select select "1"
select select "0"
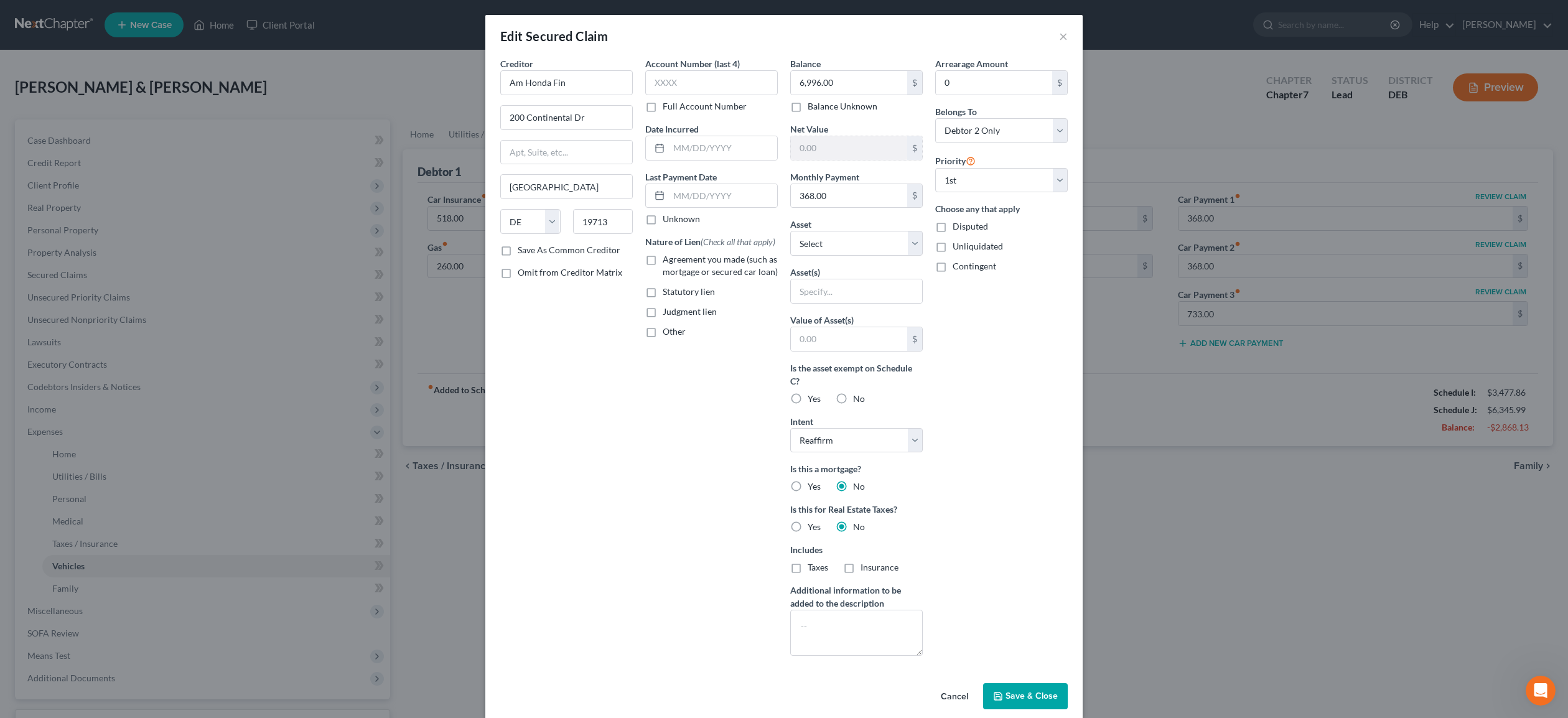
scroll to position [1, 0]
click at [961, 700] on button "Cancel" at bounding box center [954, 696] width 47 height 25
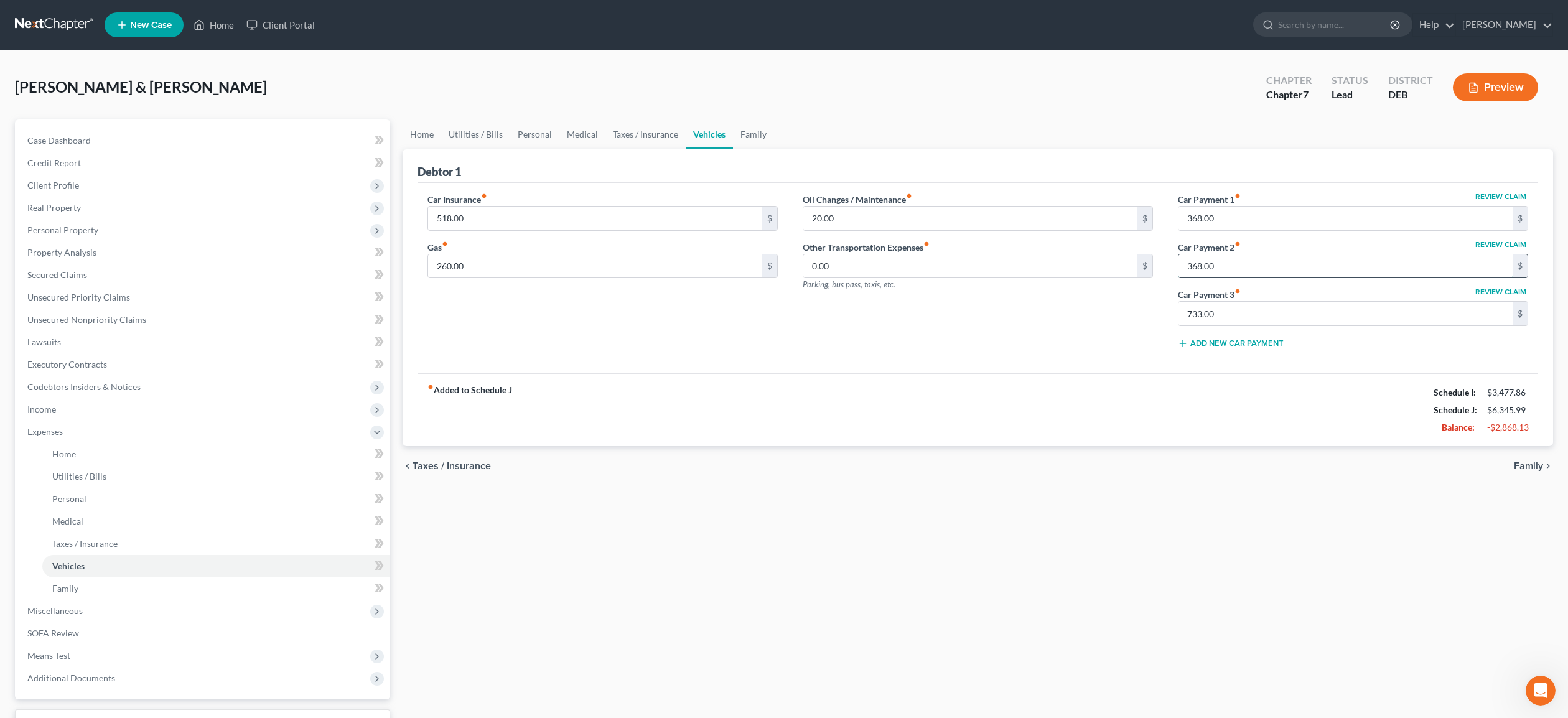
drag, startPoint x: 1306, startPoint y: 266, endPoint x: 1230, endPoint y: 267, distance: 76.0
click at [1230, 267] on input "368.00" at bounding box center [1345, 266] width 334 height 24
click at [1332, 222] on input "368.00" at bounding box center [1345, 219] width 334 height 24
drag, startPoint x: 1458, startPoint y: 214, endPoint x: 1481, endPoint y: 206, distance: 24.4
click at [1468, 210] on input "368.00" at bounding box center [1345, 219] width 334 height 24
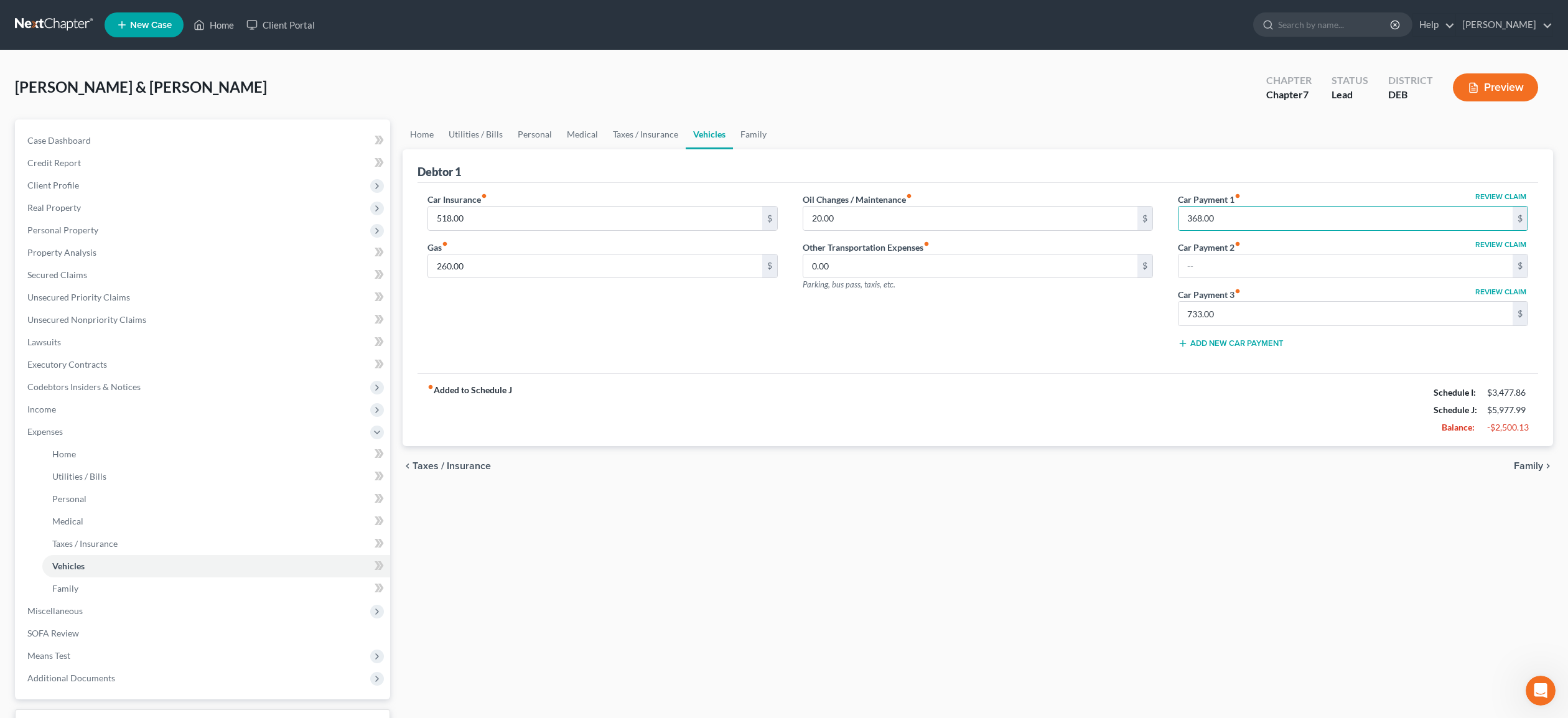
click at [1499, 193] on button "Review Claim" at bounding box center [1501, 196] width 55 height 8
select select "7"
select select "1"
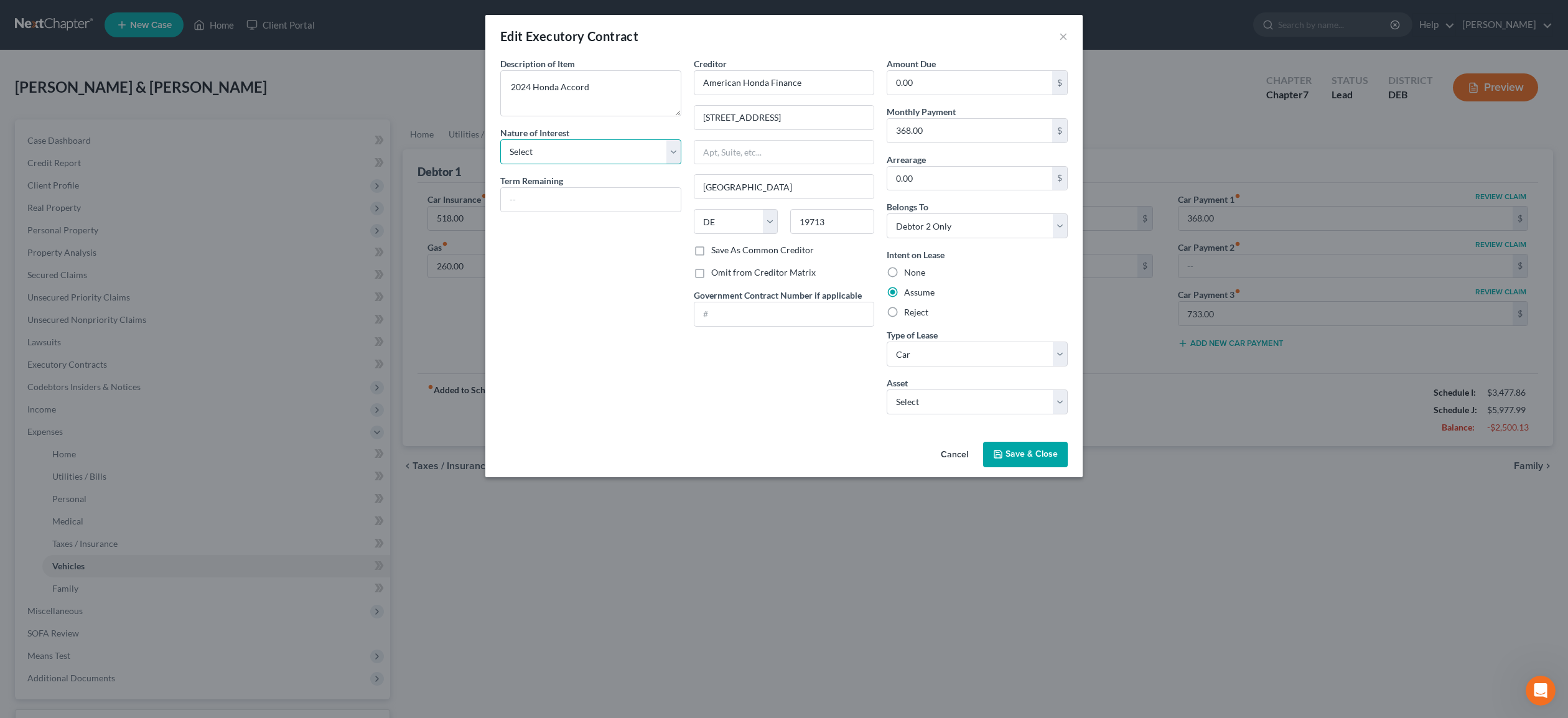
select select "3"
click option "Lessee" at bounding box center [0, 0] width 0 height 0
click at [580, 204] on input "text" at bounding box center [591, 200] width 180 height 24
type input "24 Months"
click at [1021, 452] on span "Save & Close" at bounding box center [1031, 454] width 53 height 11
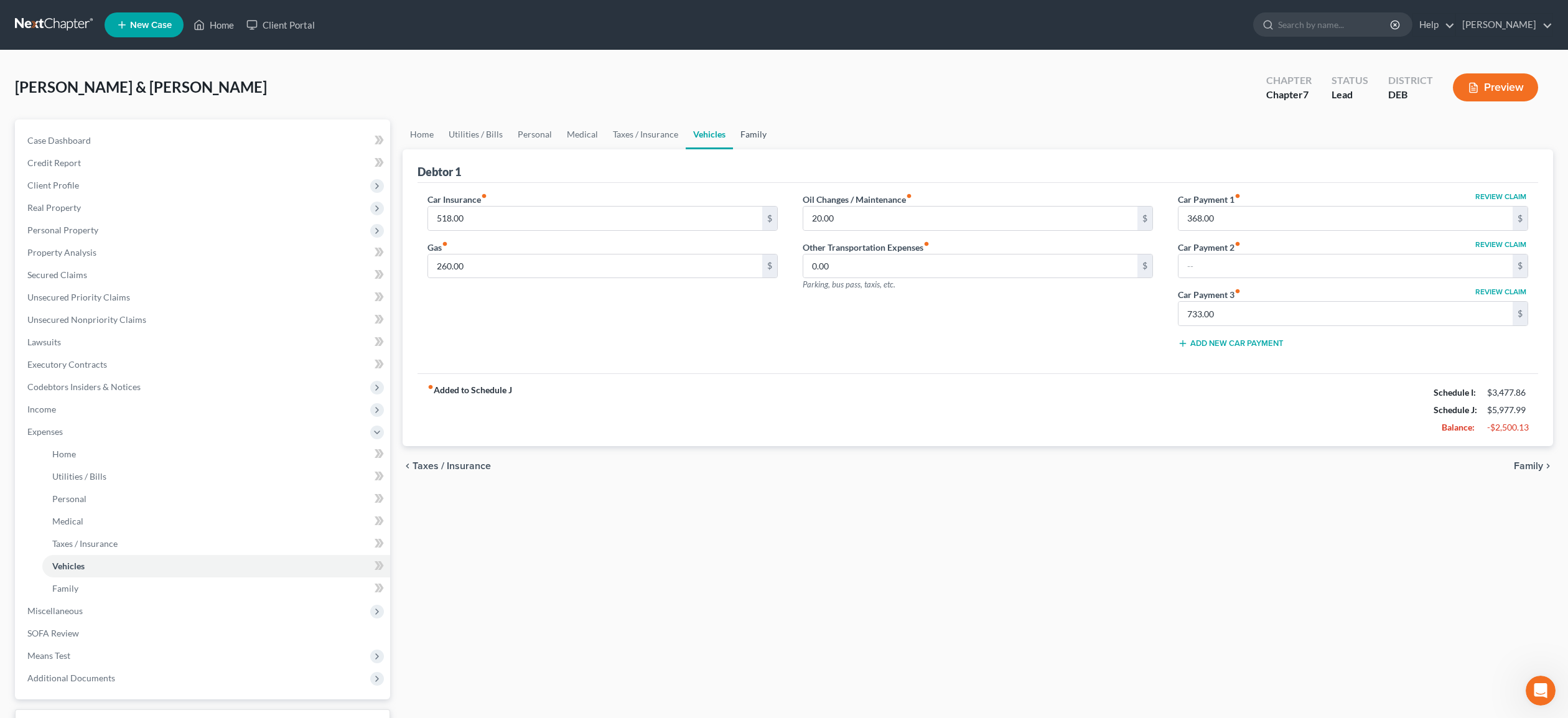
click at [748, 132] on link "Family" at bounding box center [754, 134] width 41 height 30
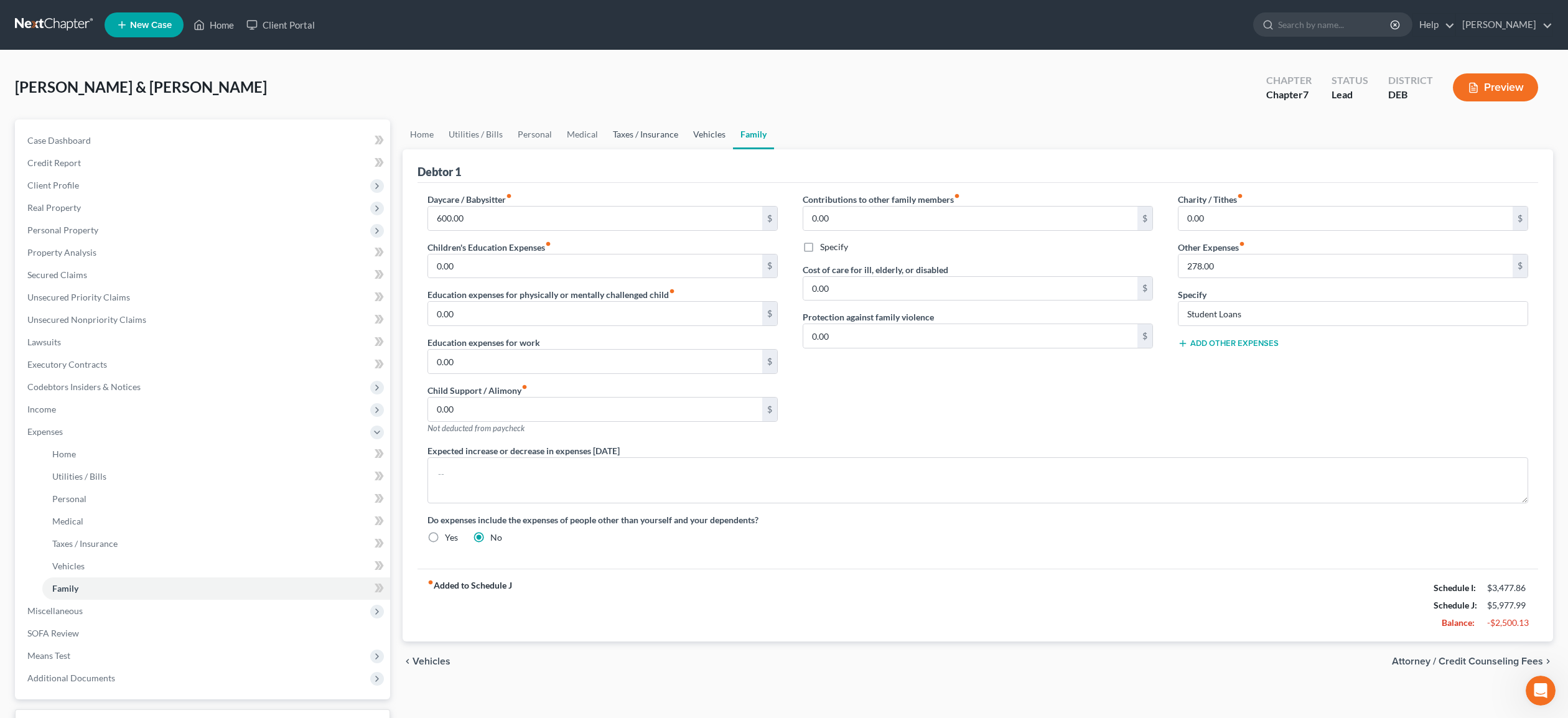
drag, startPoint x: 705, startPoint y: 133, endPoint x: 657, endPoint y: 135, distance: 48.0
click at [704, 133] on link "Vehicles" at bounding box center [709, 134] width 47 height 30
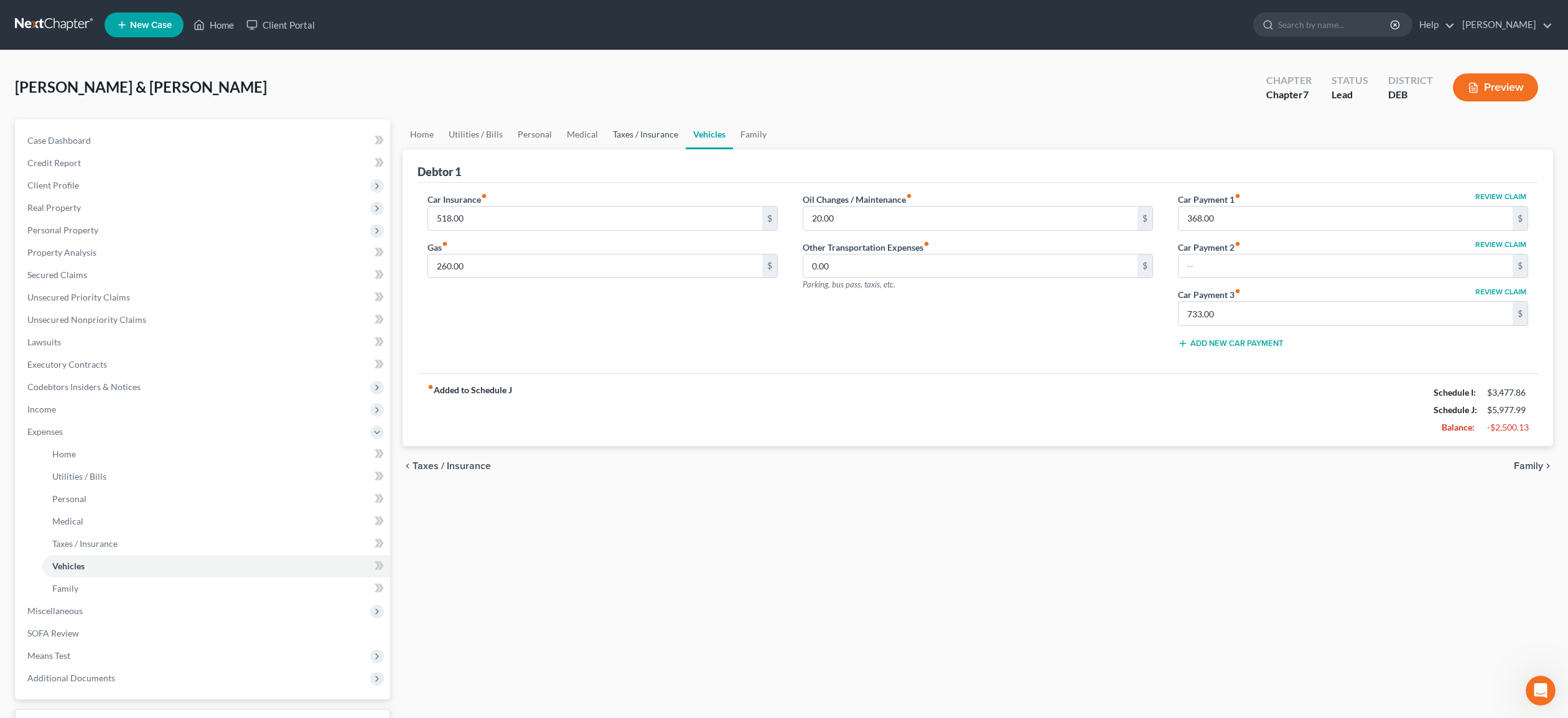
click at [654, 136] on link "Taxes / Insurance" at bounding box center [646, 134] width 81 height 30
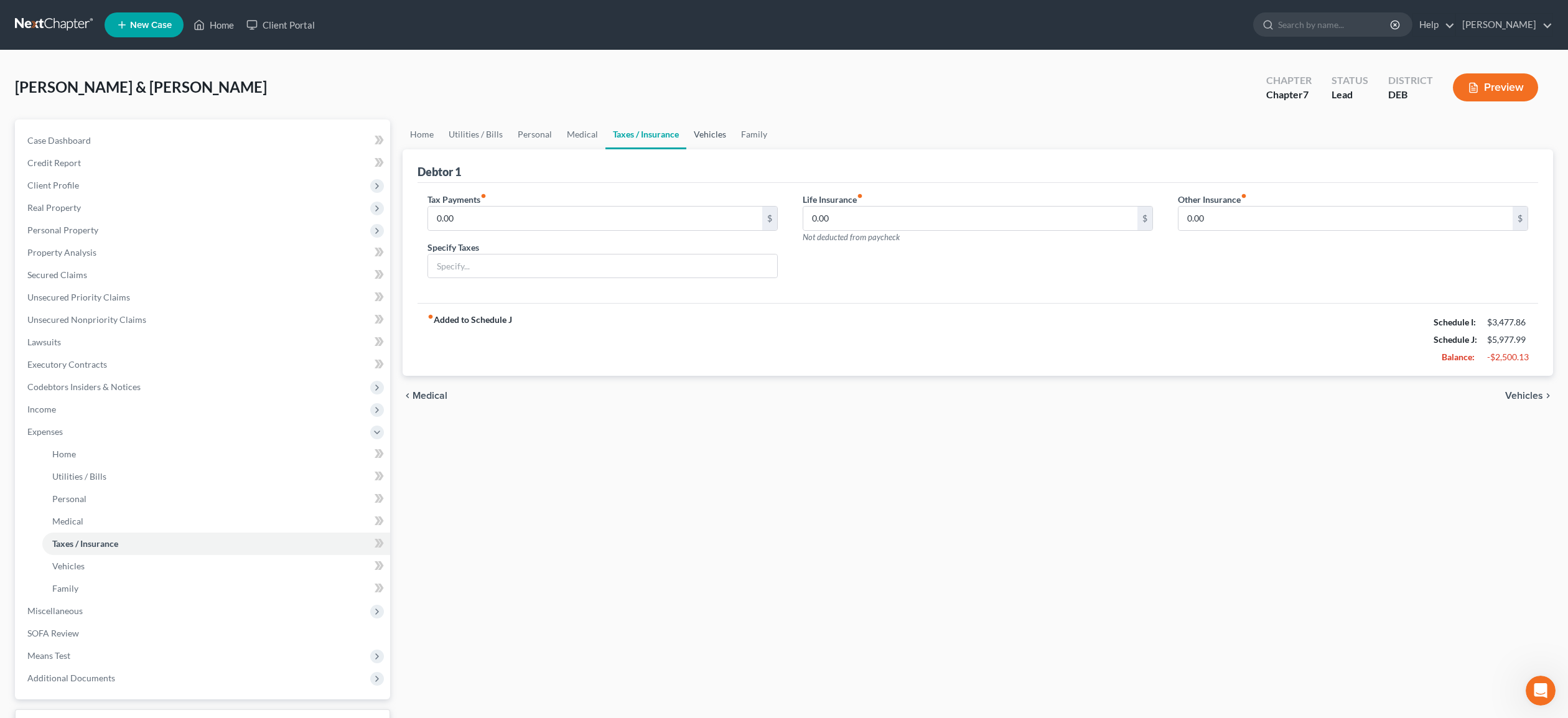
click at [696, 133] on link "Vehicles" at bounding box center [709, 134] width 47 height 30
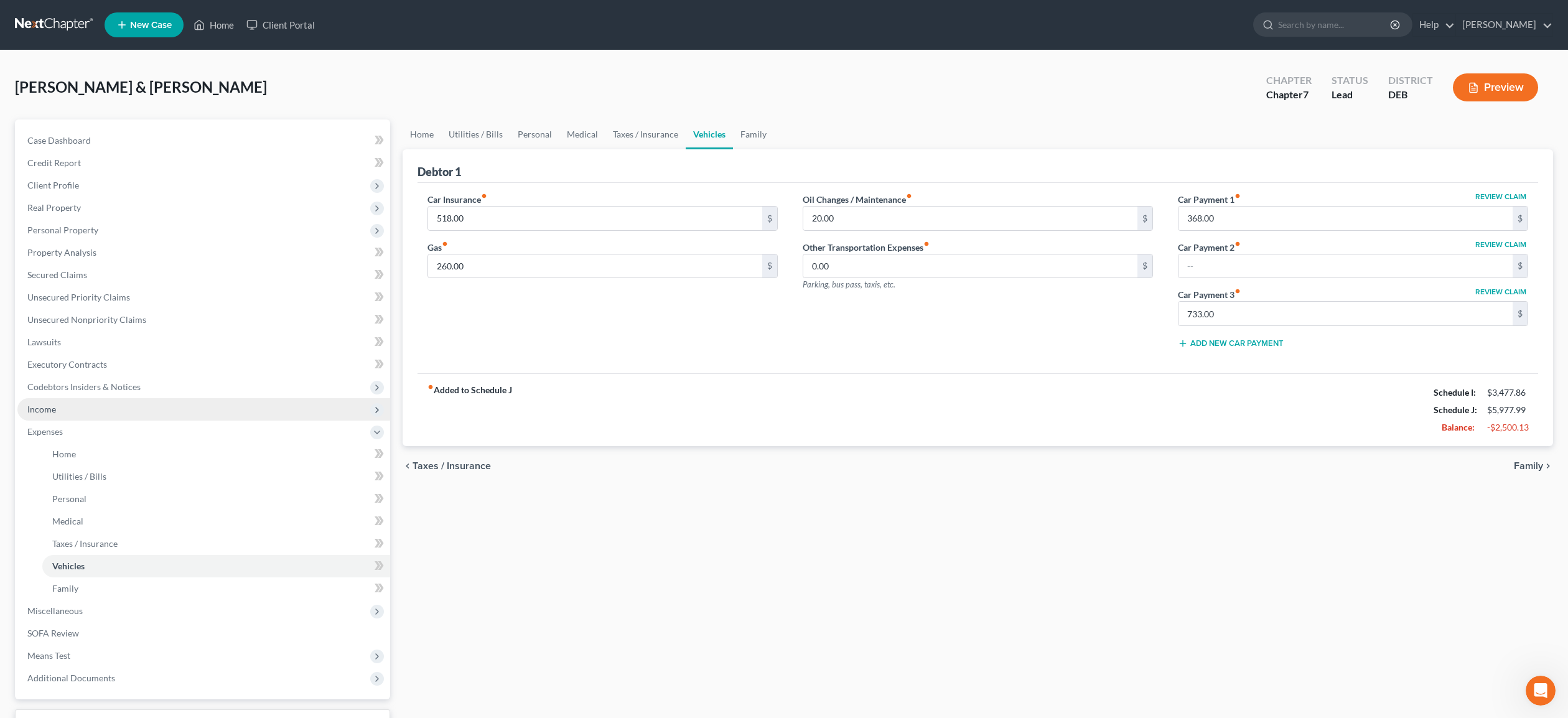
click at [49, 406] on span "Income" at bounding box center [41, 409] width 29 height 11
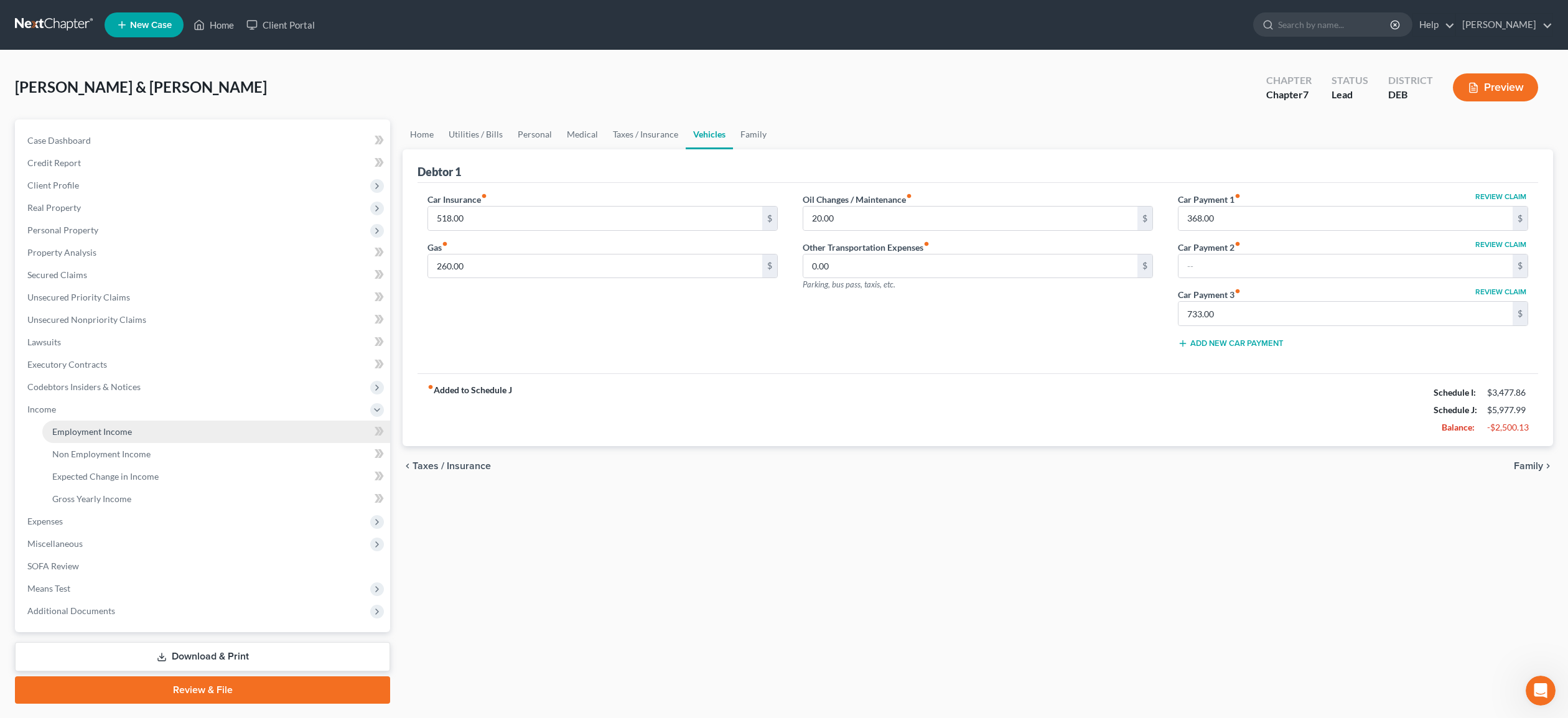
click at [81, 435] on span "Employment Income" at bounding box center [93, 431] width 80 height 11
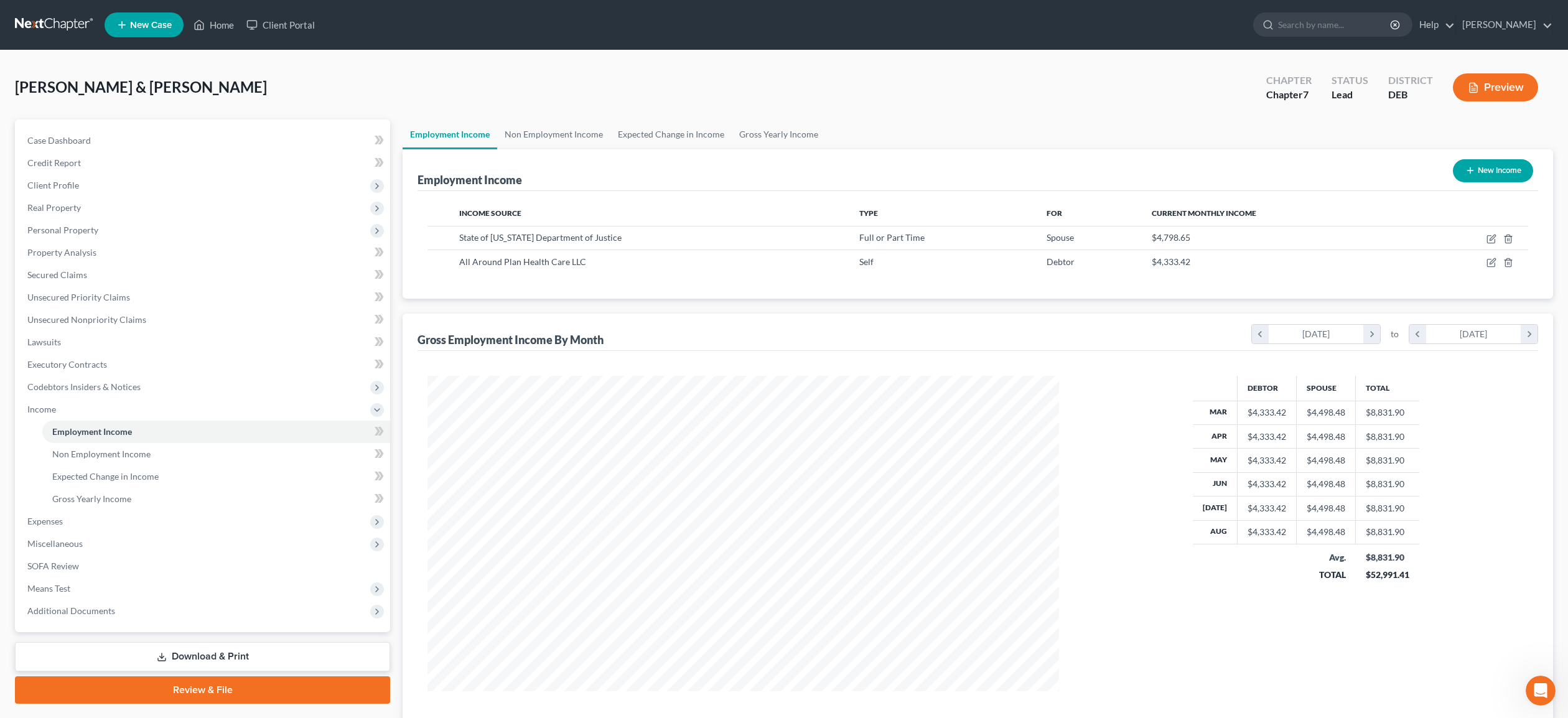
scroll to position [316, 656]
click at [1493, 262] on icon "button" at bounding box center [1492, 262] width 6 height 6
select select "1"
select select "7"
select select "0"
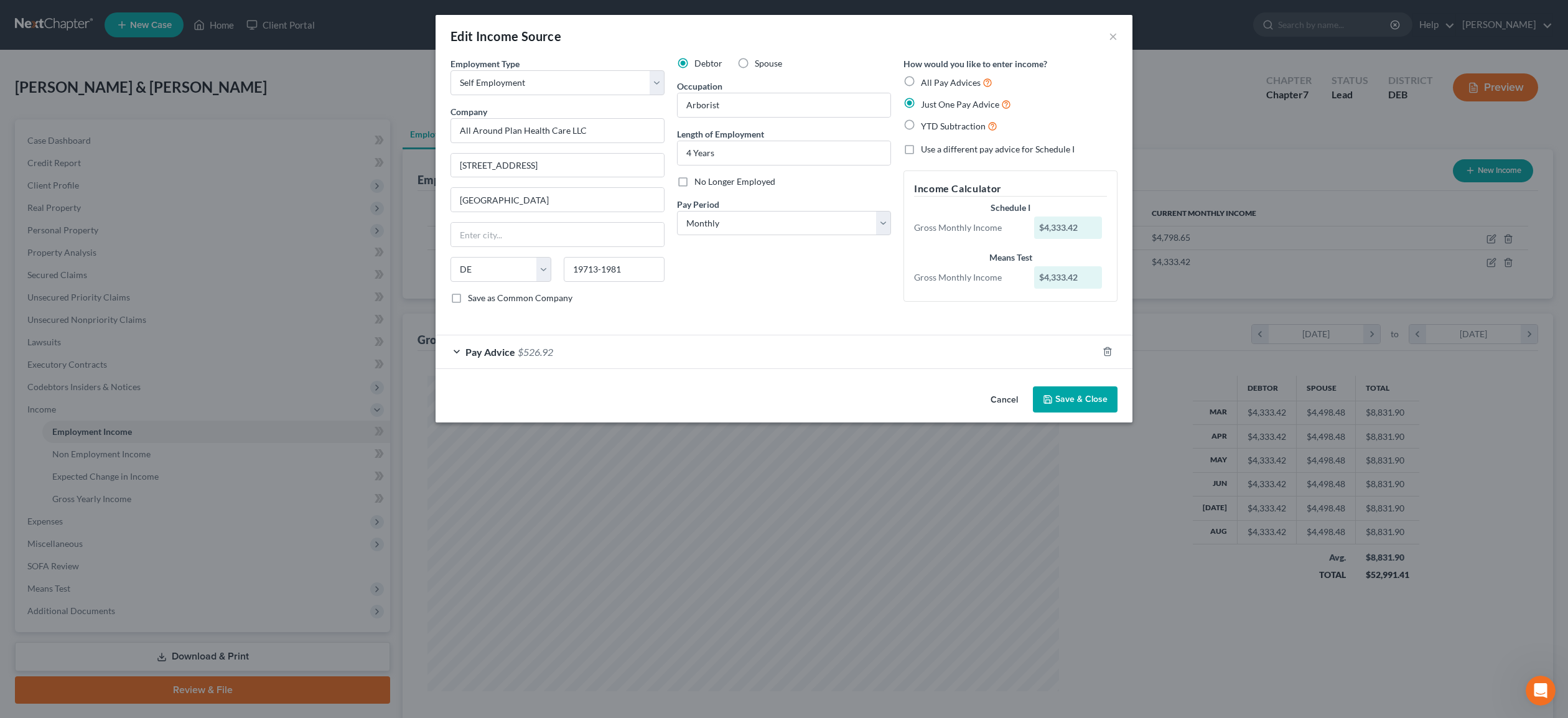
click at [1075, 402] on button "Save & Close" at bounding box center [1075, 399] width 85 height 26
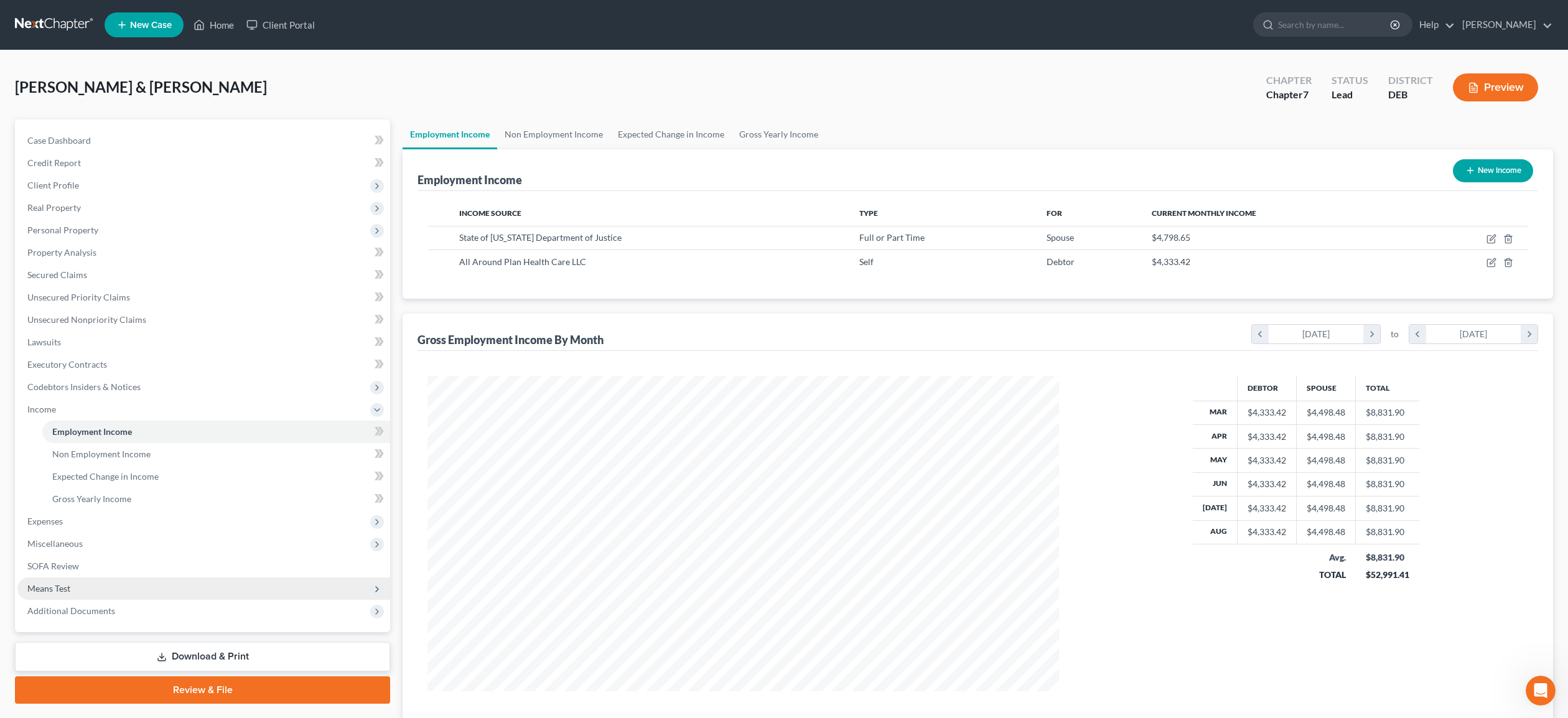
click at [48, 587] on span "Means Test" at bounding box center [48, 588] width 43 height 11
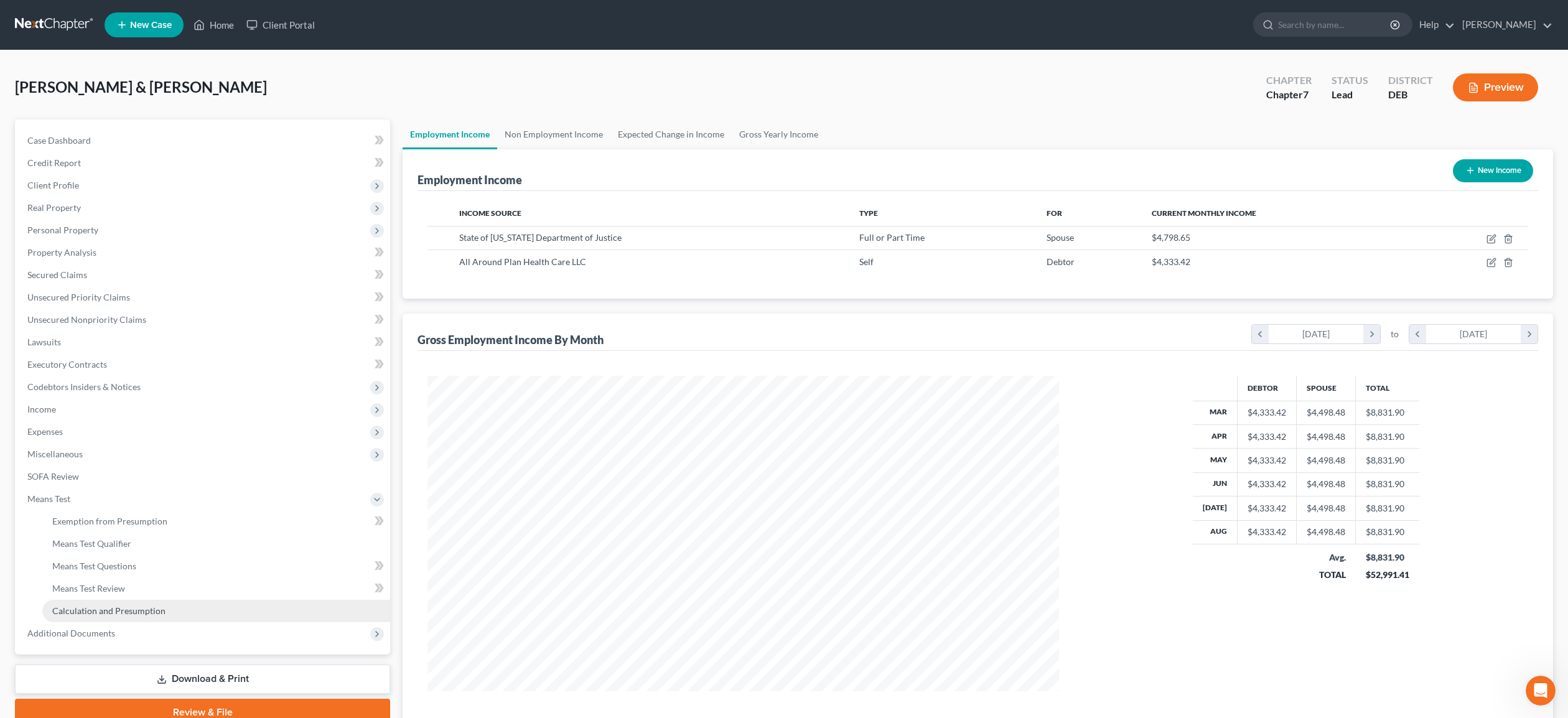
click at [67, 607] on span "Calculation and Presumption" at bounding box center [109, 611] width 114 height 11
